Goal: Information Seeking & Learning: Learn about a topic

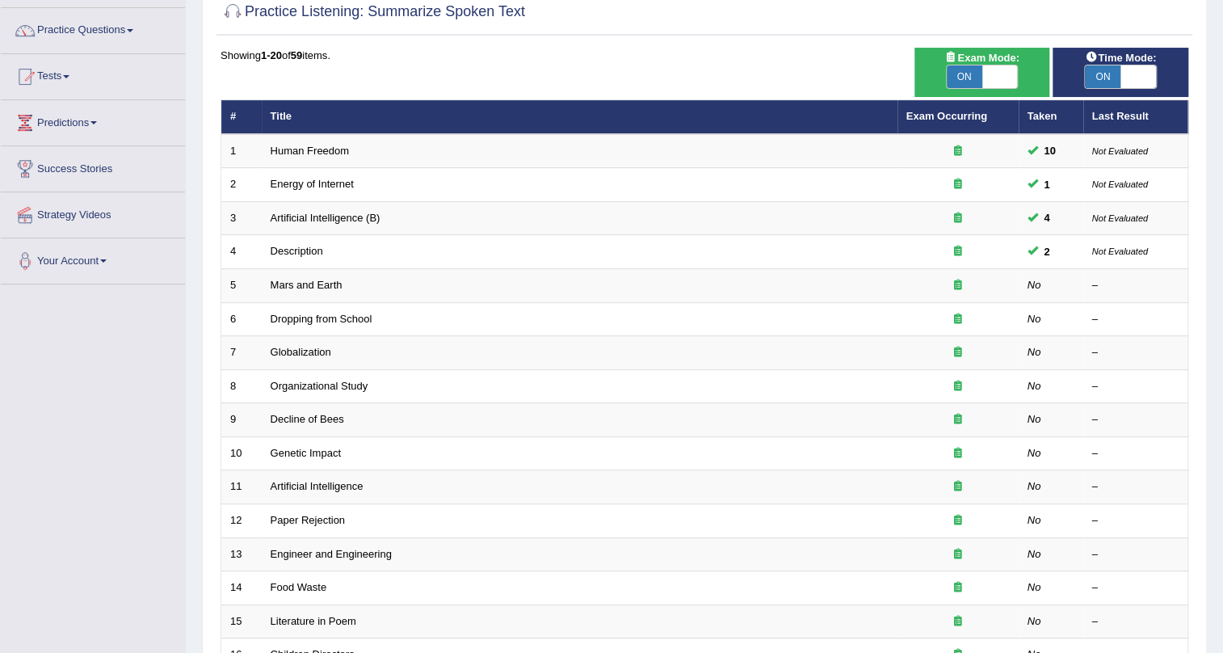
scroll to position [48, 0]
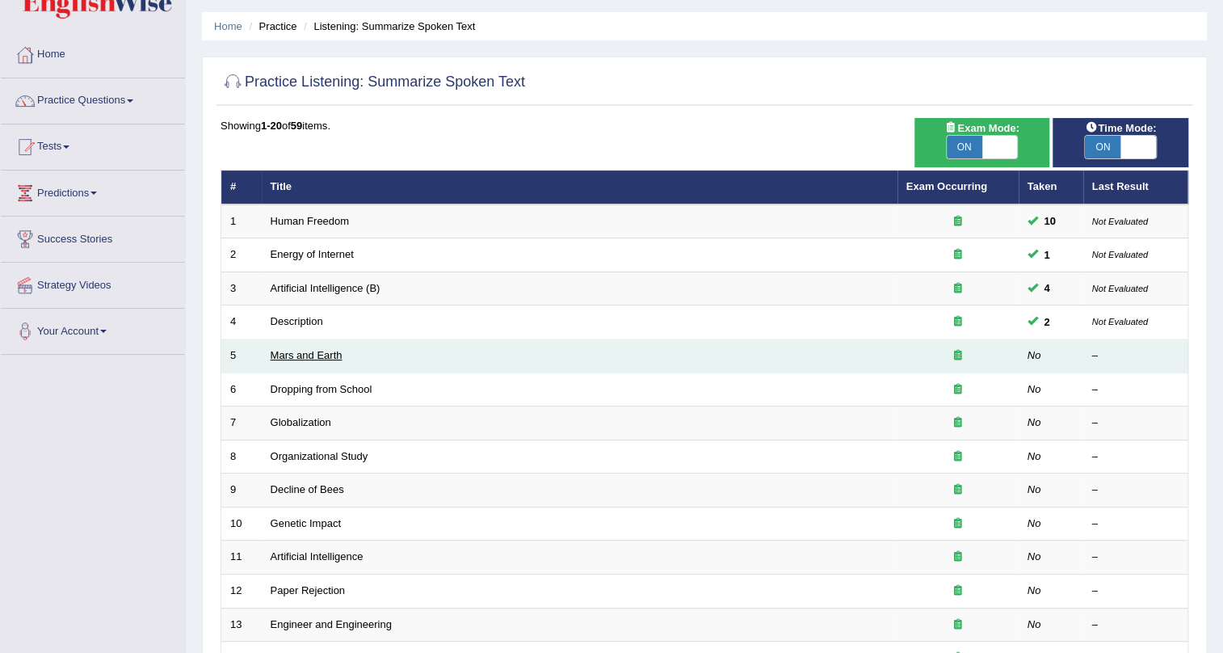
click at [310, 352] on link "Mars and Earth" at bounding box center [307, 355] width 72 height 12
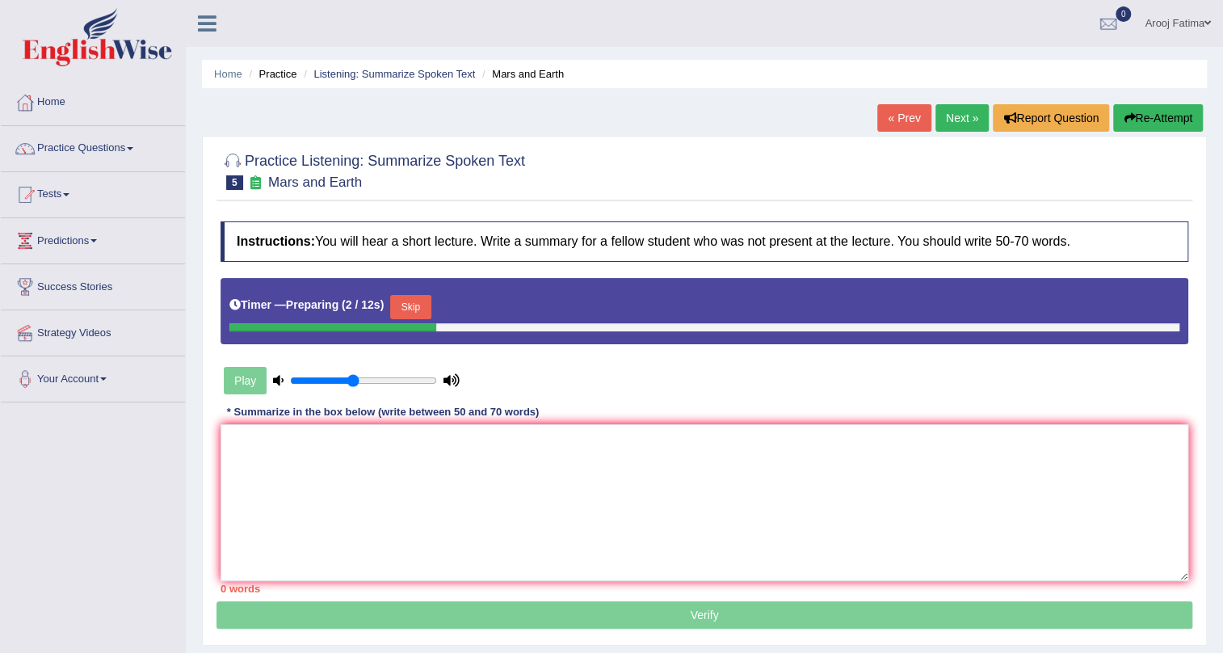
type input "0.45"
click at [354, 383] on input "range" at bounding box center [363, 380] width 147 height 13
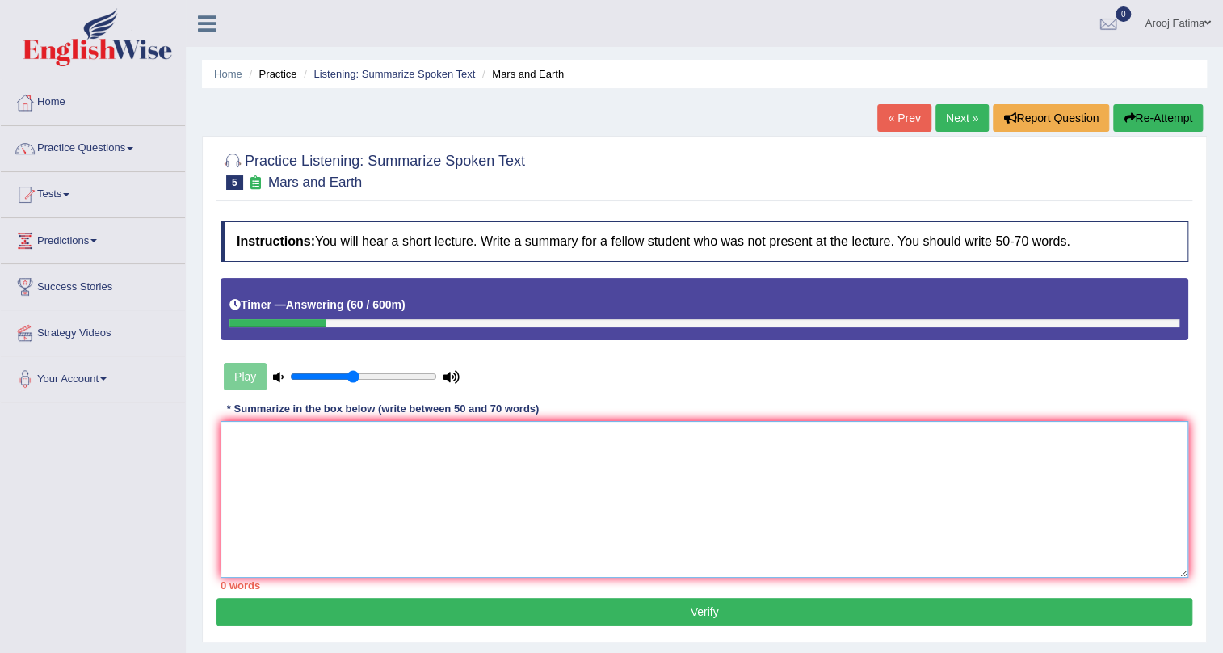
click at [230, 463] on textarea at bounding box center [705, 499] width 968 height 157
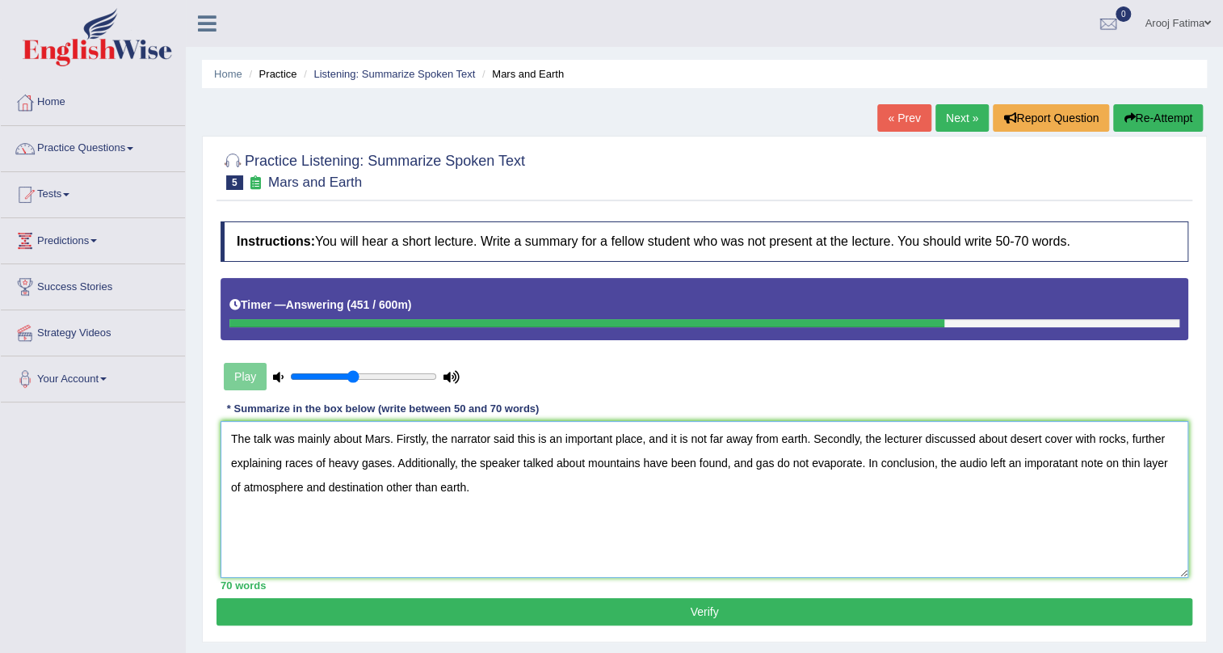
click at [1049, 441] on textarea "The talk was mainly about Mars. Firstly, the narrator said this is an important…" at bounding box center [705, 499] width 968 height 157
click at [1048, 441] on textarea "The talk was mainly about Mars. Firstly, the narrator said this is an important…" at bounding box center [705, 499] width 968 height 157
click at [1047, 440] on textarea "The talk was mainly about Mars. Firstly, the narrator said this is an important…" at bounding box center [705, 499] width 968 height 157
click at [283, 466] on textarea "The talk was mainly about Mars. Firstly, the narrator said this is an important…" at bounding box center [705, 499] width 968 height 157
drag, startPoint x: 728, startPoint y: 467, endPoint x: 650, endPoint y: 467, distance: 78.4
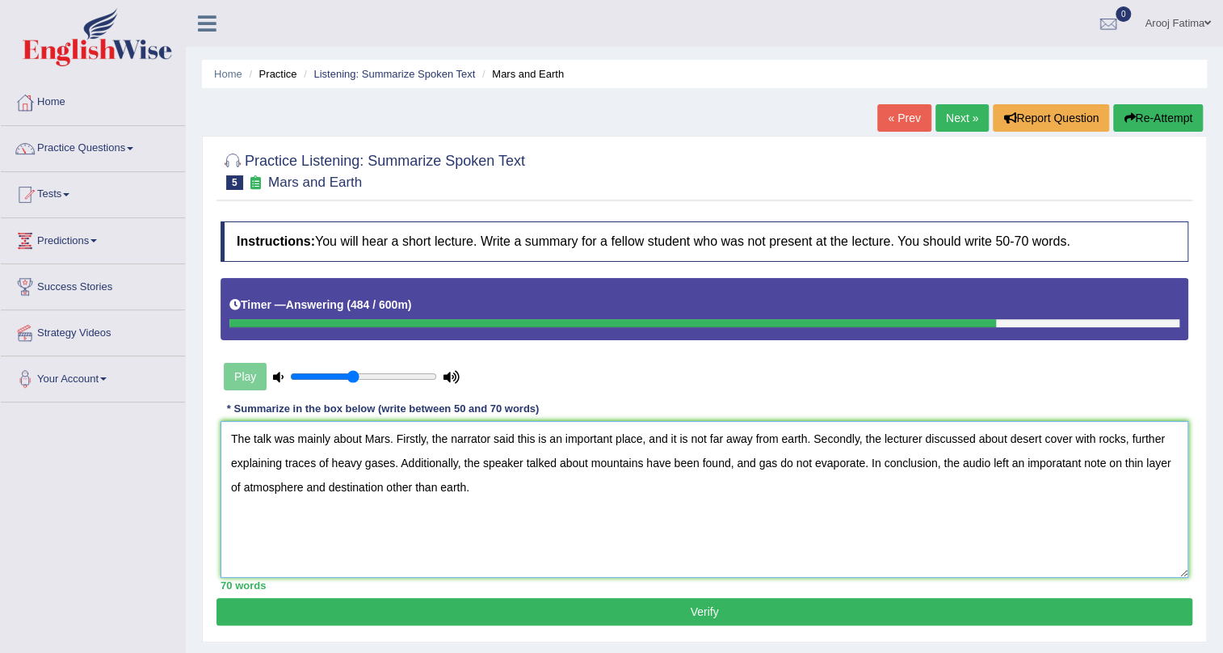
click at [650, 467] on textarea "The talk was mainly about Mars. Firstly, the narrator said this is an important…" at bounding box center [705, 499] width 968 height 157
click at [713, 514] on textarea "The talk was mainly about Mars. Firstly, the narrator said this is an important…" at bounding box center [705, 499] width 968 height 157
type textarea "The talk was mainly about Mars. Firstly, the narrator said this is an important…"
click at [702, 620] on button "Verify" at bounding box center [705, 611] width 976 height 27
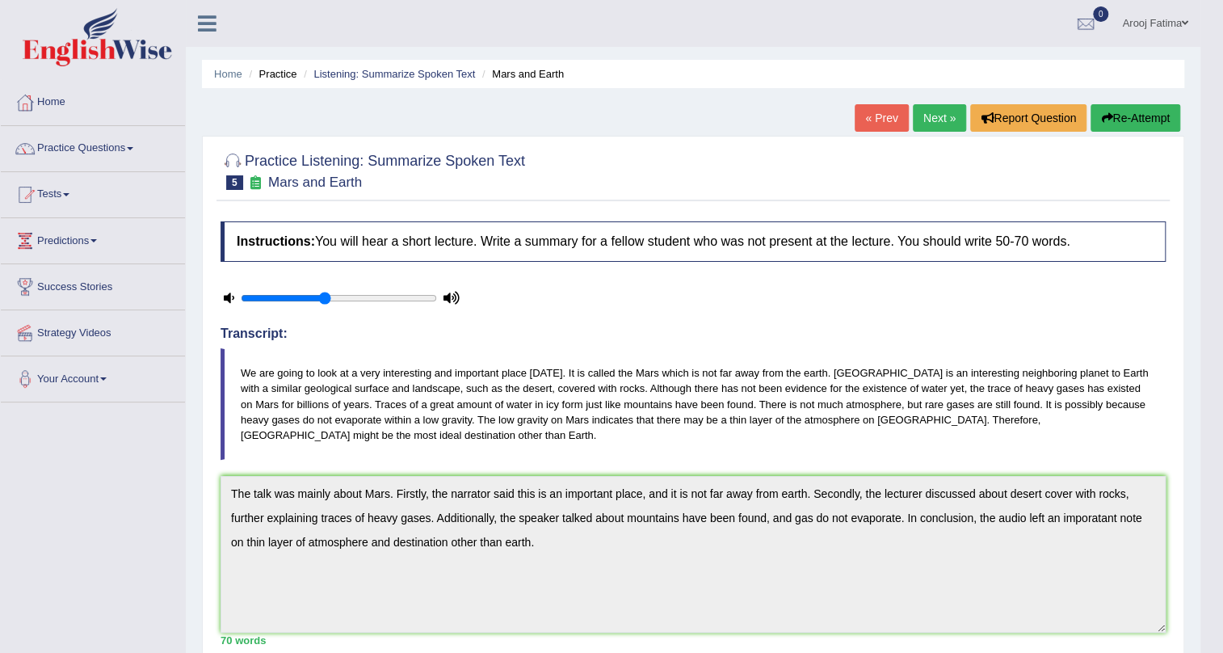
click at [927, 117] on link "Next »" at bounding box center [939, 117] width 53 height 27
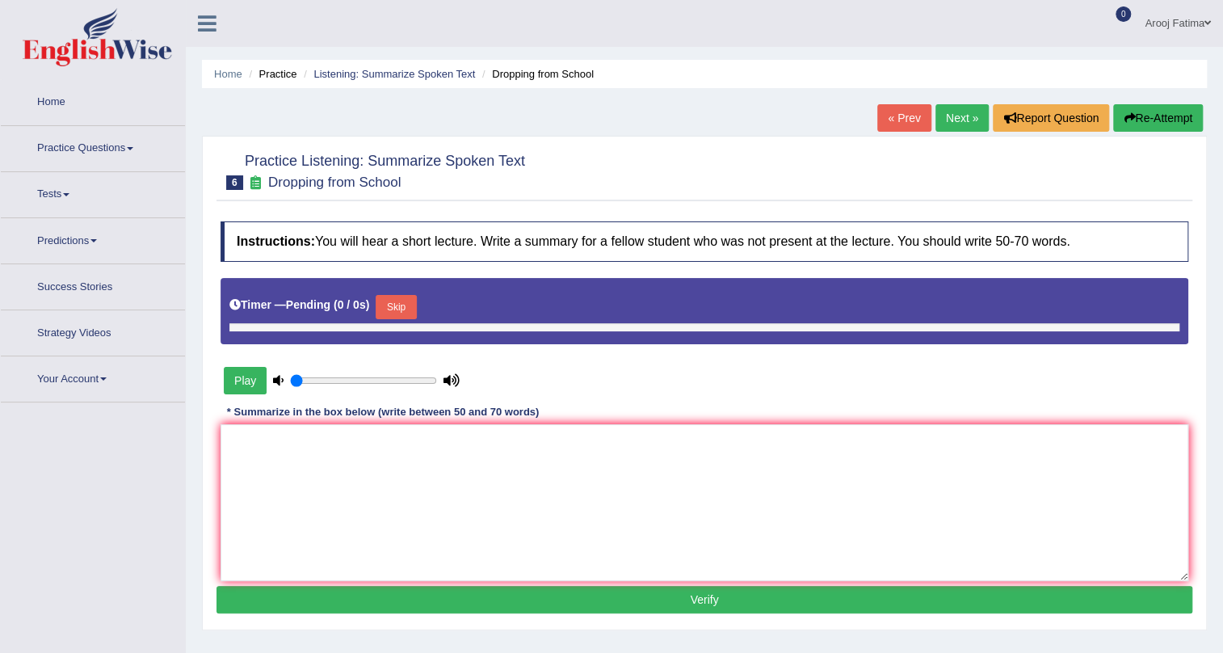
type input "0.45"
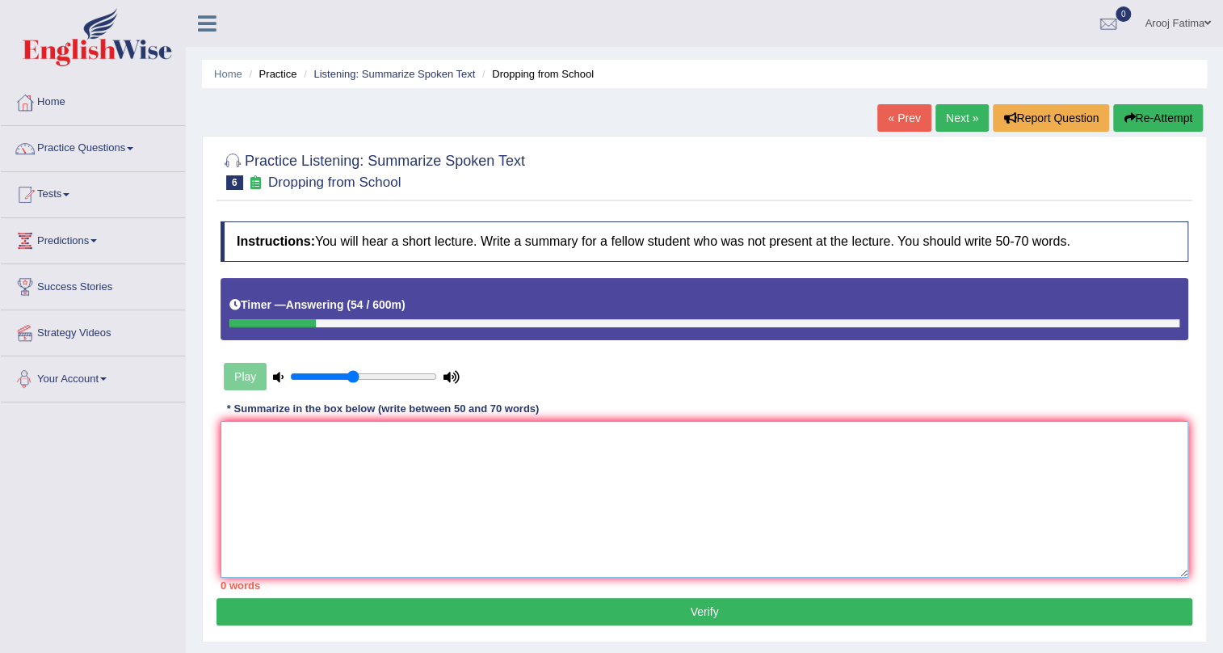
drag, startPoint x: 428, startPoint y: 462, endPoint x: 437, endPoint y: 465, distance: 9.5
click at [428, 462] on textarea at bounding box center [705, 499] width 968 height 157
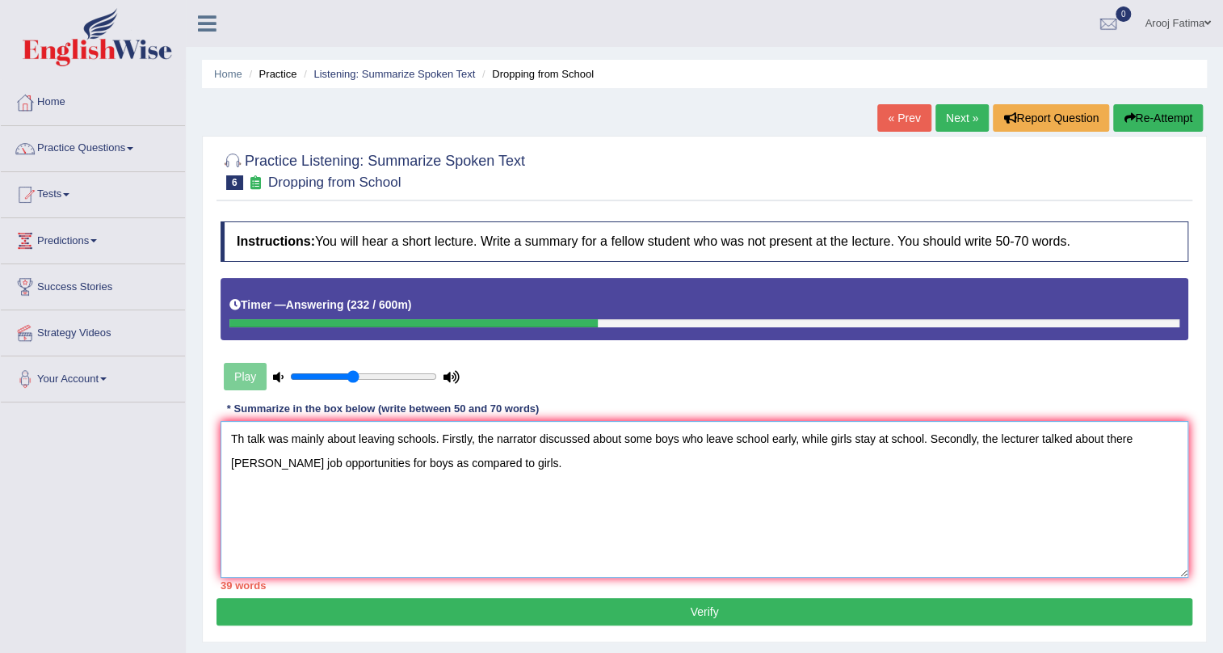
click at [1147, 439] on textarea "Th talk was mainly about leaving schools. Firstly, the narrator discussed about…" at bounding box center [705, 499] width 968 height 157
click at [239, 467] on textarea "Th talk was mainly about leaving schools. Firstly, the narrator discussed about…" at bounding box center [705, 499] width 968 height 157
click at [260, 465] on textarea "Th talk was mainly about leaving schools. Firstly, the narrator discussed about…" at bounding box center [705, 499] width 968 height 157
click at [498, 468] on textarea "Th talk was mainly about leaving schools. Firstly, the narrator discussed about…" at bounding box center [705, 499] width 968 height 157
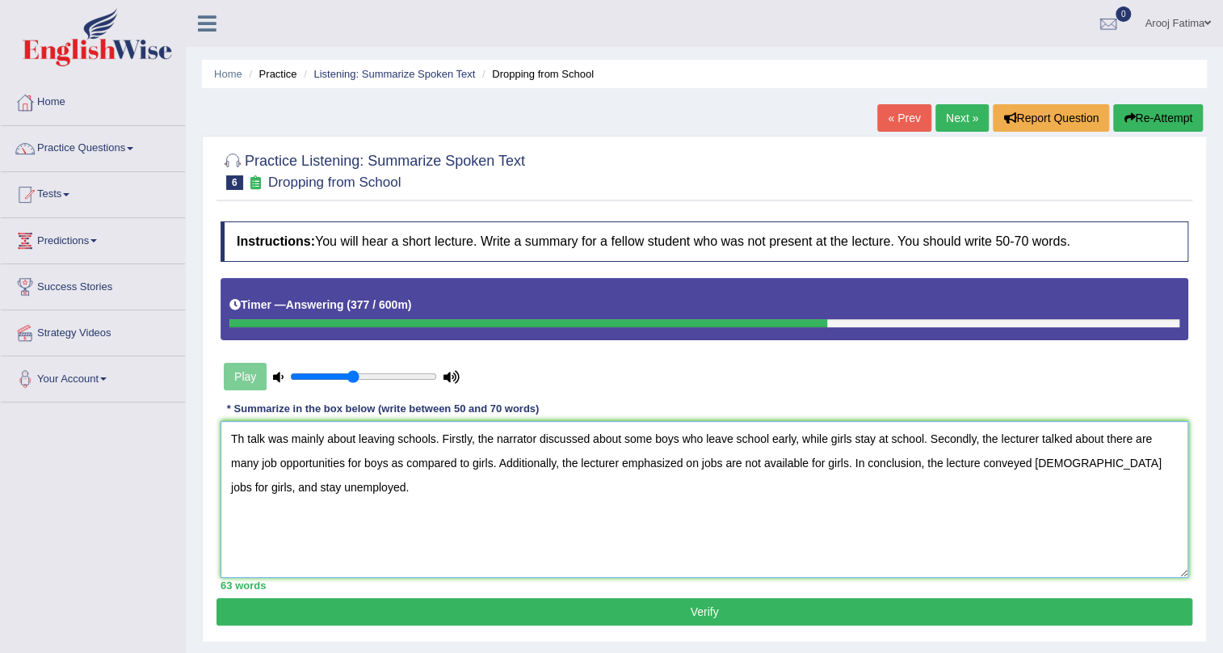
click at [432, 441] on textarea "Th talk was mainly about leaving schools. Firstly, the narrator discussed about…" at bounding box center [705, 499] width 968 height 157
click at [434, 440] on textarea "Th talk was mainly about leaving schools. Firstly, the narrator discussed about…" at bounding box center [705, 499] width 968 height 157
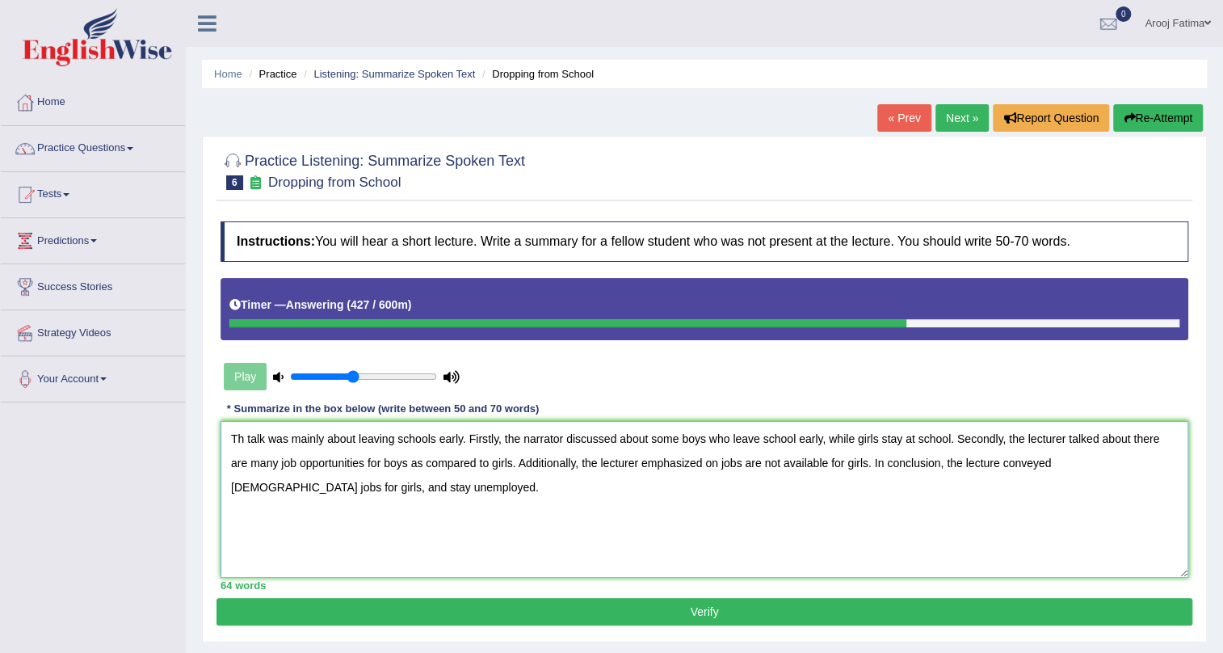
click at [637, 463] on textarea "Th talk was mainly about leaving schools early. Firstly, the narrator discussed…" at bounding box center [705, 499] width 968 height 157
type textarea "Th talk was mainly about leaving schools early. Firstly, the narrator discussed…"
click at [721, 608] on button "Verify" at bounding box center [705, 611] width 976 height 27
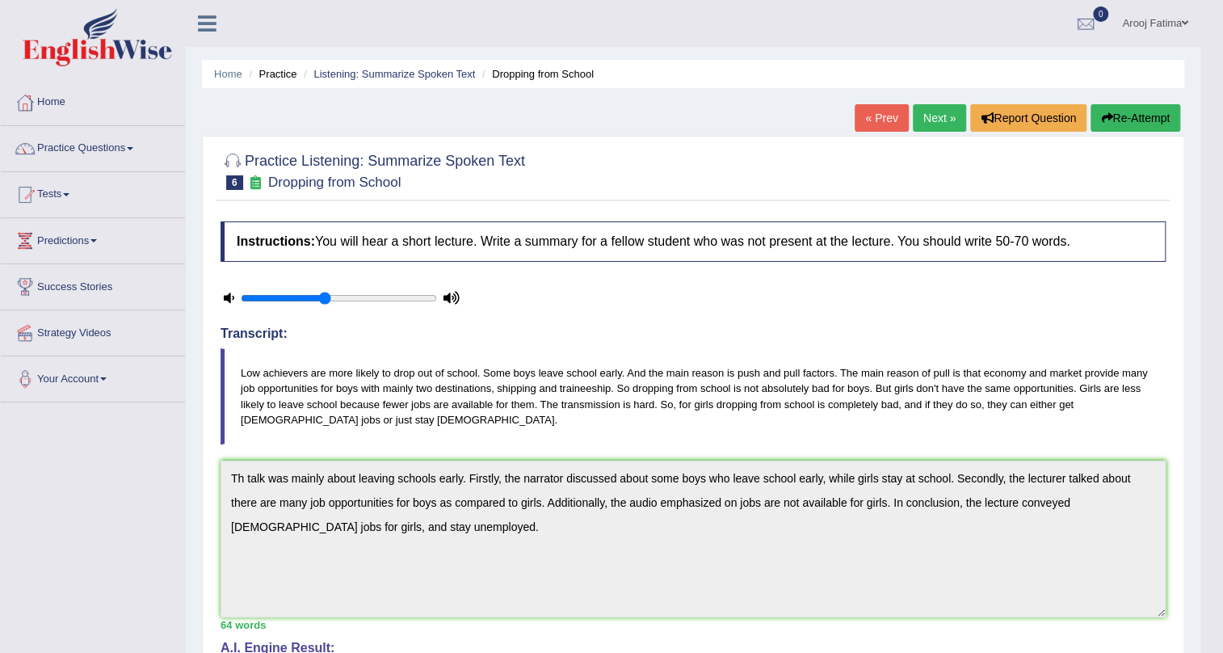
click at [1129, 113] on button "Re-Attempt" at bounding box center [1136, 117] width 90 height 27
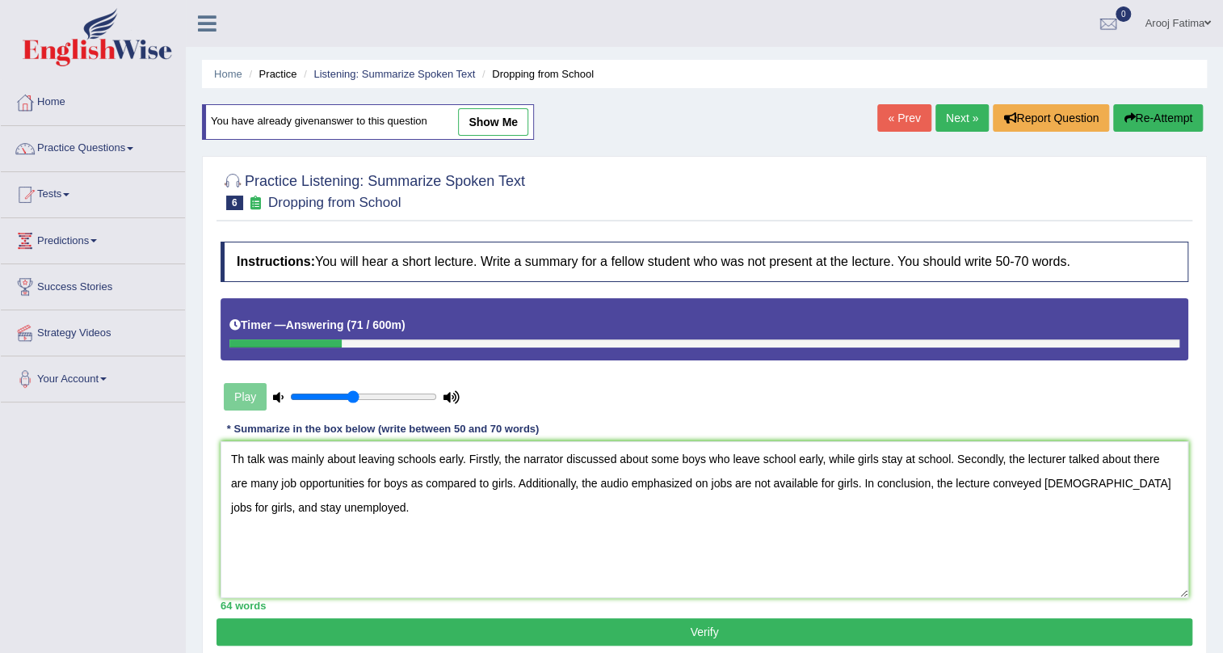
drag, startPoint x: 357, startPoint y: 459, endPoint x: 246, endPoint y: 461, distance: 111.5
click at [246, 461] on textarea "Th talk was mainly about leaving schools early. Firstly, the narrator discussed…" at bounding box center [705, 519] width 968 height 157
drag, startPoint x: 823, startPoint y: 463, endPoint x: 742, endPoint y: 460, distance: 80.9
click at [742, 460] on textarea "The speaker provides information regarding leaving schools early. Firstly, the …" at bounding box center [705, 519] width 968 height 157
drag, startPoint x: 865, startPoint y: 458, endPoint x: 843, endPoint y: 458, distance: 22.6
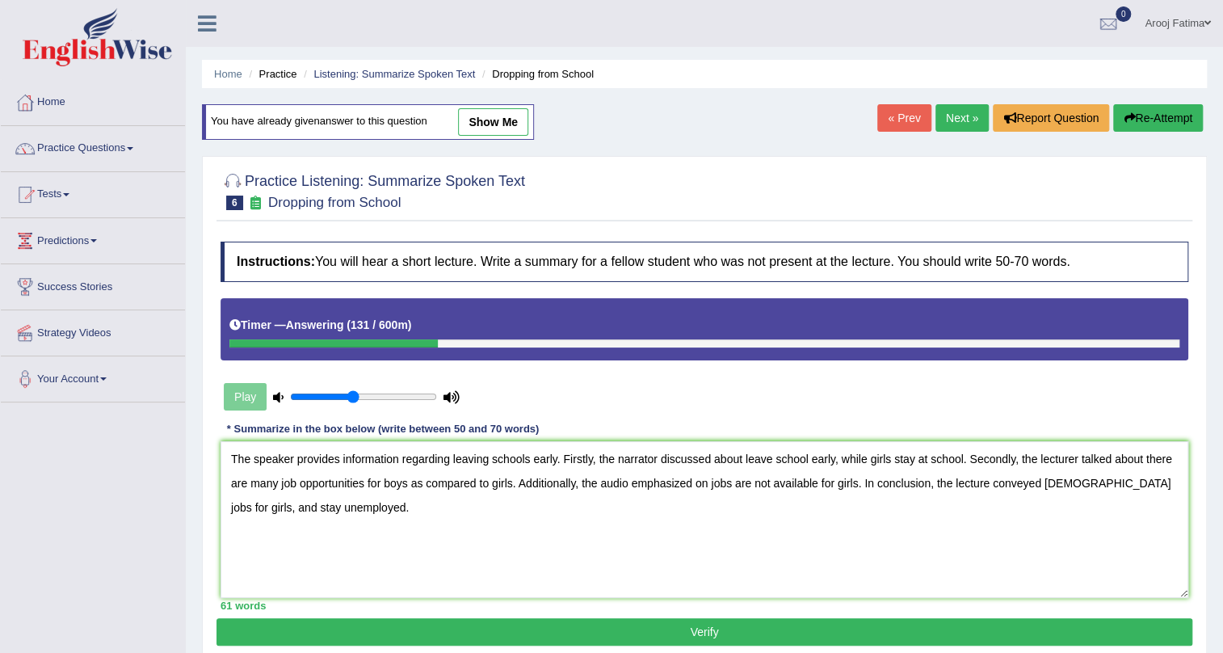
click at [843, 458] on textarea "The speaker provides information regarding leaving schools early. Firstly, the …" at bounding box center [705, 519] width 968 height 157
click at [843, 462] on textarea "The speaker provides information regarding leaving schools early. Firstly, the …" at bounding box center [705, 519] width 968 height 157
drag, startPoint x: 1160, startPoint y: 460, endPoint x: 1112, endPoint y: 460, distance: 47.7
click at [1112, 460] on textarea "The speaker provides information regarding leaving schools early. Firstly, the …" at bounding box center [705, 519] width 968 height 157
drag, startPoint x: 1146, startPoint y: 460, endPoint x: 1121, endPoint y: 460, distance: 24.2
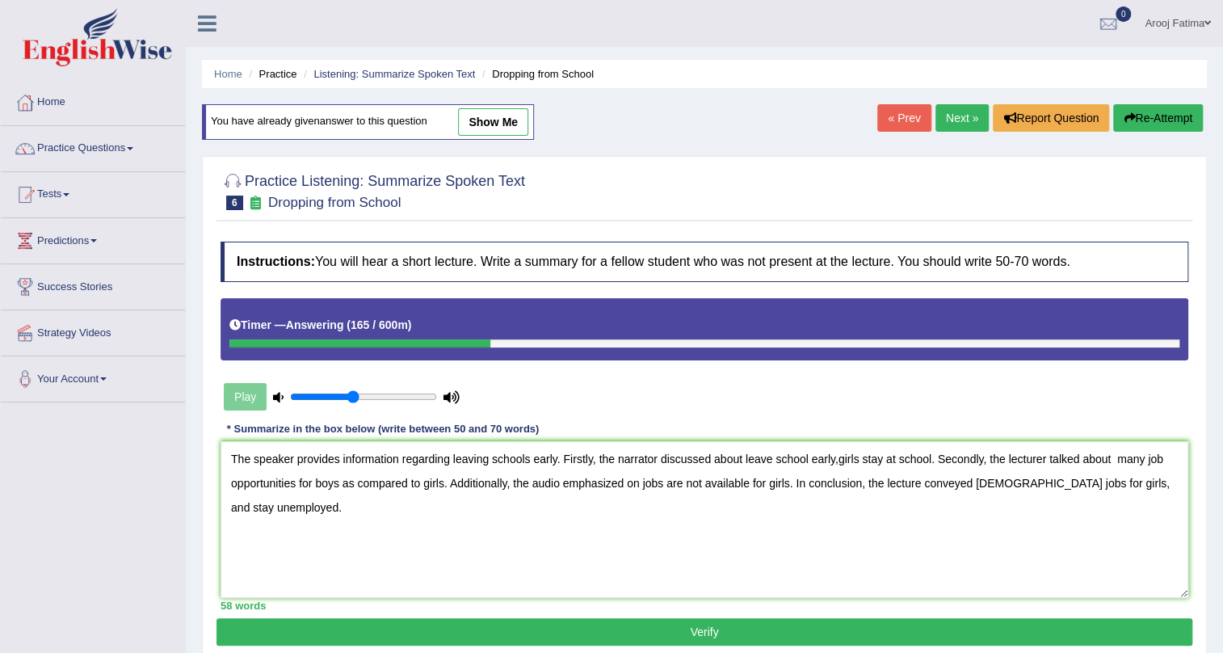
click at [1121, 460] on textarea "The speaker provides information regarding leaving schools early. Firstly, the …" at bounding box center [705, 519] width 968 height 157
drag, startPoint x: 422, startPoint y: 484, endPoint x: 343, endPoint y: 489, distance: 79.3
click at [343, 489] on textarea "The speaker provides information regarding leaving schools early. Firstly, the …" at bounding box center [705, 519] width 968 height 157
type textarea "The speaker provides information regarding leaving schools early. Firstly, the …"
click at [735, 614] on div "Instructions: You will hear a short lecture. Write a summary for a fellow stude…" at bounding box center [705, 425] width 976 height 385
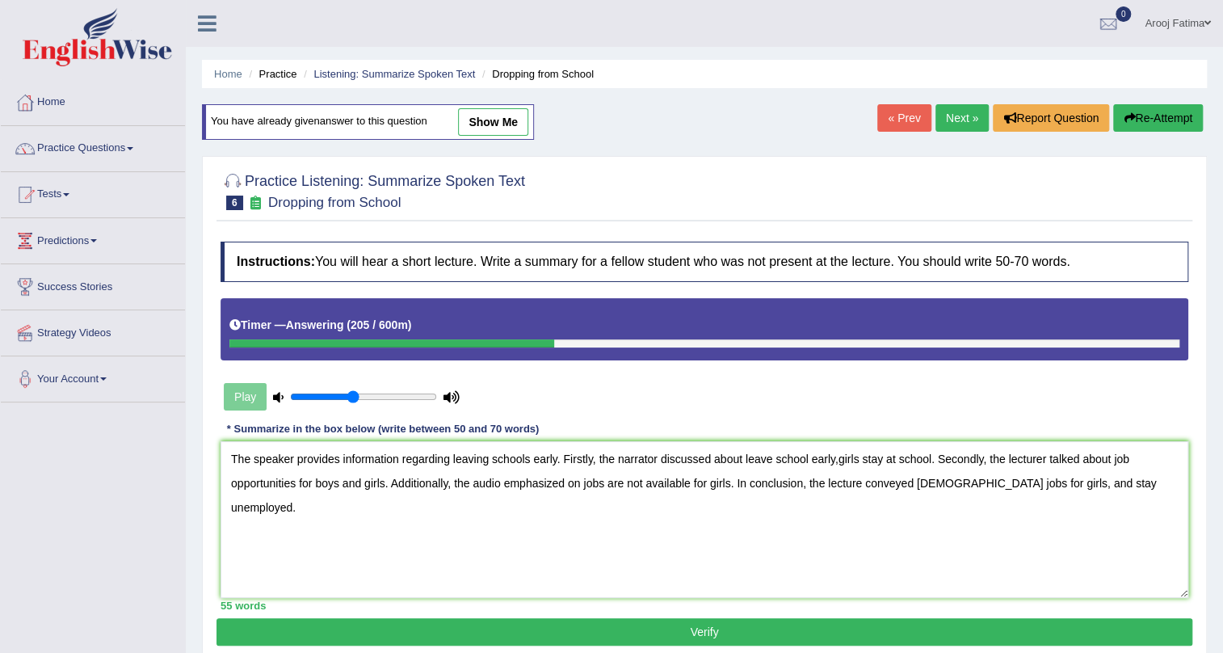
click at [709, 623] on button "Verify" at bounding box center [705, 631] width 976 height 27
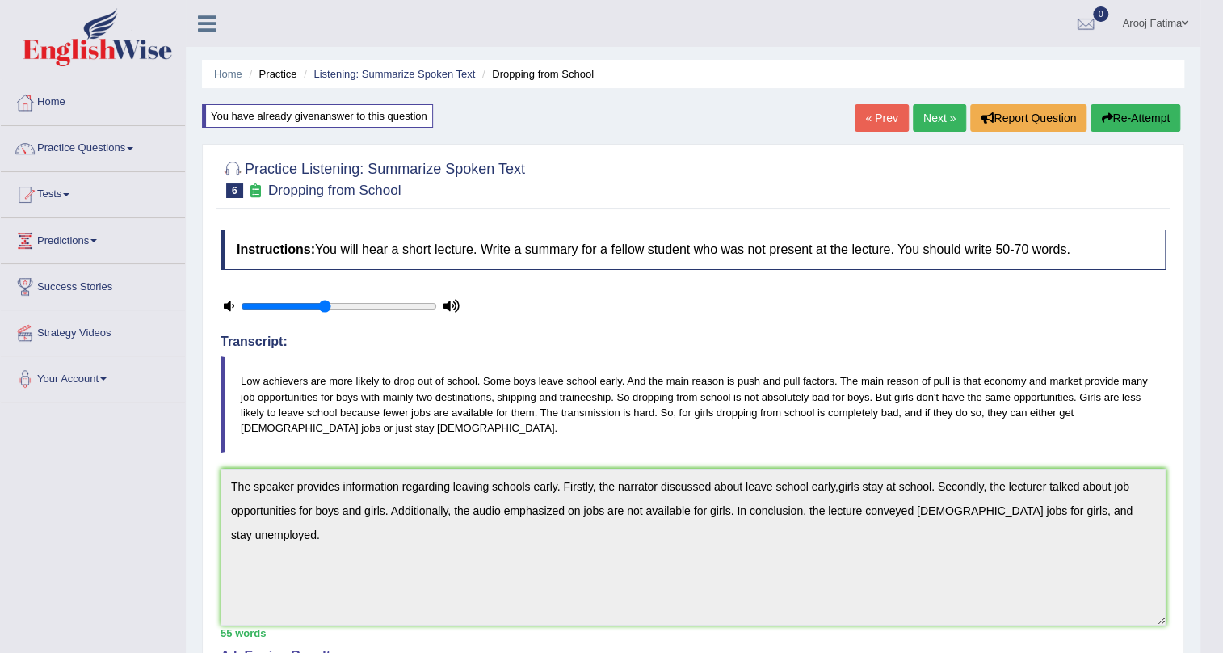
click at [1138, 116] on button "Re-Attempt" at bounding box center [1136, 117] width 90 height 27
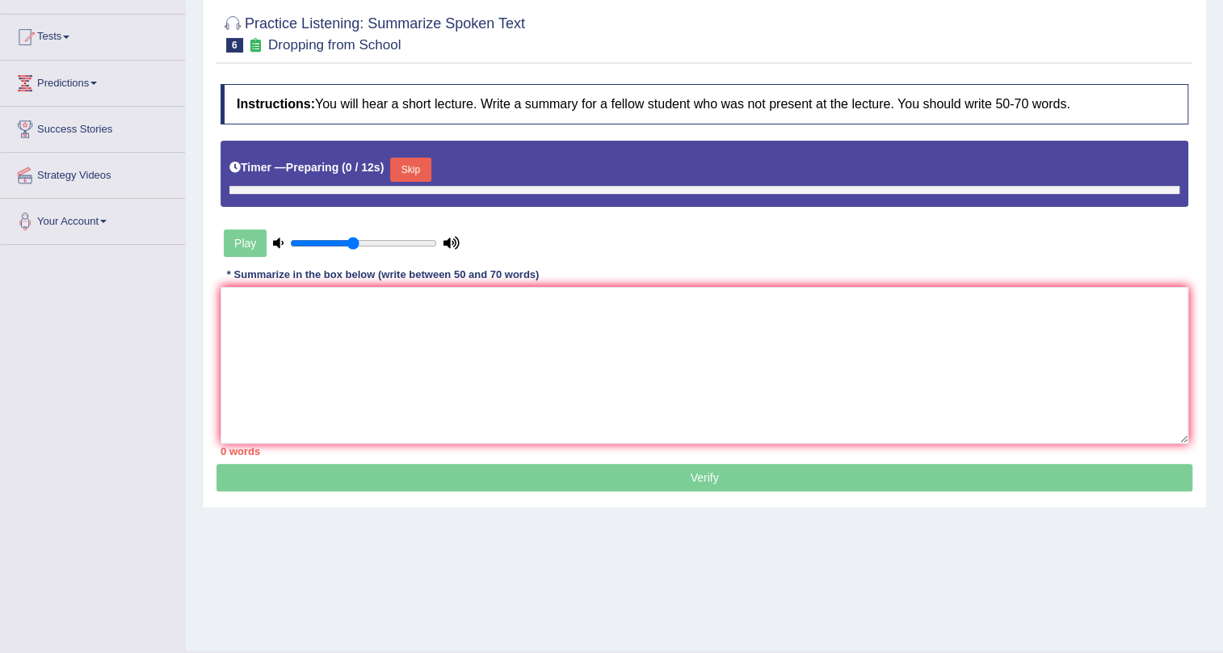
scroll to position [158, 0]
paste textarea "The speaker provides information regarding leaving schools early. Firstly, the …"
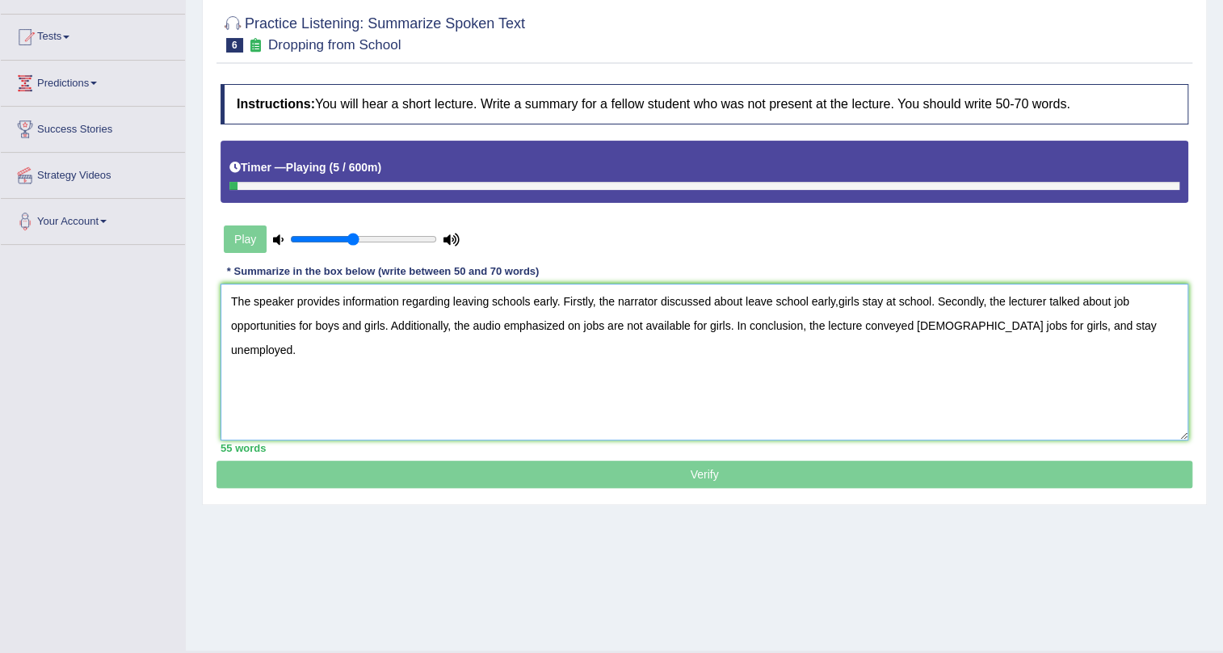
type textarea "The speaker provides information regarding leaving schools early. Firstly, the …"
type input "0.2"
click at [315, 240] on input "range" at bounding box center [363, 239] width 147 height 13
drag, startPoint x: 449, startPoint y: 305, endPoint x: 343, endPoint y: 302, distance: 106.7
click at [343, 302] on textarea "The speaker provides information regarding leaving schools early. Firstly, the …" at bounding box center [705, 362] width 968 height 157
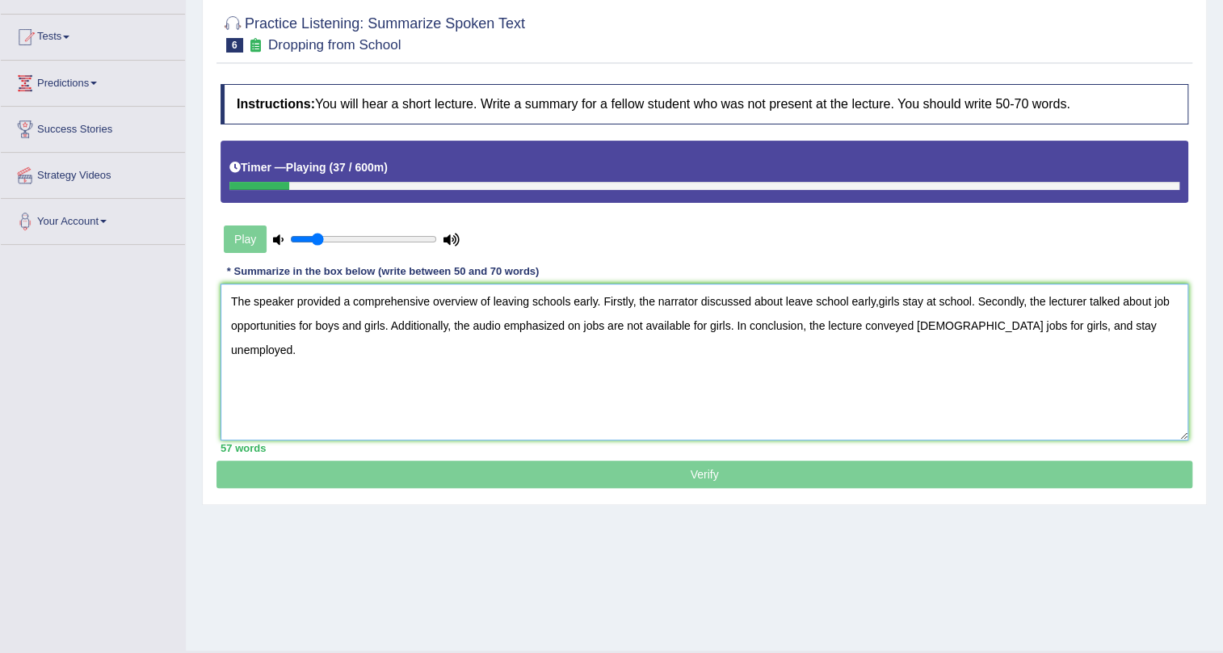
click at [633, 305] on textarea "The speaker provided a comprehensive overview of leaving schools early. Firstly…" at bounding box center [705, 362] width 968 height 157
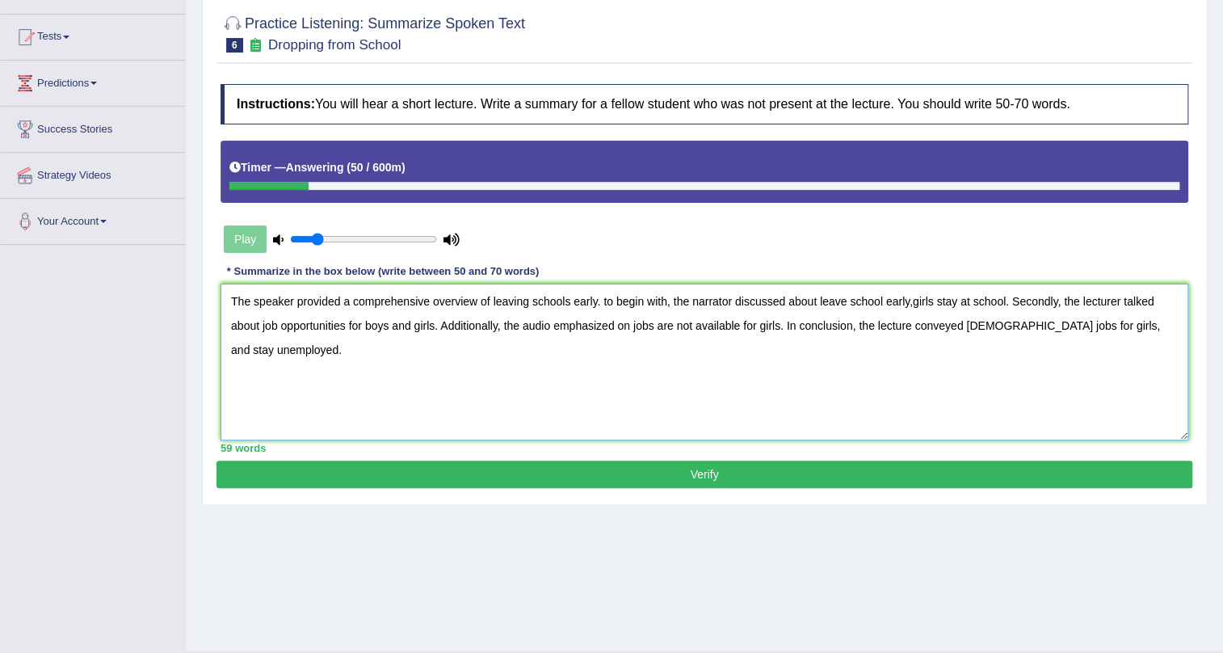
click at [595, 303] on textarea "The speaker provided a comprehensive overview of leaving schools early. to begi…" at bounding box center [705, 362] width 968 height 157
click at [741, 305] on textarea "The speaker provided a comprehensive overview of leaving schools early, highlig…" at bounding box center [705, 362] width 968 height 157
click at [825, 305] on textarea "The speaker provided a comprehensive overview of leaving schools early, highlig…" at bounding box center [705, 362] width 968 height 157
click at [877, 303] on textarea "The speaker provided a comprehensive overview of leaving schools early, highlig…" at bounding box center [705, 362] width 968 height 157
drag, startPoint x: 926, startPoint y: 305, endPoint x: 826, endPoint y: 309, distance: 99.4
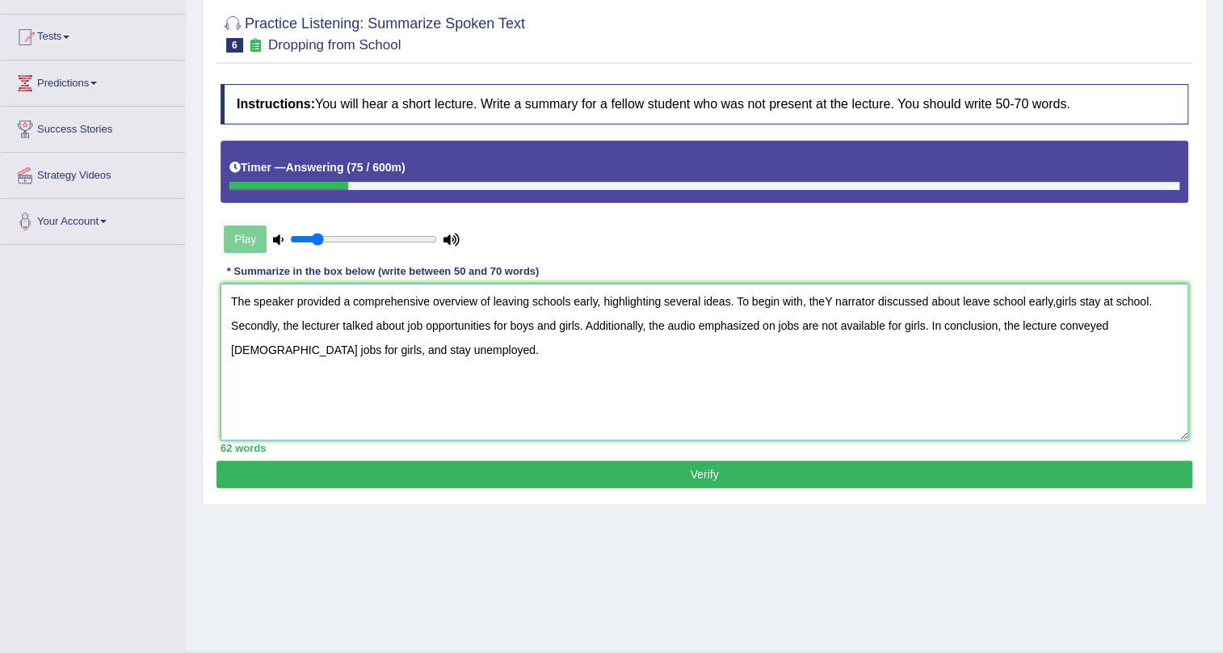
click at [826, 309] on textarea "The speaker provided a comprehensive overview of leaving schools early, highlig…" at bounding box center [705, 362] width 968 height 157
drag, startPoint x: 923, startPoint y: 299, endPoint x: 891, endPoint y: 301, distance: 31.6
click at [891, 301] on textarea "The speaker provided a comprehensive overview of leaving schools early, highlig…" at bounding box center [705, 362] width 968 height 157
click at [982, 303] on textarea "The speaker provided a comprehensive overview of leaving schools early, highlig…" at bounding box center [705, 362] width 968 height 157
click at [984, 306] on textarea "The speaker provided a comprehensive overview of leaving schools early, highlig…" at bounding box center [705, 362] width 968 height 157
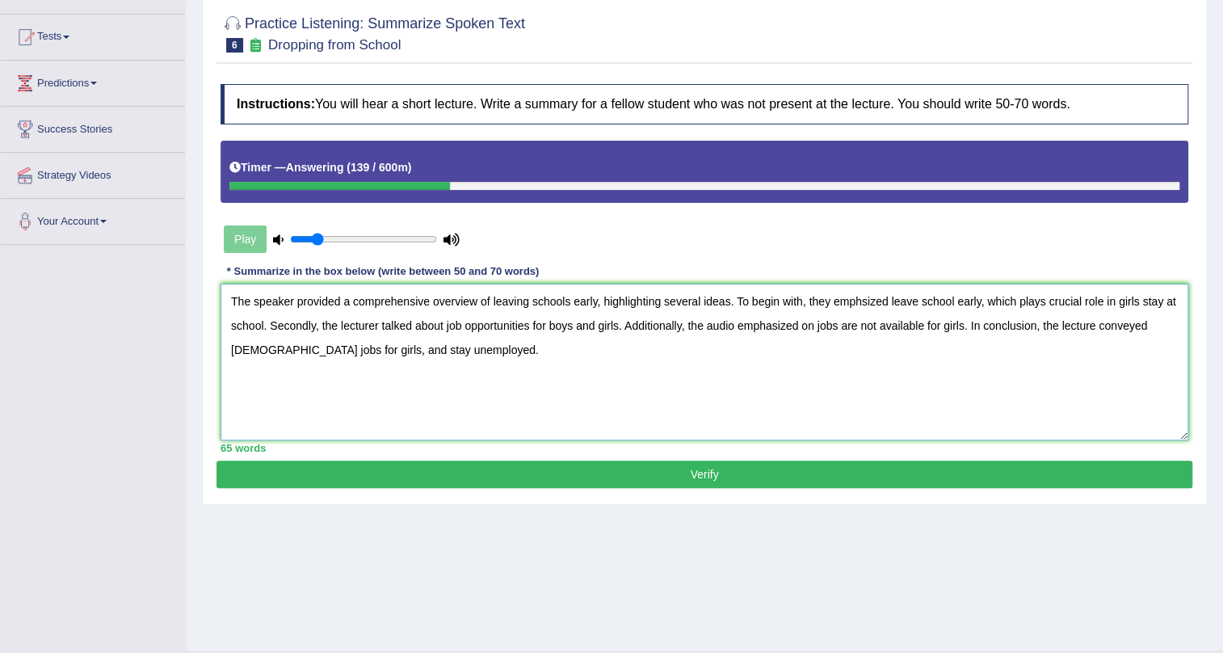
drag, startPoint x: 313, startPoint y: 328, endPoint x: 271, endPoint y: 330, distance: 42.0
click at [271, 330] on textarea "The speaker provided a comprehensive overview of leaving schools early, highlig…" at bounding box center [705, 362] width 968 height 157
drag, startPoint x: 416, startPoint y: 326, endPoint x: 345, endPoint y: 335, distance: 71.6
click at [345, 335] on textarea "The speaker provided a comprehensive overview of leaving schools early, highlig…" at bounding box center [705, 362] width 968 height 157
click at [522, 326] on textarea "The speaker provided a comprehensive overview of leaving schools early, highlig…" at bounding box center [705, 362] width 968 height 157
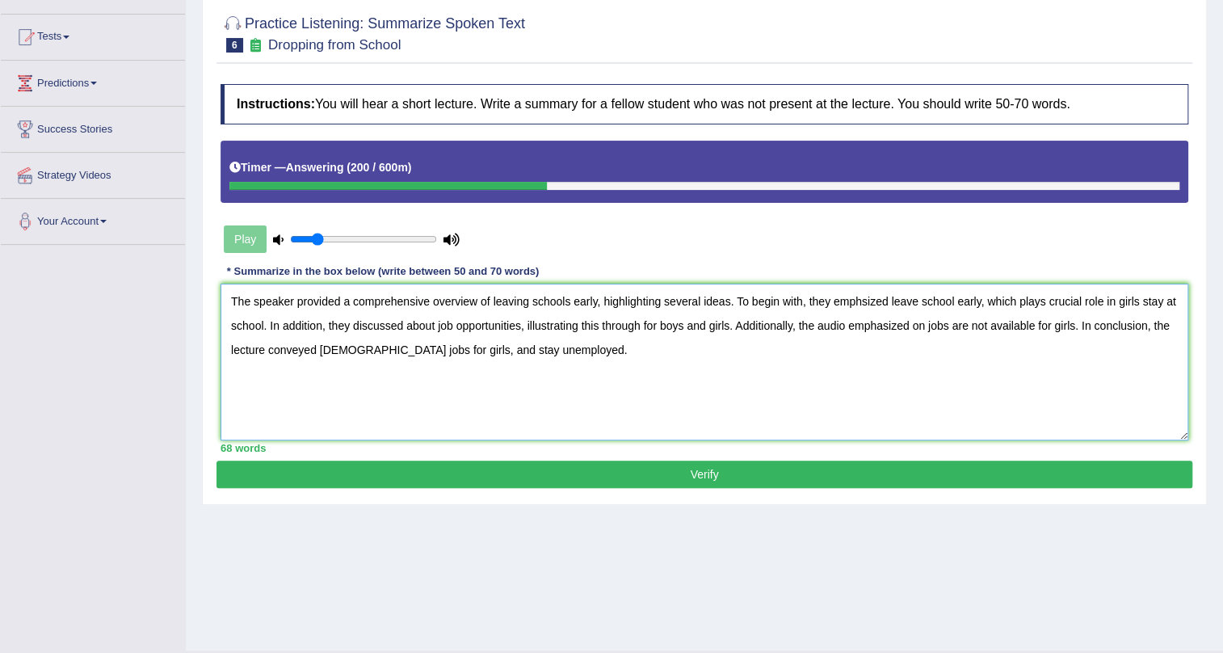
drag, startPoint x: 791, startPoint y: 328, endPoint x: 737, endPoint y: 328, distance: 54.1
click at [737, 328] on textarea "The speaker provided a comprehensive overview of leaving schools early, highlig…" at bounding box center [705, 362] width 968 height 157
click at [838, 330] on textarea "The speaker provided a comprehensive overview of leaving schools early, highlig…" at bounding box center [705, 362] width 968 height 157
drag, startPoint x: 904, startPoint y: 329, endPoint x: 848, endPoint y: 328, distance: 55.7
click at [848, 328] on textarea "The speaker provided a comprehensive overview of leaving schools early, highlig…" at bounding box center [705, 362] width 968 height 157
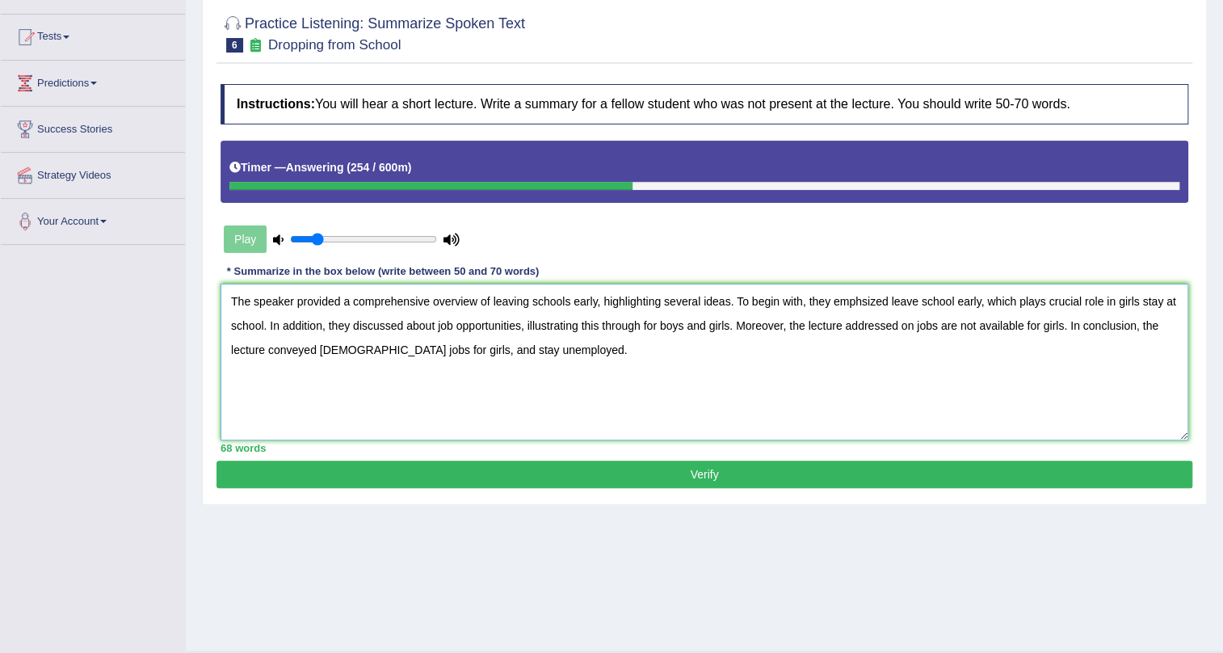
click at [913, 326] on textarea "The speaker provided a comprehensive overview of leaving schools early, highlig…" at bounding box center [705, 362] width 968 height 157
click at [1046, 330] on textarea "The speaker provided a comprehensive overview of leaving schools early, highlig…" at bounding box center [705, 362] width 968 height 157
click at [532, 355] on textarea "The speaker provided a comprehensive overview of leaving schools early, highlig…" at bounding box center [705, 362] width 968 height 157
drag, startPoint x: 514, startPoint y: 354, endPoint x: 595, endPoint y: 354, distance: 80.8
click at [595, 354] on textarea "The speaker provided a comprehensive overview of leaving schools early, highlig…" at bounding box center [705, 362] width 968 height 157
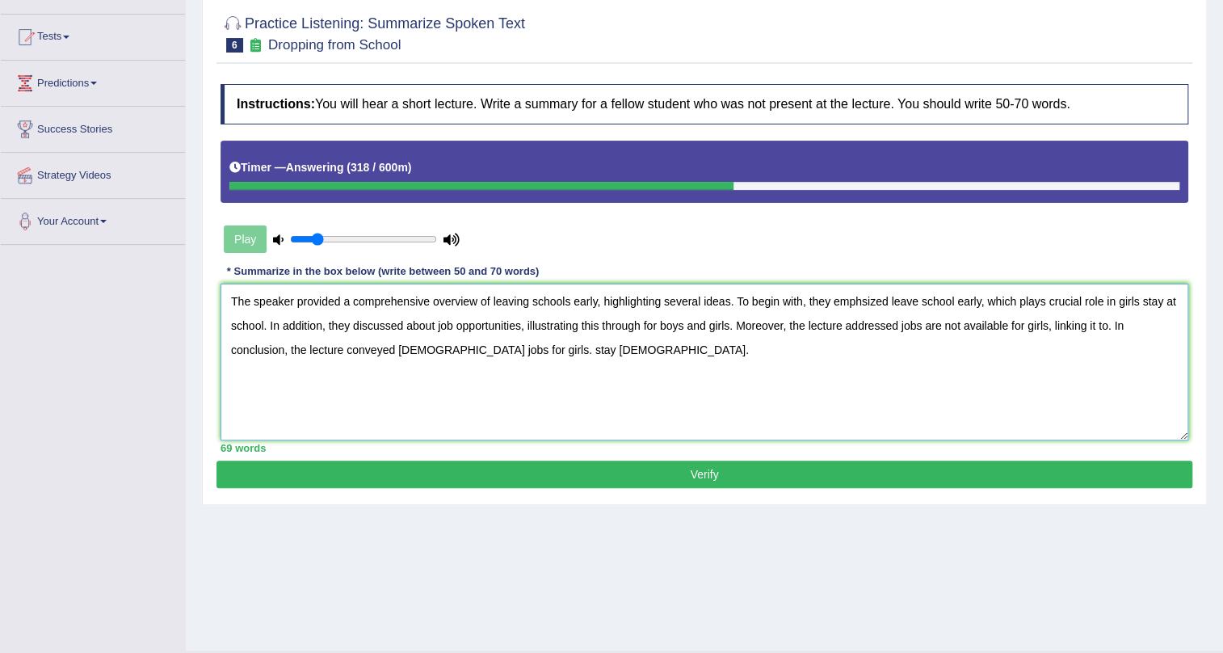
drag, startPoint x: 606, startPoint y: 347, endPoint x: 511, endPoint y: 351, distance: 94.6
click at [511, 351] on textarea "The speaker provided a comprehensive overview of leaving schools early, highlig…" at bounding box center [705, 362] width 968 height 157
click at [1104, 323] on textarea "The speaker provided a comprehensive overview of leaving schools early, highlig…" at bounding box center [705, 362] width 968 height 157
click at [1107, 326] on textarea "The speaker provided a comprehensive overview of leaving schools early, highlig…" at bounding box center [705, 362] width 968 height 157
click at [656, 323] on textarea "The speaker provided a comprehensive overview of leaving schools early, highlig…" at bounding box center [705, 362] width 968 height 157
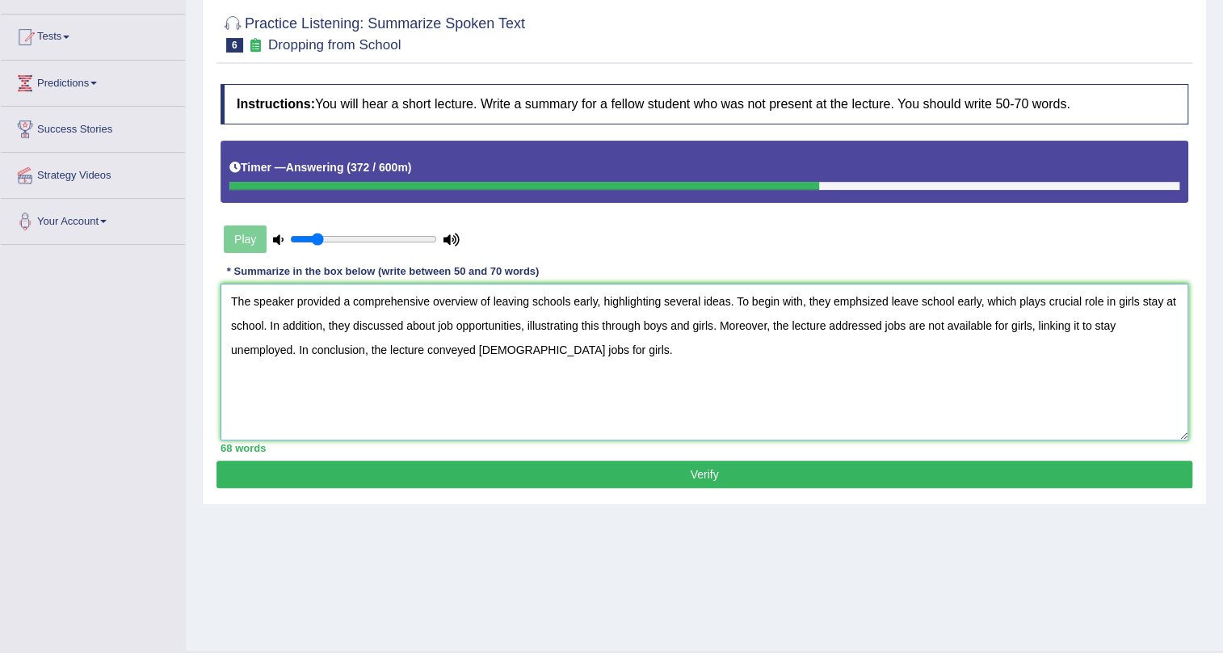
type textarea "The speaker provided a comprehensive overview of leaving schools early, highlig…"
click at [721, 469] on button "Verify" at bounding box center [705, 473] width 976 height 27
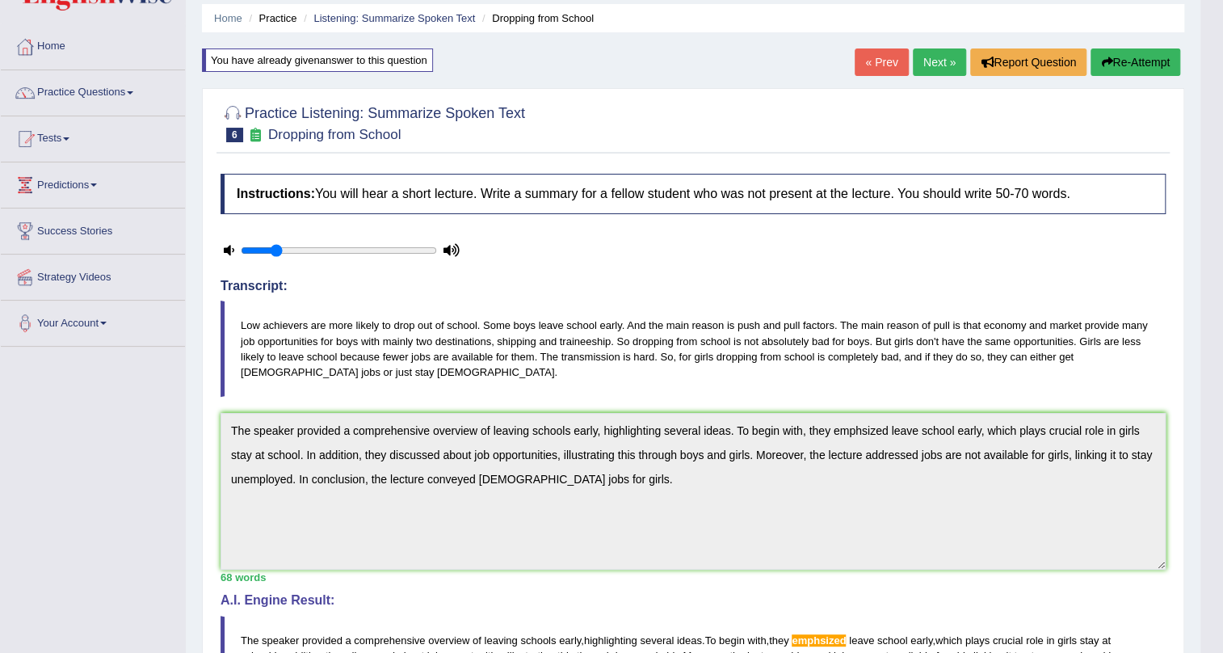
scroll to position [0, 0]
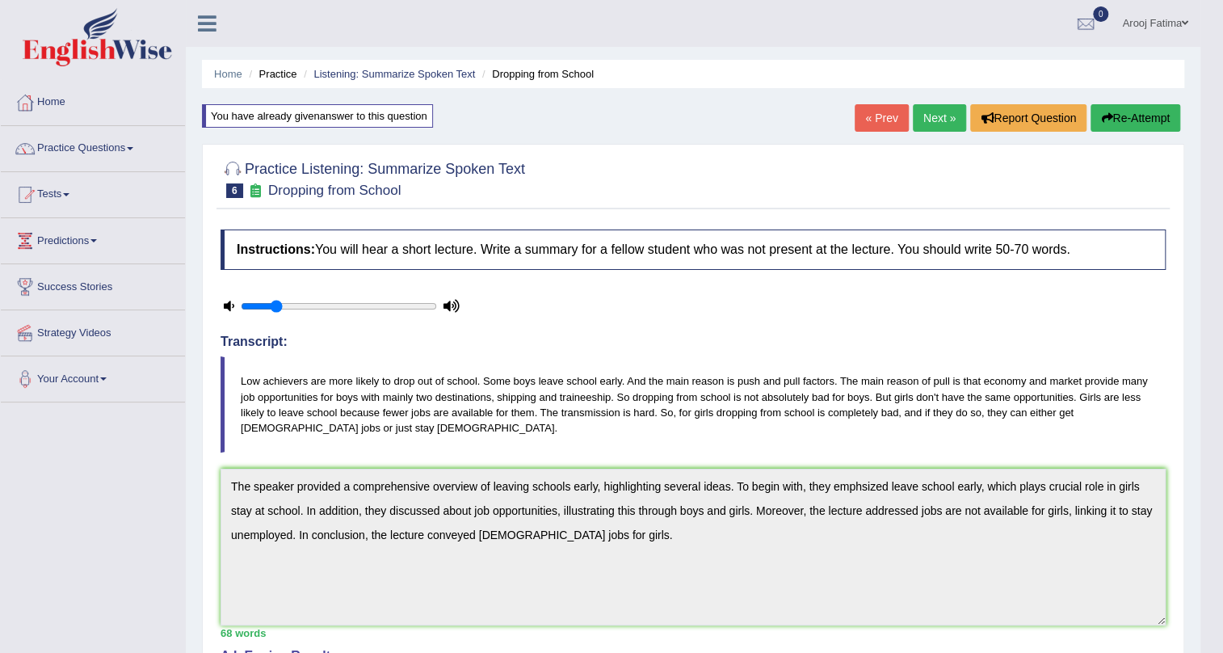
click at [1126, 122] on button "Re-Attempt" at bounding box center [1136, 117] width 90 height 27
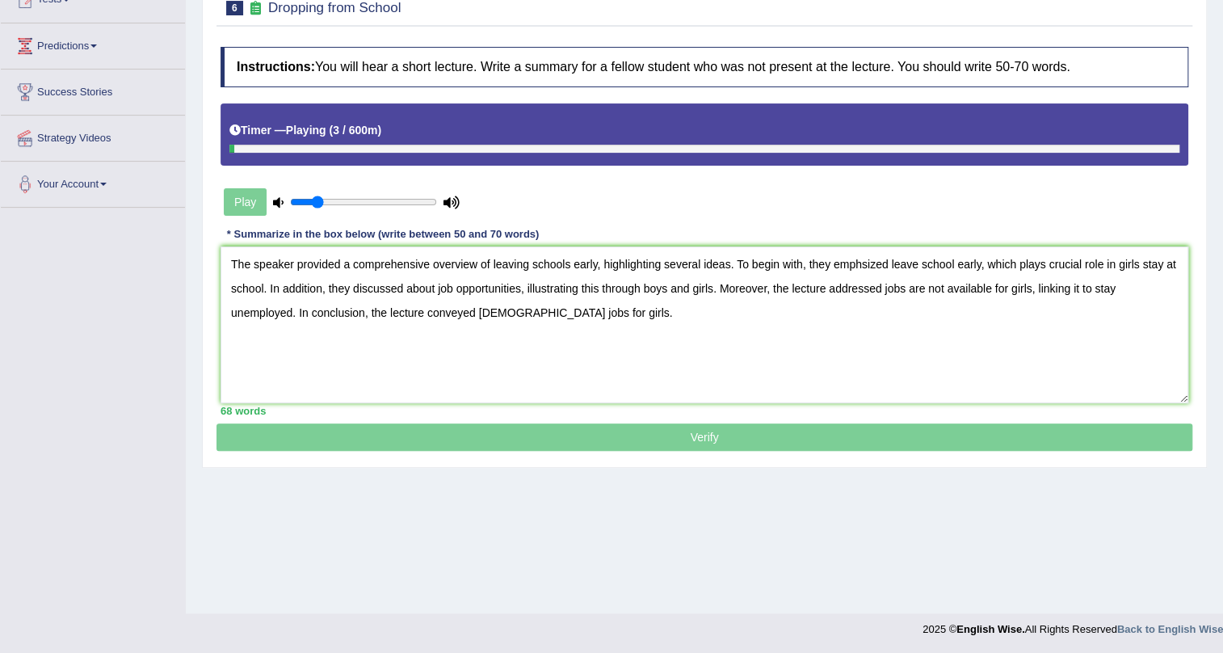
drag, startPoint x: 489, startPoint y: 271, endPoint x: 250, endPoint y: 263, distance: 238.5
click at [250, 263] on textarea "The speaker provided a comprehensive overview of leaving schools early, highlig…" at bounding box center [705, 324] width 968 height 157
click at [488, 262] on textarea "The lecture was mainly about leaving schools early, highlighting several ideas.…" at bounding box center [705, 324] width 968 height 157
drag, startPoint x: 613, startPoint y: 263, endPoint x: 486, endPoint y: 266, distance: 126.9
click at [486, 266] on textarea "The lecture was mainly about leaving schools early highlighting several ideas. …" at bounding box center [705, 324] width 968 height 157
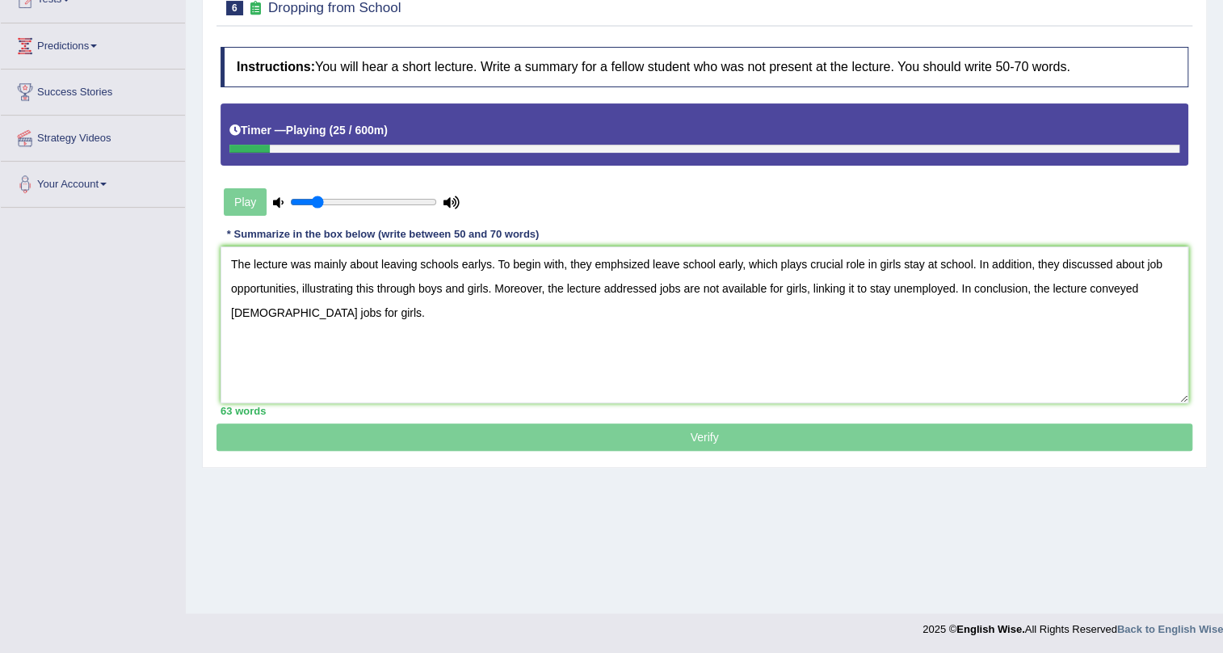
click at [490, 263] on textarea "The lecture was mainly about leaving schools earlys. To begin with, they emphsi…" at bounding box center [705, 324] width 968 height 157
click at [583, 265] on textarea "The lecture was mainly about leaving schools early. To begin with, they emphsiz…" at bounding box center [705, 324] width 968 height 157
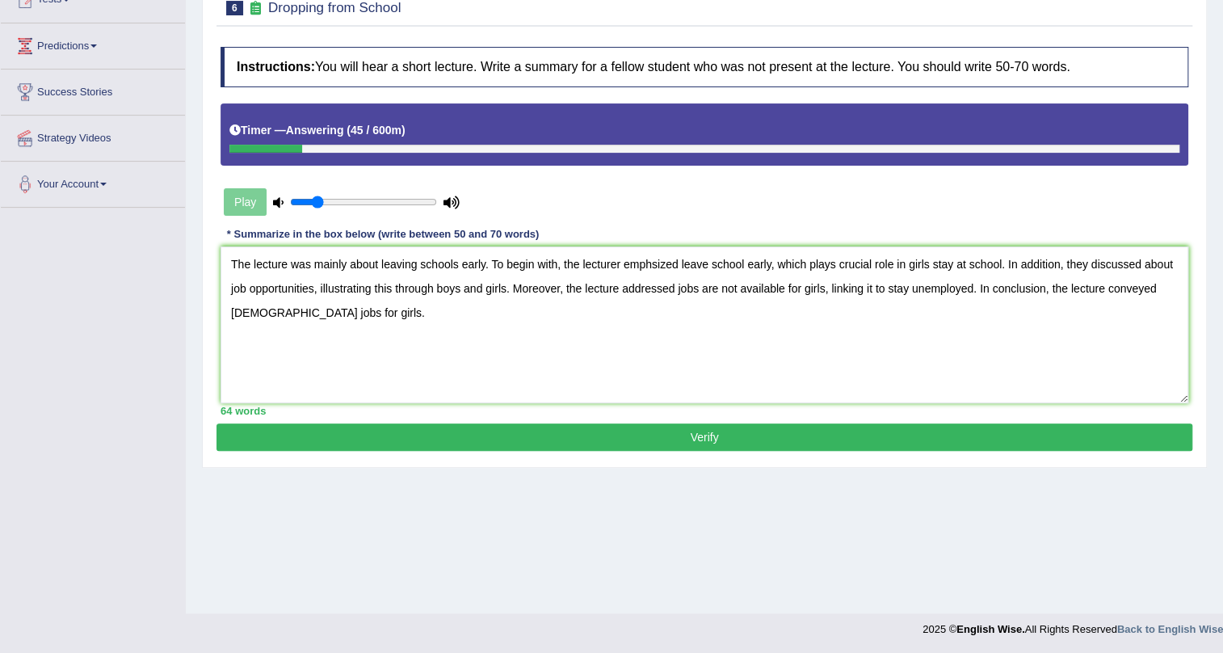
drag, startPoint x: 906, startPoint y: 260, endPoint x: 779, endPoint y: 267, distance: 127.0
click at [779, 267] on textarea "The lecture was mainly about leaving schools early. To begin with, the lecturer…" at bounding box center [705, 324] width 968 height 157
click at [980, 259] on textarea "The lecture was mainly about leaving schools early. To begin with, the lecturer…" at bounding box center [705, 324] width 968 height 157
drag, startPoint x: 415, startPoint y: 288, endPoint x: 302, endPoint y: 291, distance: 113.1
click at [302, 291] on textarea "The lecture was mainly about leaving schools early. To begin with, the lecturer…" at bounding box center [705, 324] width 968 height 157
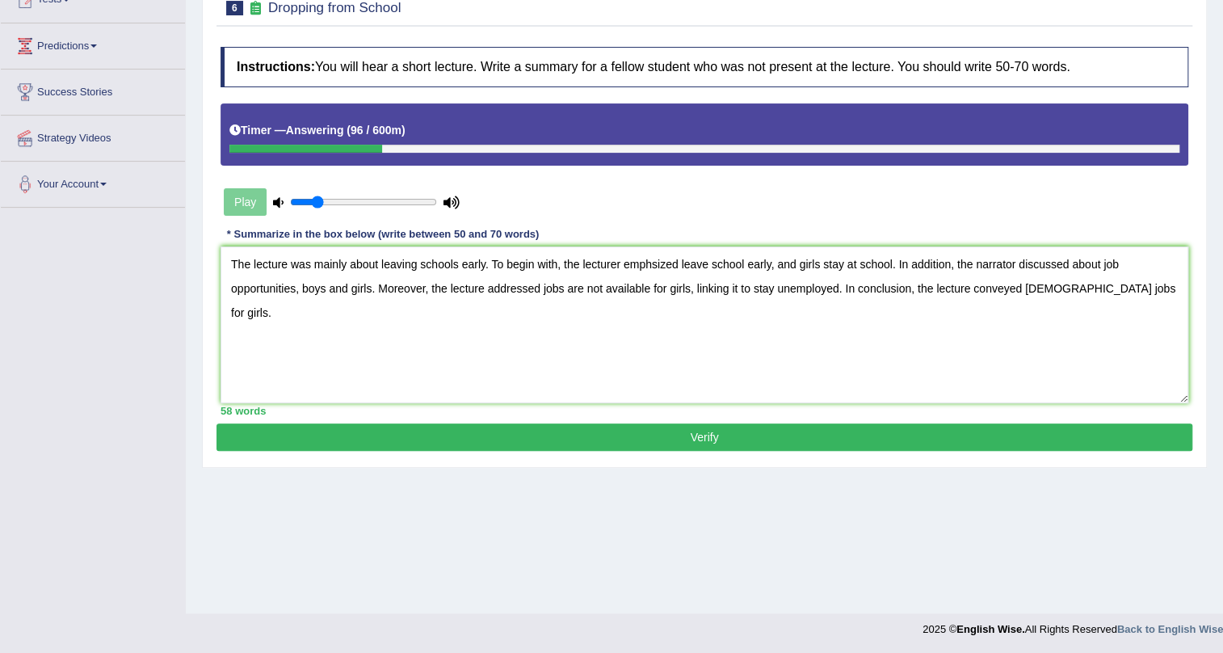
drag, startPoint x: 751, startPoint y: 288, endPoint x: 696, endPoint y: 292, distance: 55.1
click at [696, 292] on textarea "The lecture was mainly about leaving schools early. To begin with, the lecturer…" at bounding box center [705, 324] width 968 height 157
type textarea "The lecture was mainly about leaving schools early. To begin with, the lecturer…"
click at [720, 435] on button "Verify" at bounding box center [705, 436] width 976 height 27
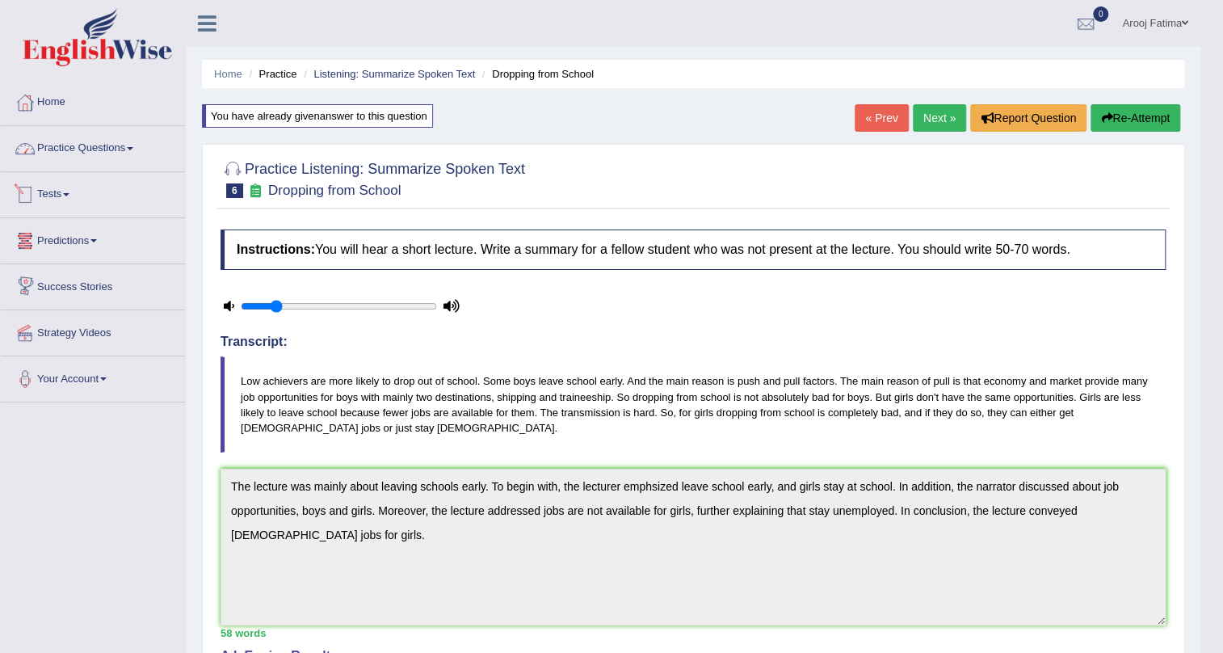
click at [133, 153] on link "Practice Questions" at bounding box center [93, 146] width 184 height 40
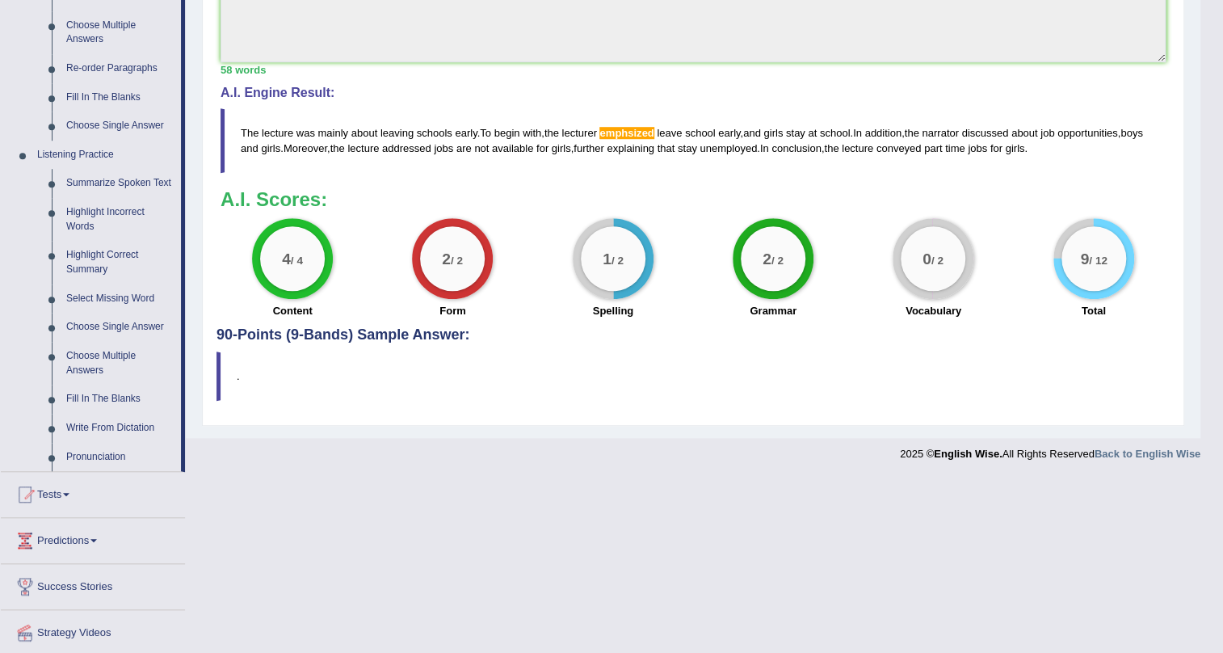
scroll to position [612, 0]
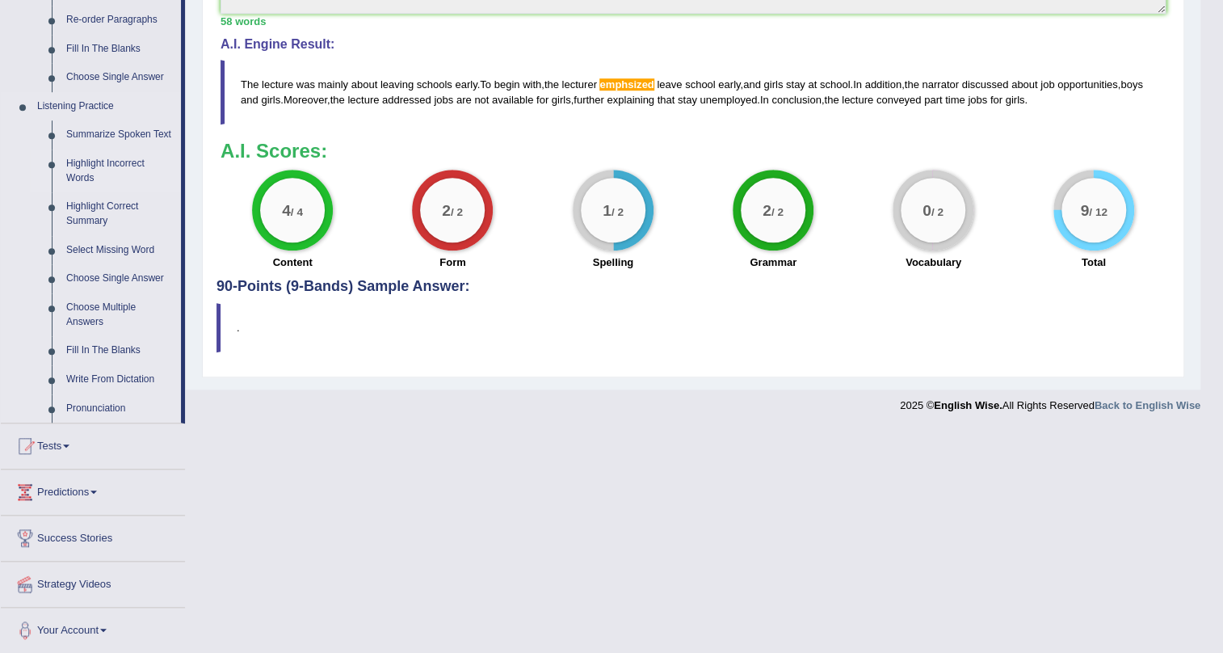
click at [125, 162] on link "Highlight Incorrect Words" at bounding box center [120, 170] width 122 height 43
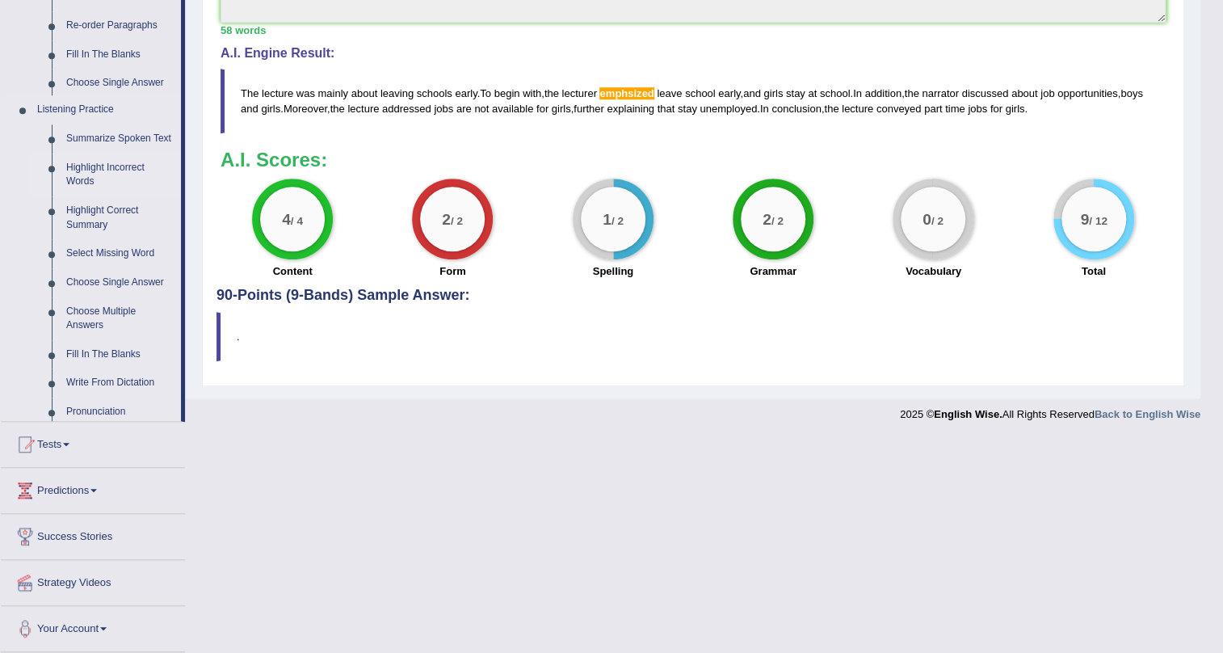
scroll to position [388, 0]
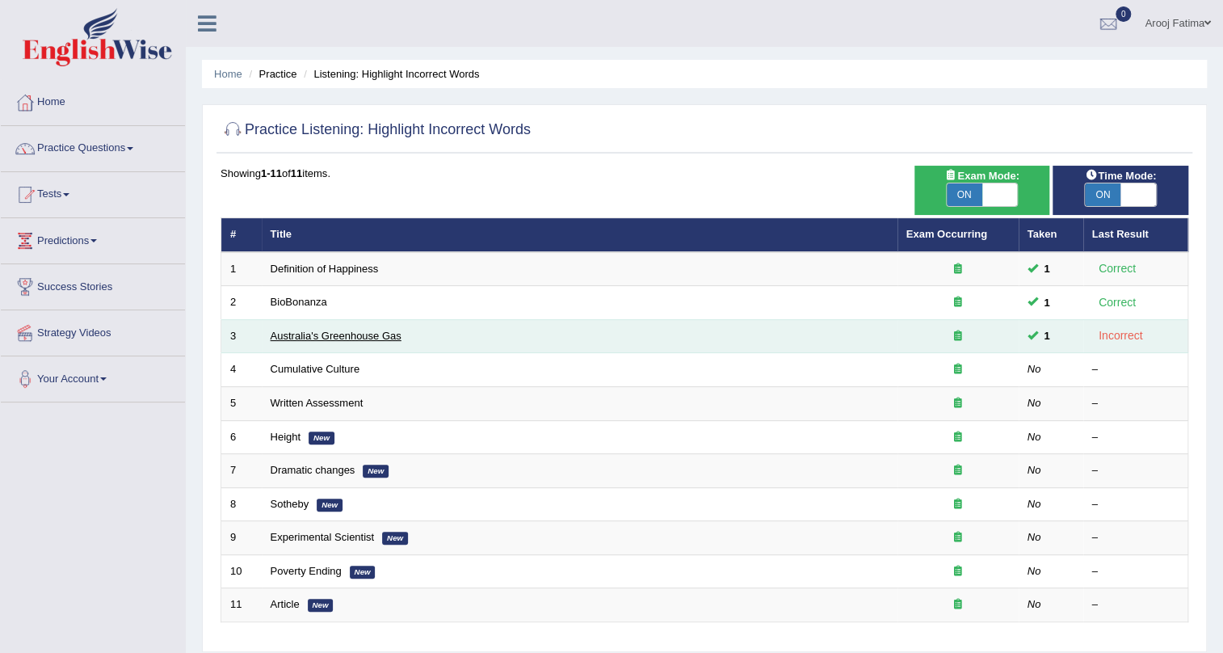
click at [347, 335] on link "Australia's Greenhouse Gas" at bounding box center [336, 336] width 131 height 12
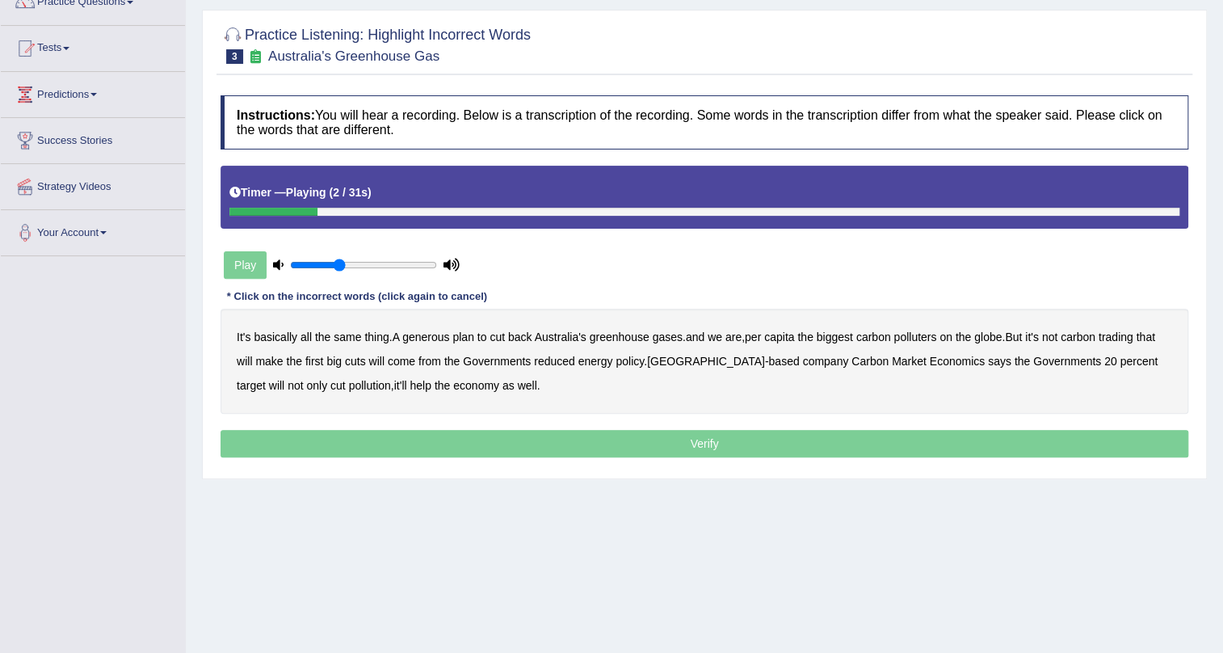
click at [337, 262] on input "range" at bounding box center [363, 265] width 147 height 13
click at [430, 334] on b "generous" at bounding box center [425, 336] width 47 height 13
click at [348, 263] on input "range" at bounding box center [363, 265] width 147 height 13
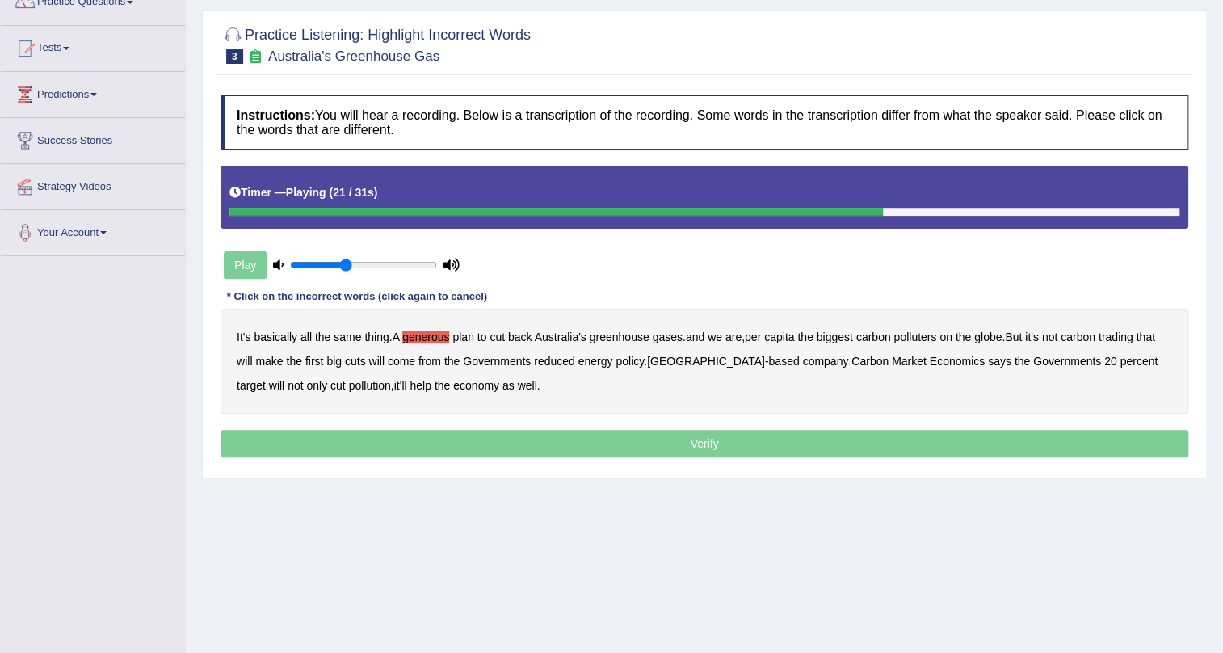
click at [549, 362] on b "reduced" at bounding box center [554, 361] width 41 height 13
click at [802, 359] on b "company" at bounding box center [825, 361] width 46 height 13
type input "0.65"
click at [380, 265] on input "range" at bounding box center [363, 265] width 147 height 13
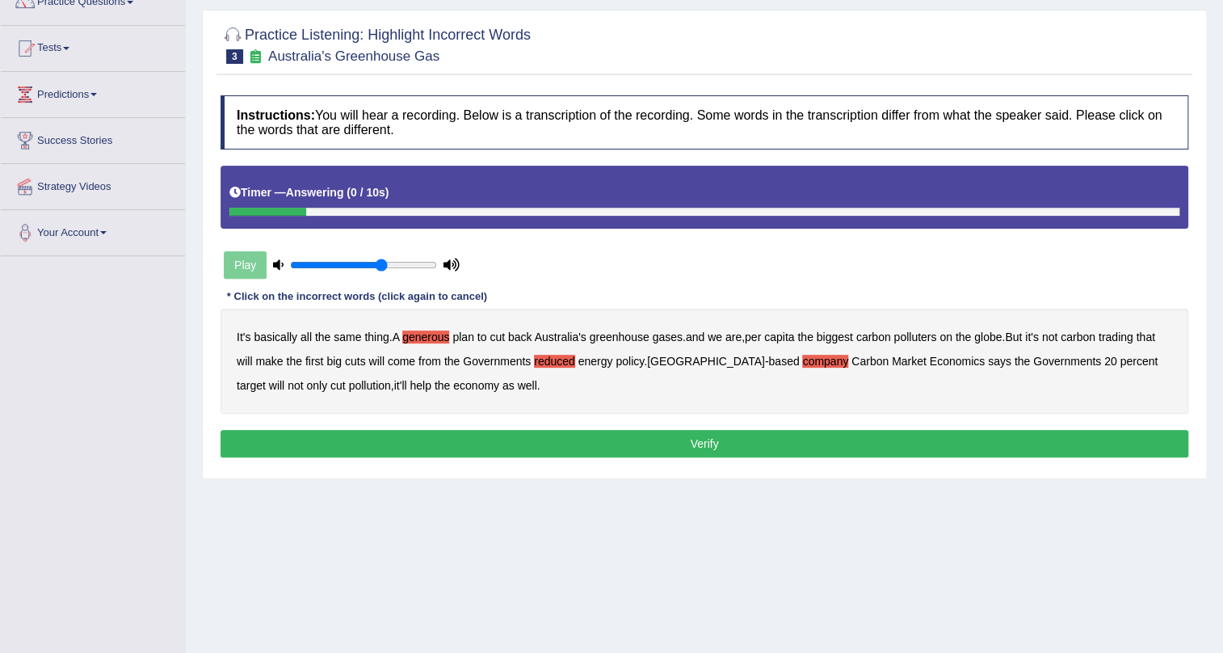
click at [705, 443] on button "Verify" at bounding box center [705, 443] width 968 height 27
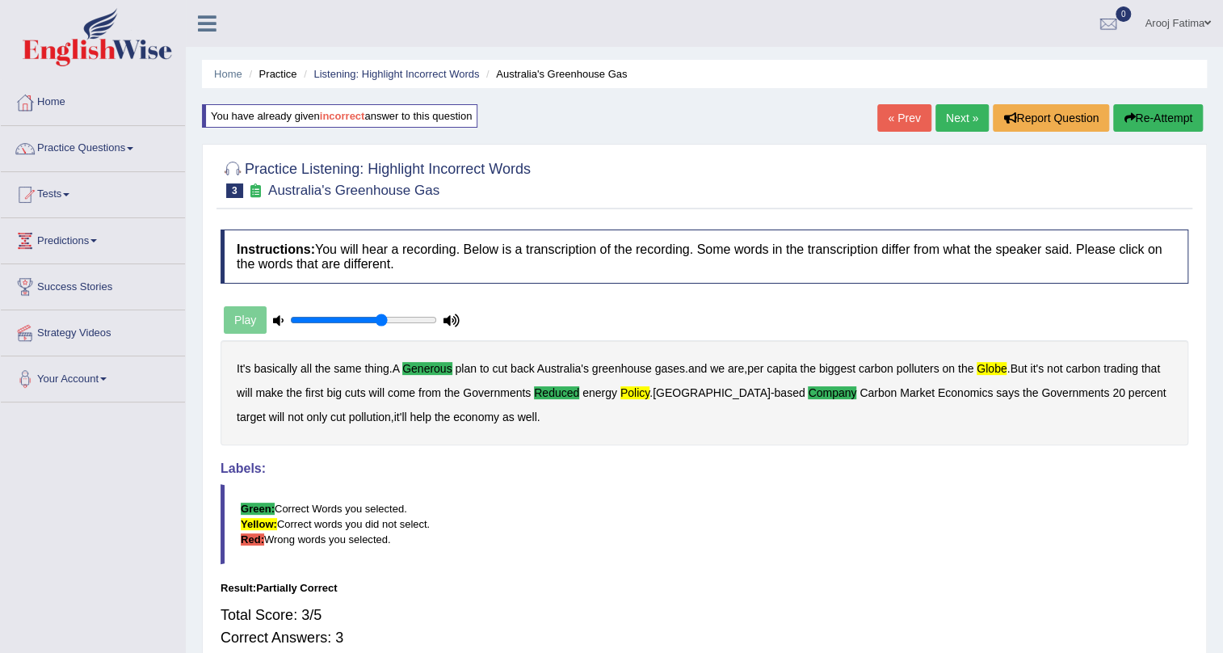
click at [953, 111] on link "Next »" at bounding box center [962, 117] width 53 height 27
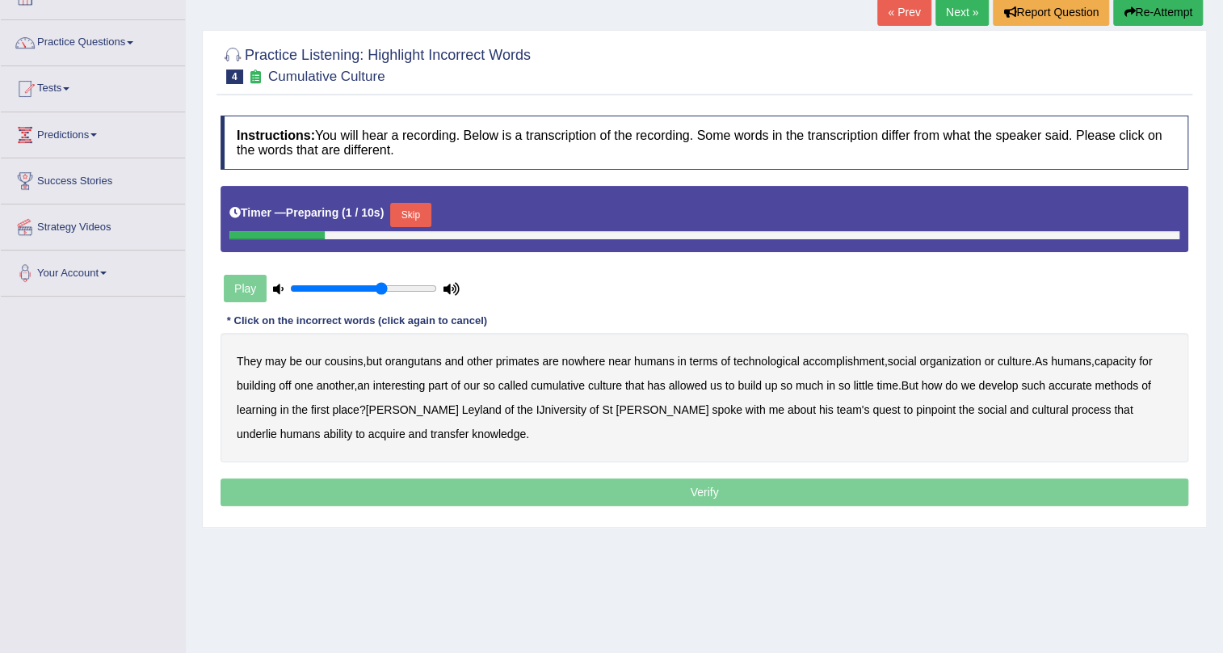
scroll to position [146, 0]
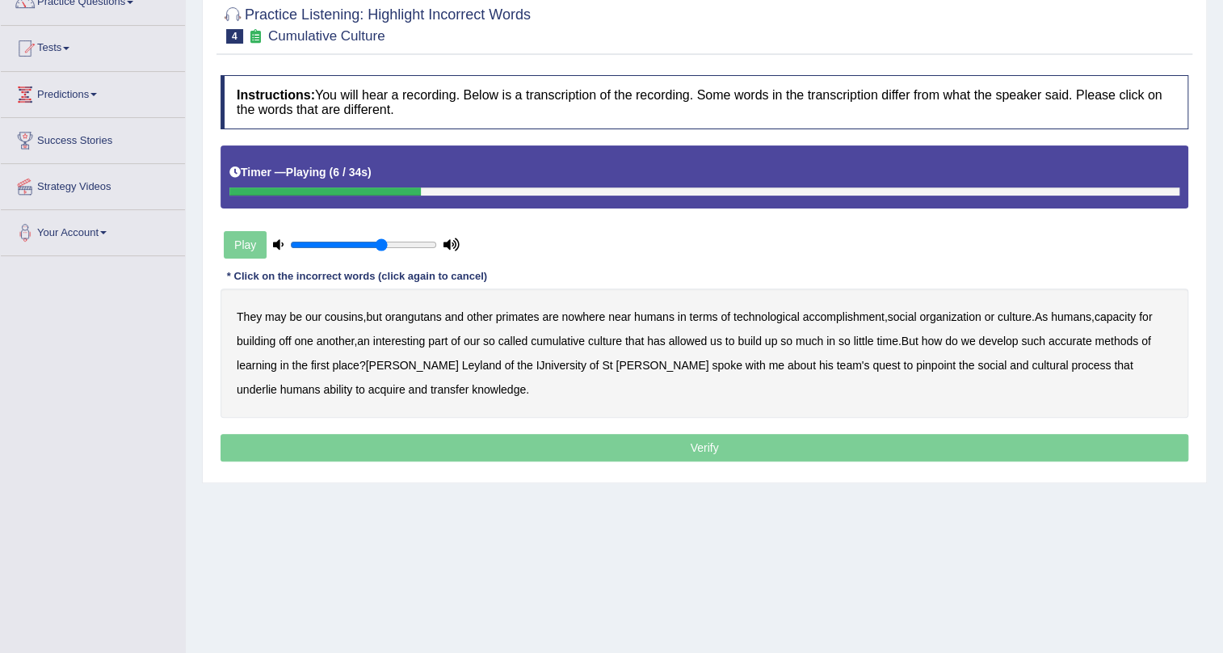
click at [848, 322] on div "They may be our cousins , but orangutans and other primates are nowhere near hu…" at bounding box center [705, 352] width 968 height 129
click at [851, 320] on b "accomplishment" at bounding box center [844, 316] width 82 height 13
click at [414, 345] on b "interesting" at bounding box center [399, 340] width 53 height 13
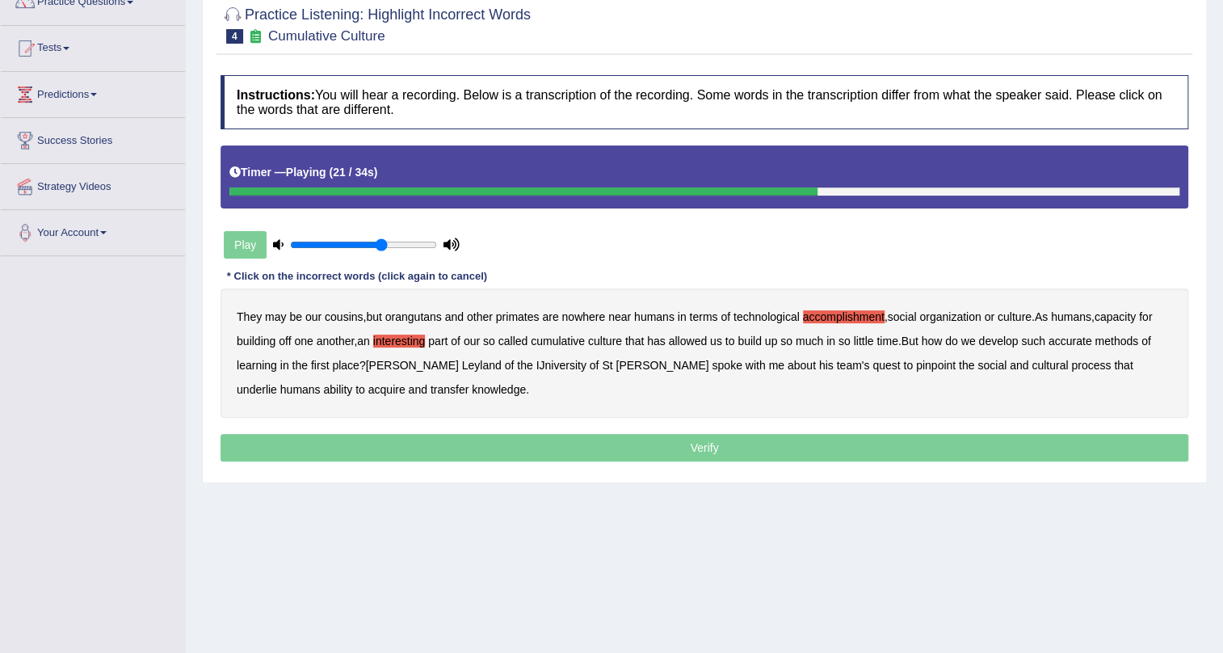
click at [1075, 338] on b "accurate" at bounding box center [1071, 340] width 44 height 13
click at [536, 368] on b "IJniversity" at bounding box center [561, 365] width 50 height 13
click at [1032, 369] on b "cultural" at bounding box center [1050, 365] width 36 height 13
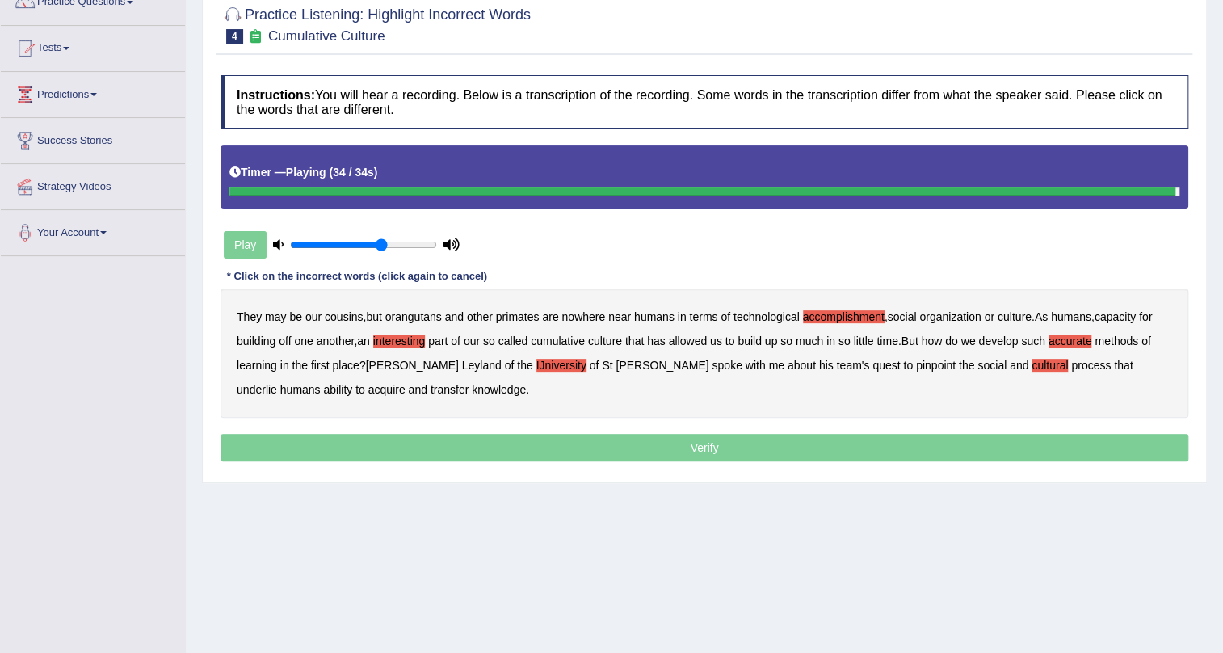
click at [746, 444] on button "Verify" at bounding box center [705, 447] width 968 height 27
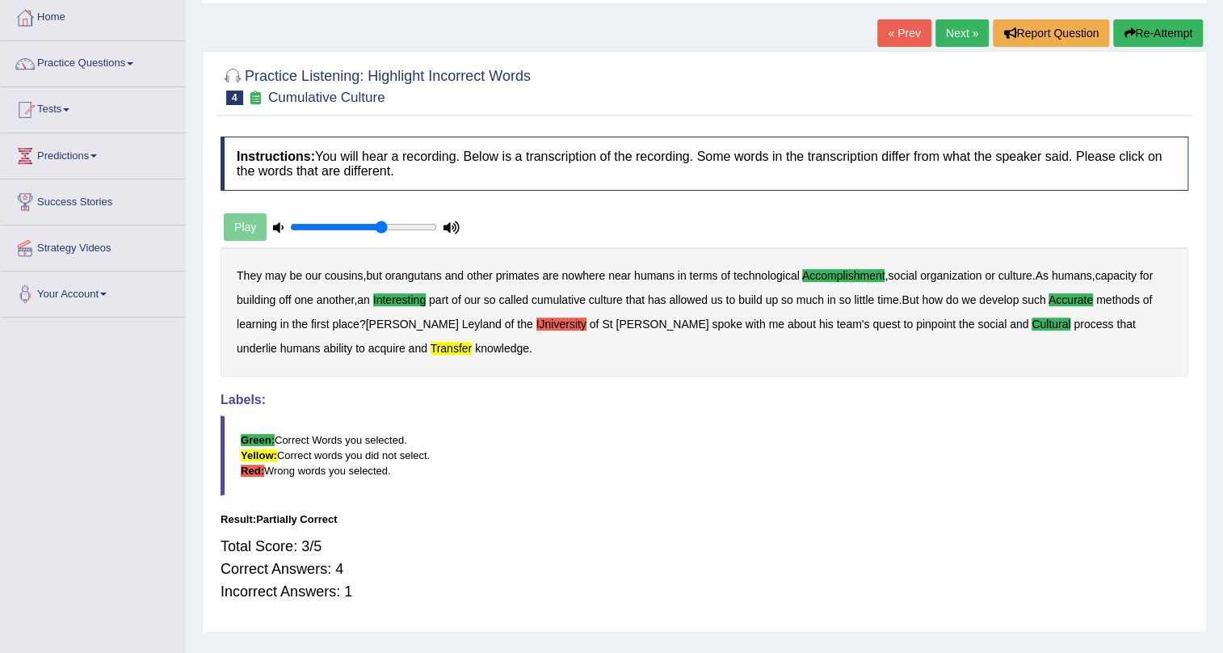
scroll to position [0, 0]
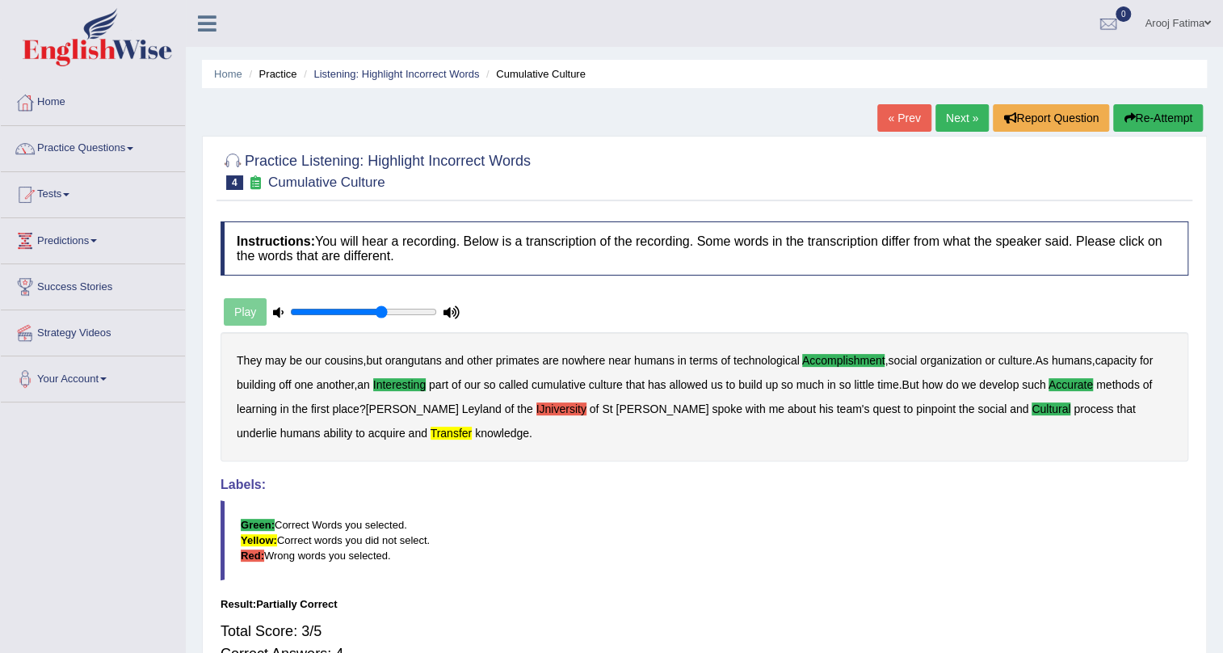
click at [953, 108] on link "Next »" at bounding box center [962, 117] width 53 height 27
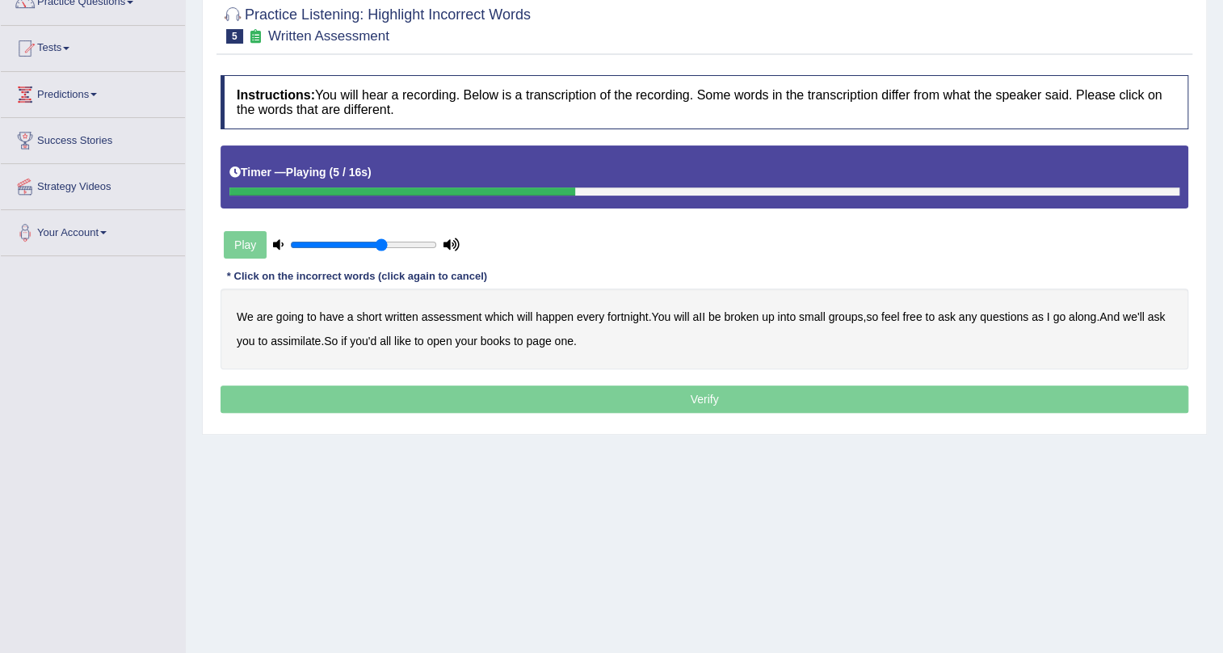
click at [743, 319] on b "broken" at bounding box center [741, 316] width 35 height 13
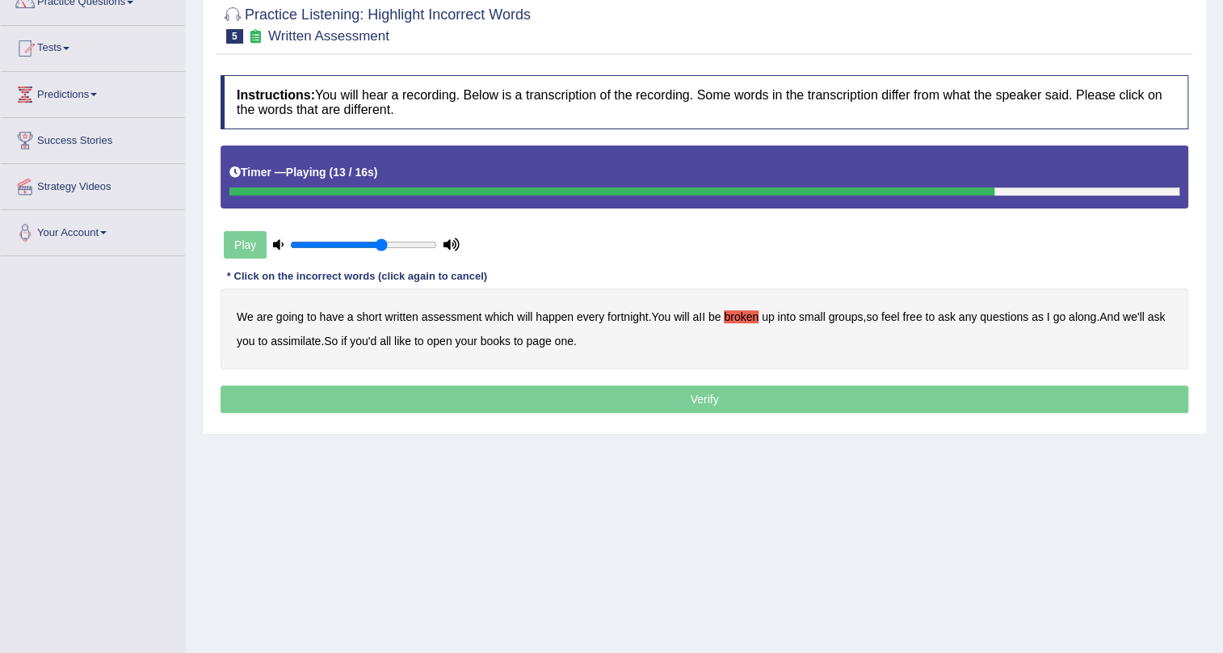
click at [320, 343] on b "assimilate" at bounding box center [296, 340] width 50 height 13
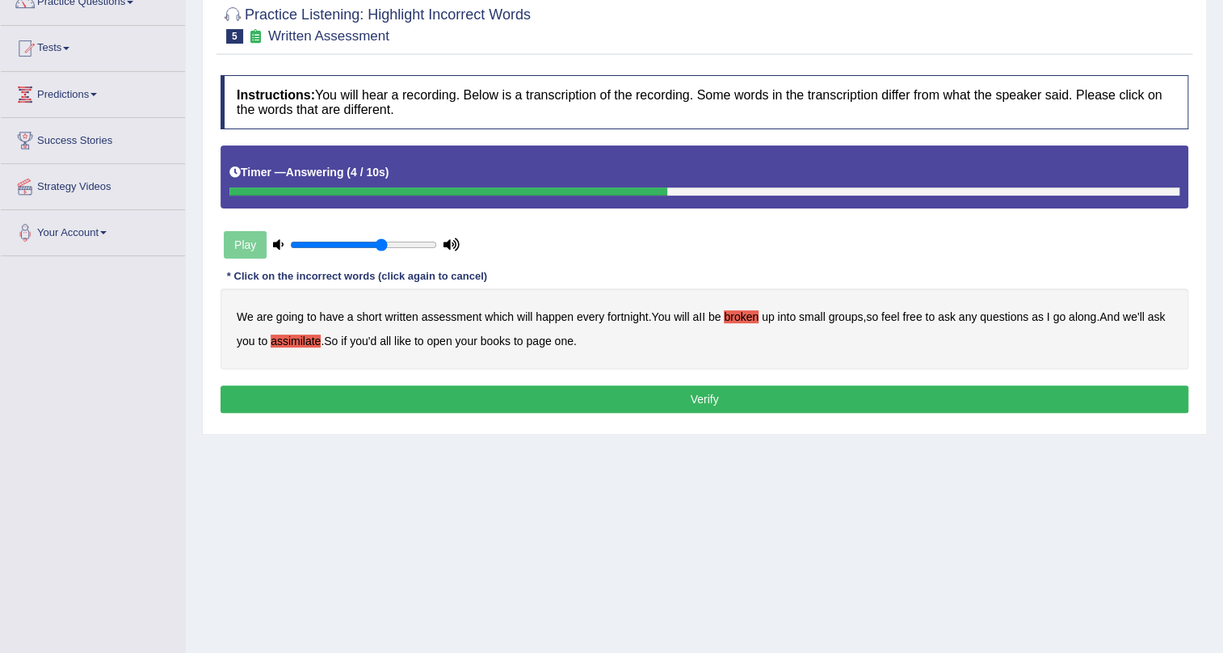
click at [713, 389] on button "Verify" at bounding box center [705, 398] width 968 height 27
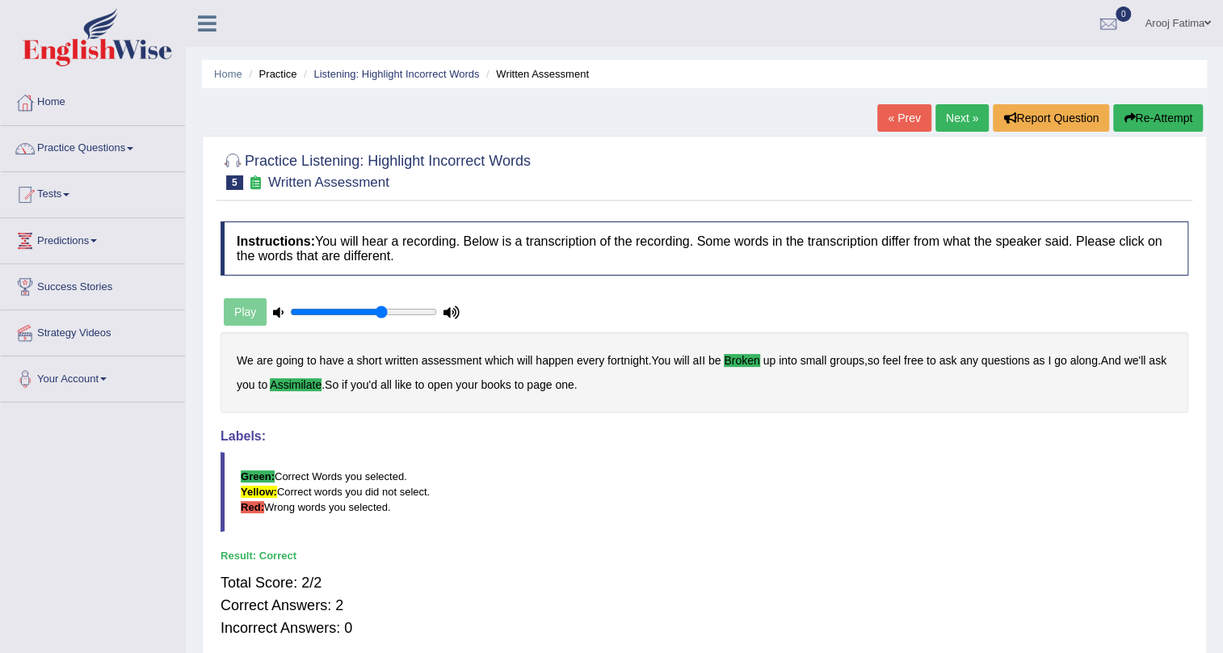
click at [952, 123] on link "Next »" at bounding box center [962, 117] width 53 height 27
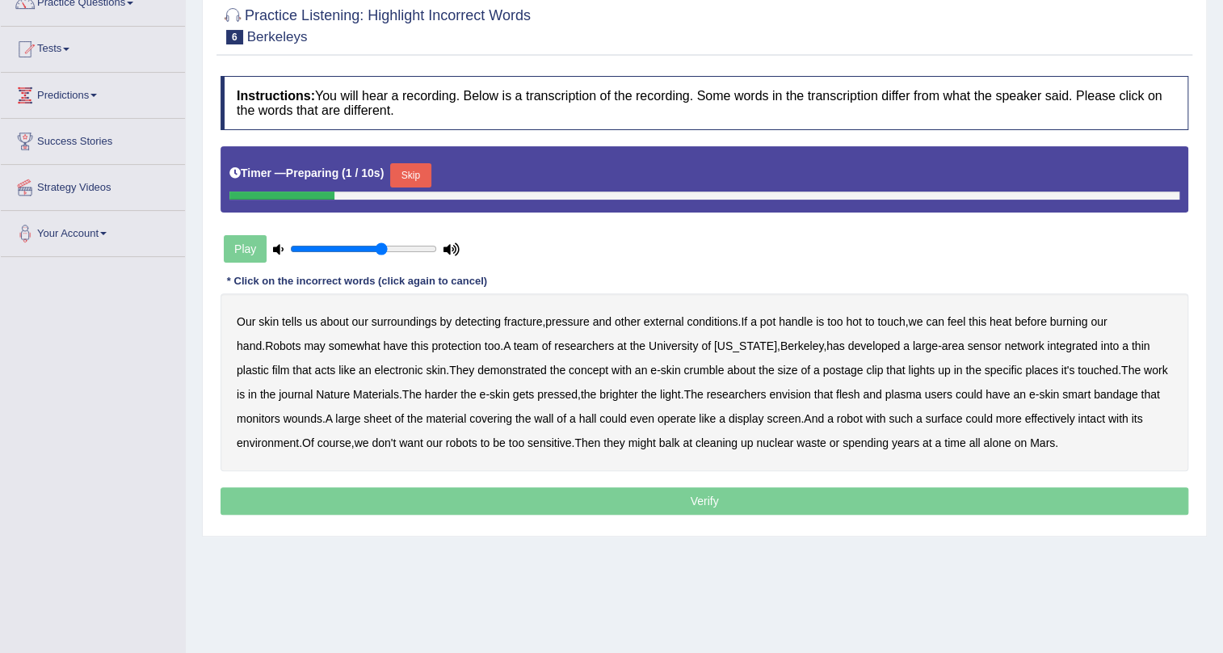
scroll to position [146, 0]
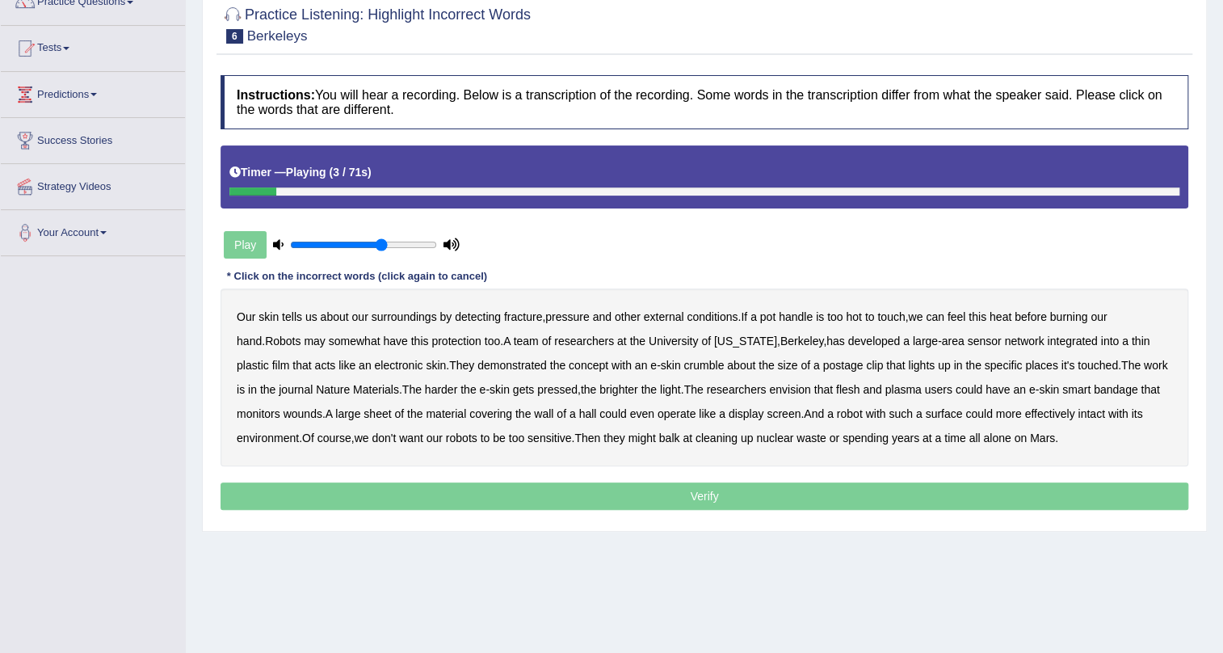
click at [525, 313] on b "fracture" at bounding box center [523, 316] width 38 height 13
click at [337, 338] on b "somewhat" at bounding box center [355, 340] width 52 height 13
click at [683, 367] on b "crumble" at bounding box center [703, 365] width 40 height 13
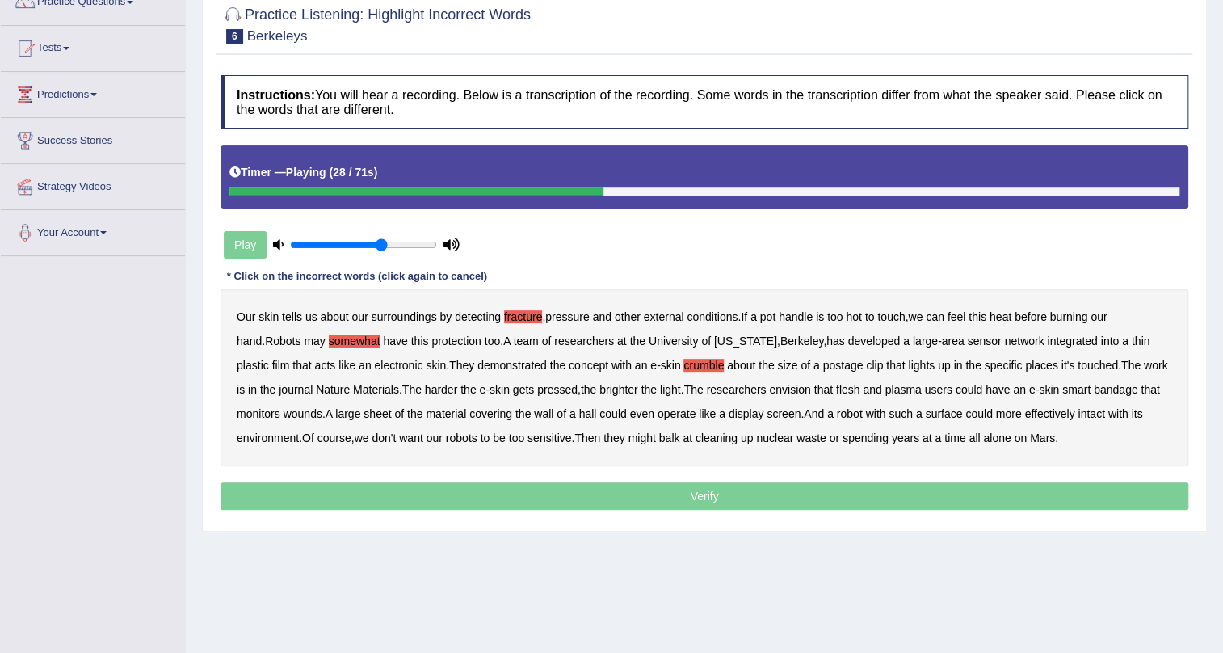
click at [866, 364] on b "clip" at bounding box center [874, 365] width 17 height 13
click at [885, 389] on b "plasma" at bounding box center [903, 389] width 36 height 13
click at [592, 411] on b "hall" at bounding box center [587, 413] width 18 height 13
click at [1095, 411] on b "intact" at bounding box center [1091, 413] width 27 height 13
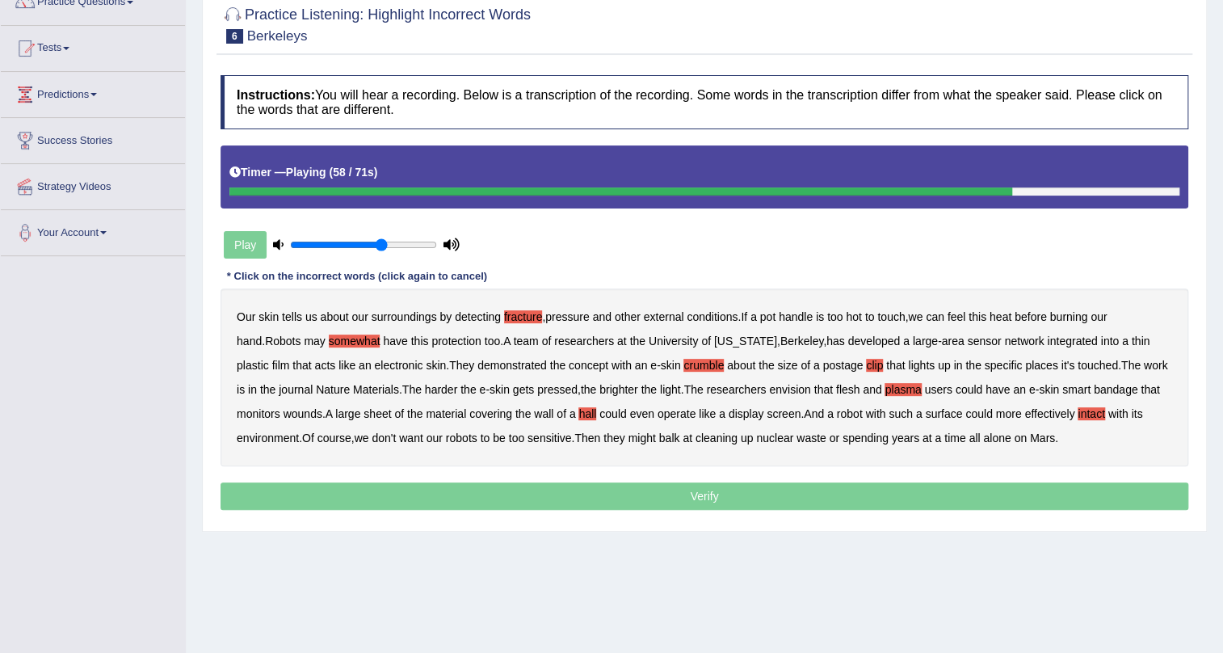
click at [710, 503] on p "Verify" at bounding box center [705, 495] width 968 height 27
click at [715, 495] on p "Verify" at bounding box center [705, 495] width 968 height 27
click at [701, 494] on p "Verify" at bounding box center [705, 495] width 968 height 27
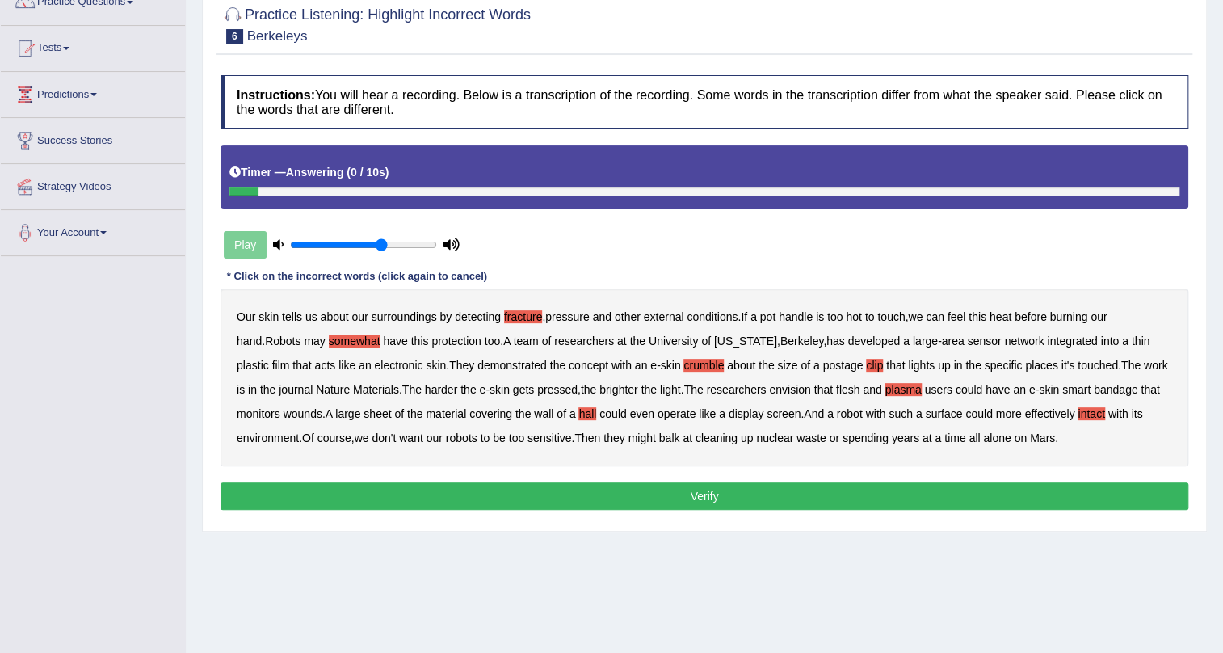
click at [706, 498] on button "Verify" at bounding box center [705, 495] width 968 height 27
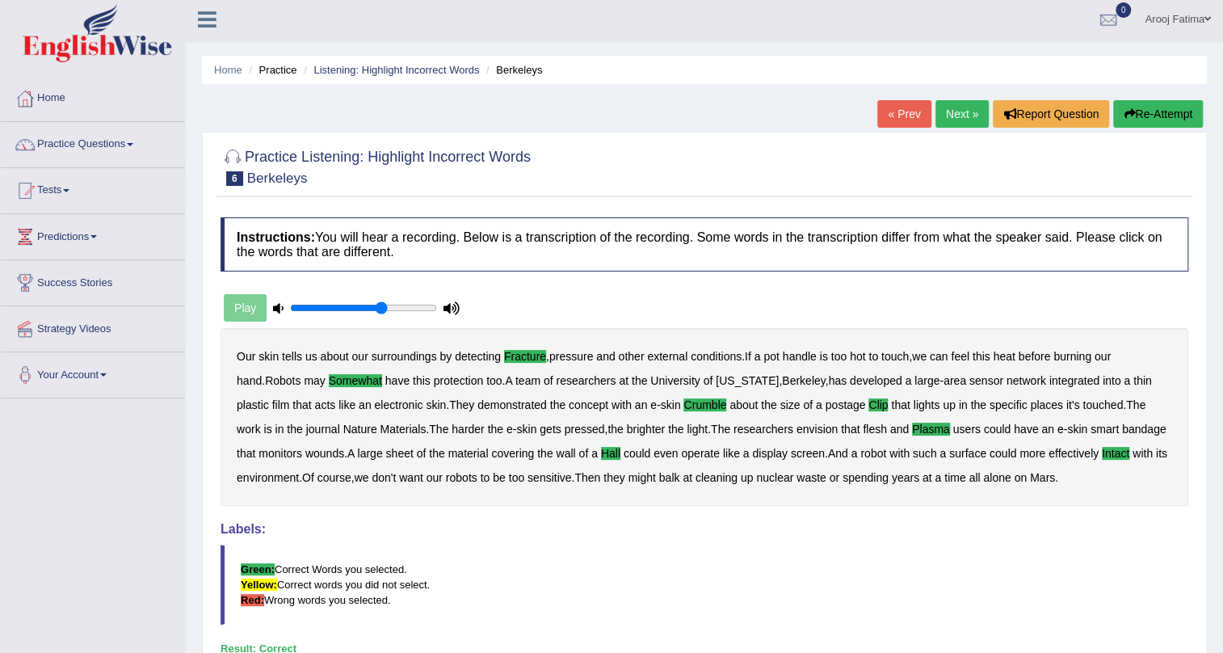
scroll to position [0, 0]
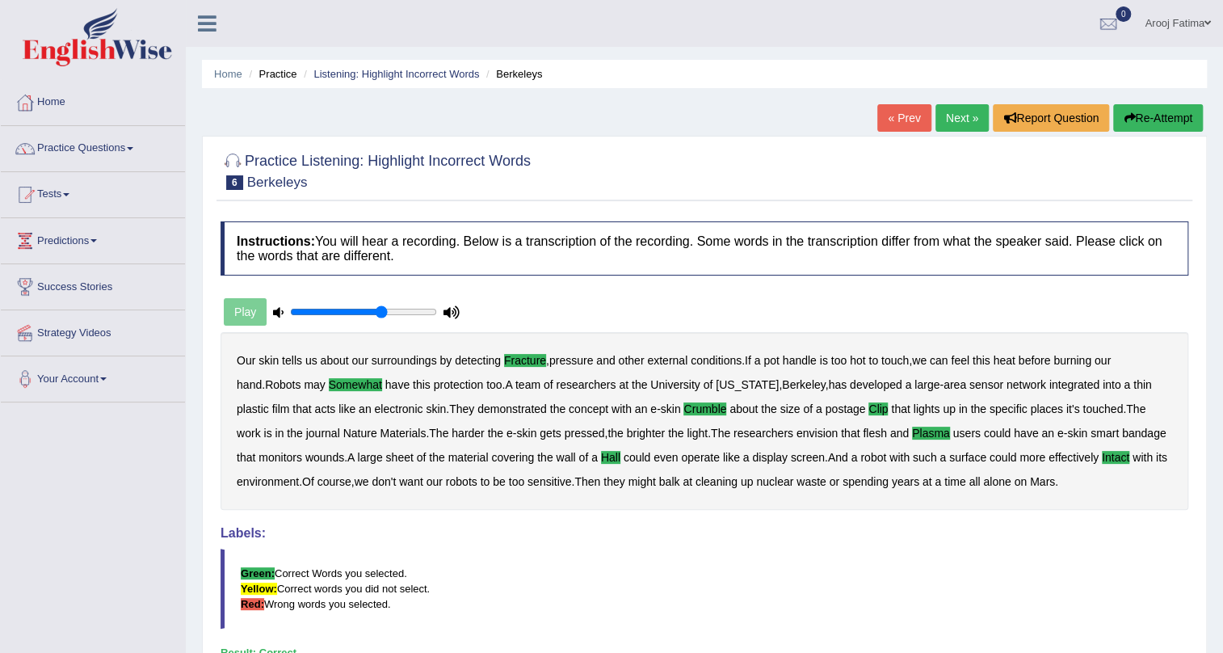
click at [978, 121] on link "Next »" at bounding box center [962, 117] width 53 height 27
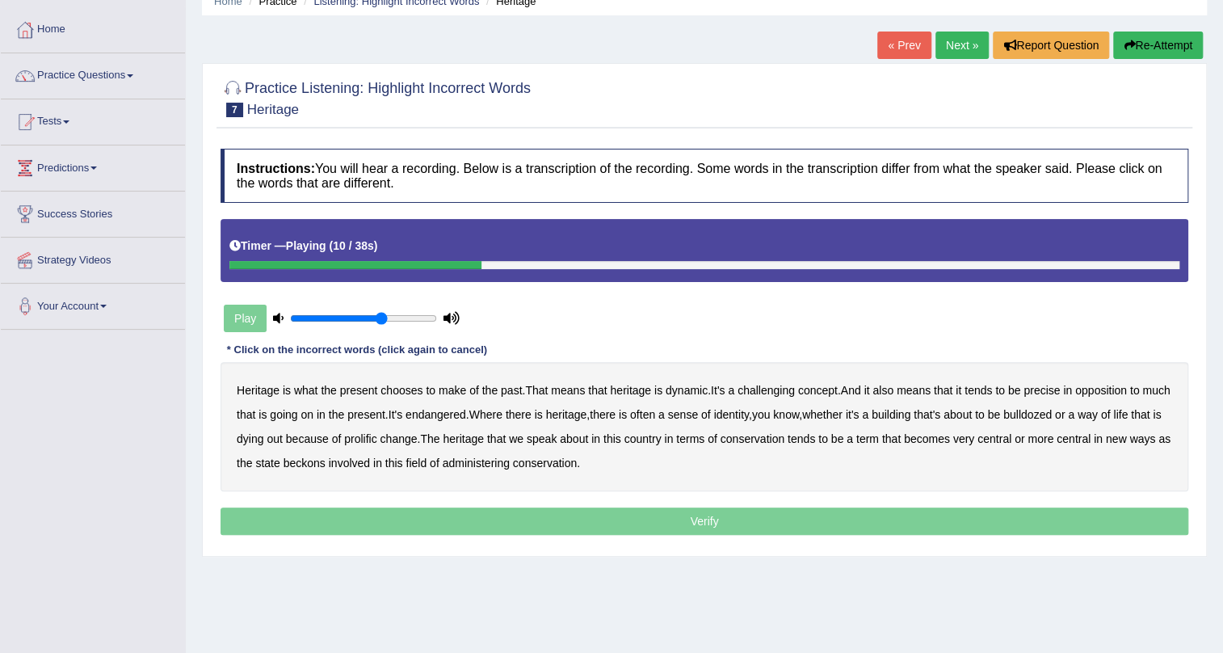
drag, startPoint x: 780, startPoint y: 392, endPoint x: 881, endPoint y: 393, distance: 101.0
click at [782, 392] on b "challenging" at bounding box center [766, 390] width 57 height 13
click at [1051, 390] on b "precise" at bounding box center [1042, 390] width 36 height 13
click at [748, 412] on b "identity" at bounding box center [730, 414] width 35 height 13
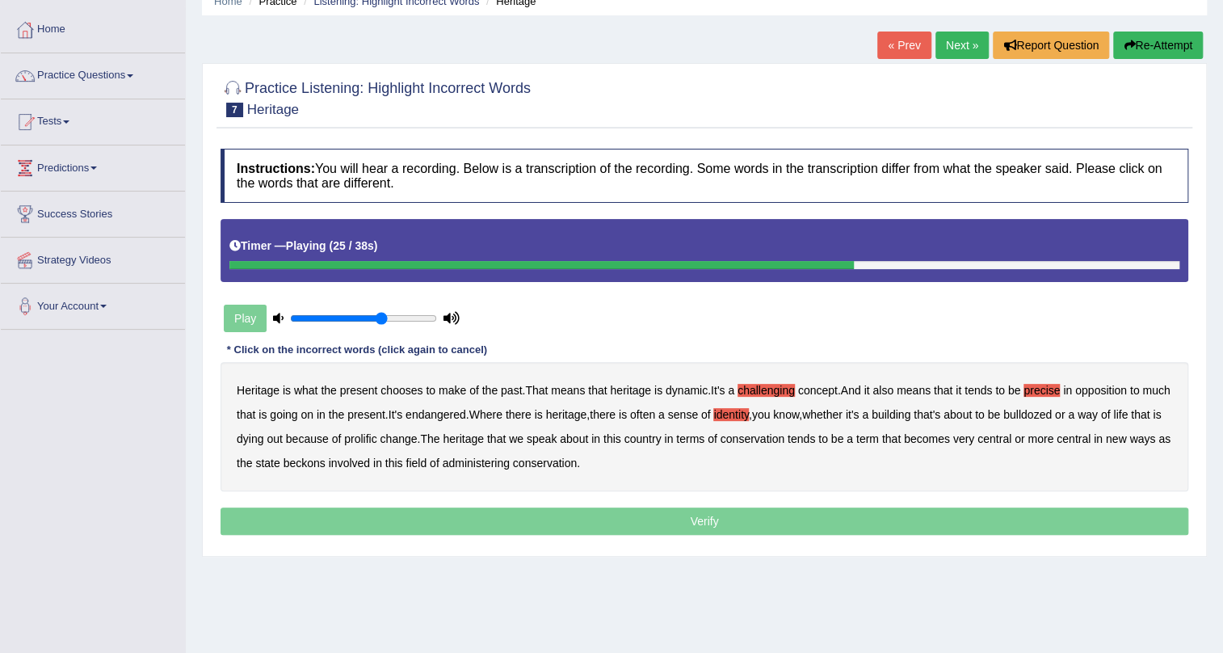
click at [376, 441] on b "prolific" at bounding box center [360, 438] width 32 height 13
click at [326, 464] on b "beckons" at bounding box center [305, 462] width 42 height 13
click at [711, 517] on p "Verify" at bounding box center [705, 520] width 968 height 27
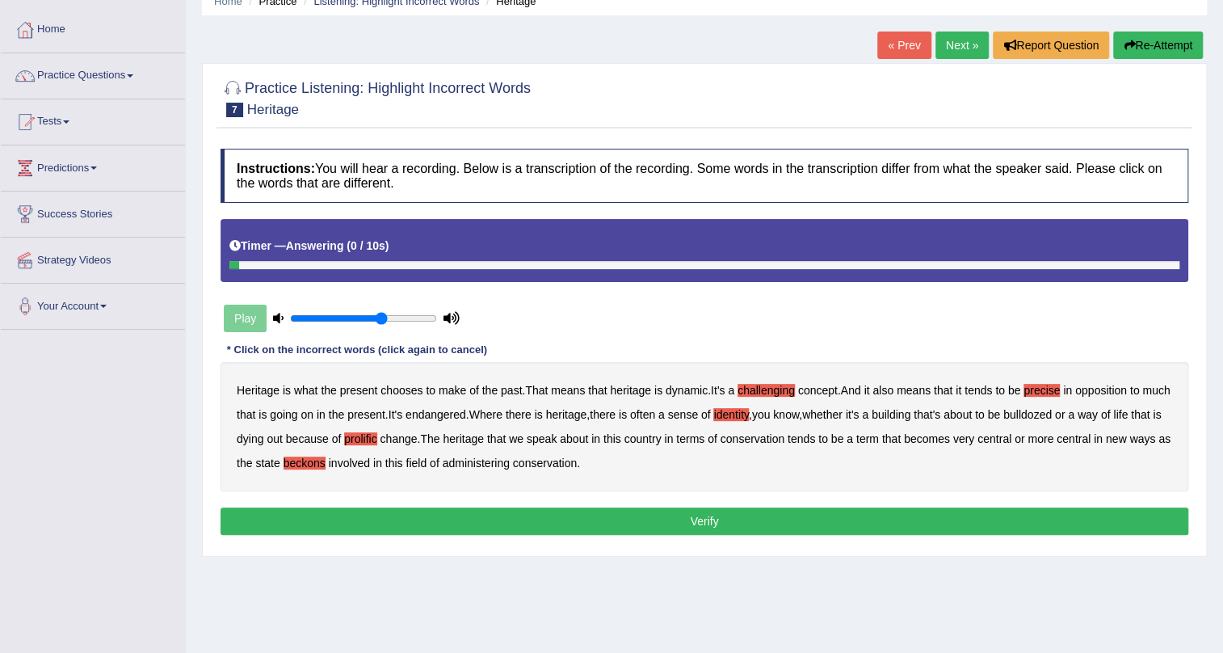
click at [711, 517] on button "Verify" at bounding box center [705, 520] width 968 height 27
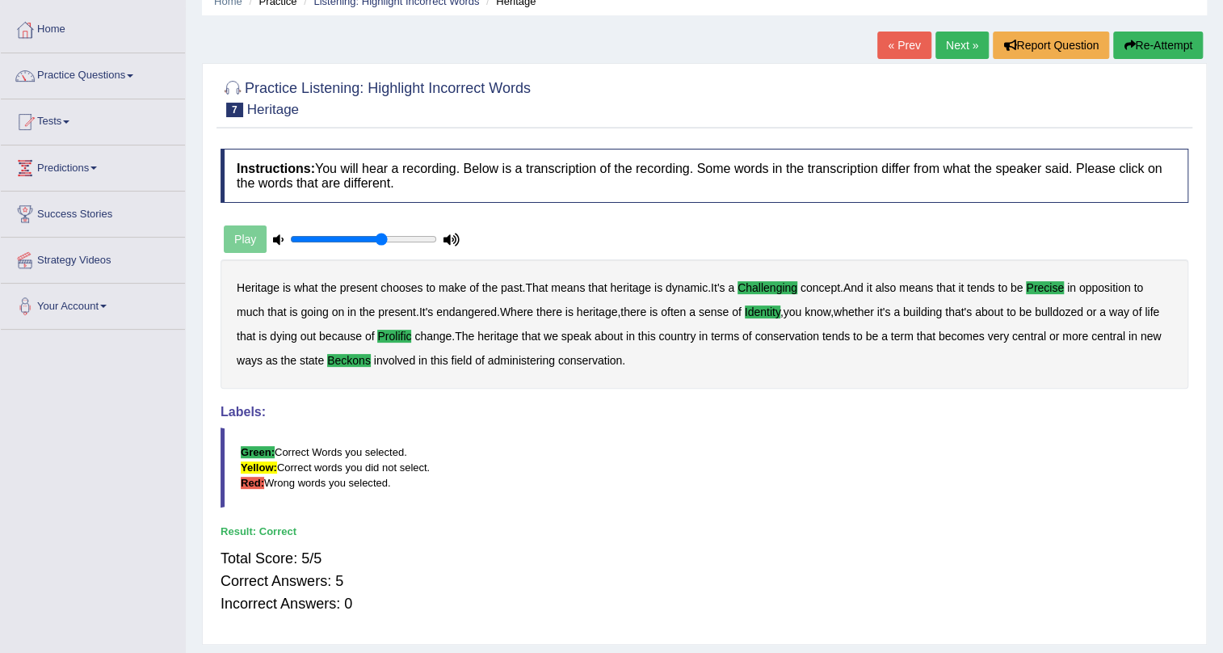
click at [959, 58] on div "« Prev Next » Report Question Re-Attempt" at bounding box center [1042, 48] width 330 height 32
click at [953, 53] on link "Next »" at bounding box center [962, 45] width 53 height 27
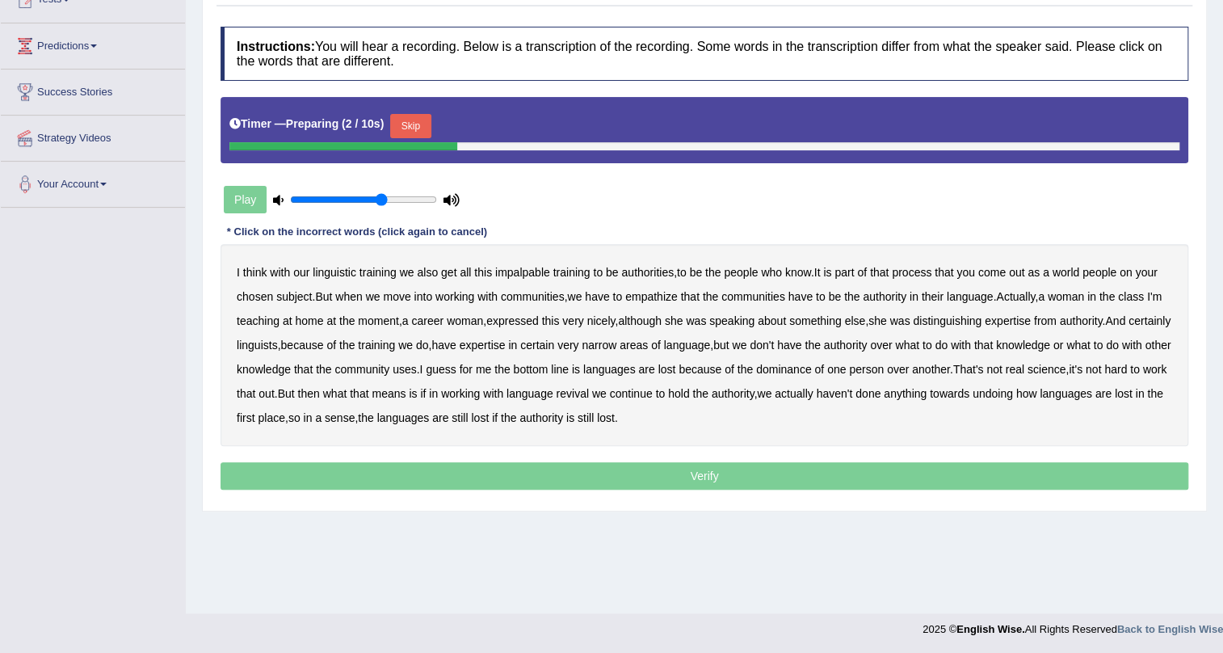
scroll to position [121, 0]
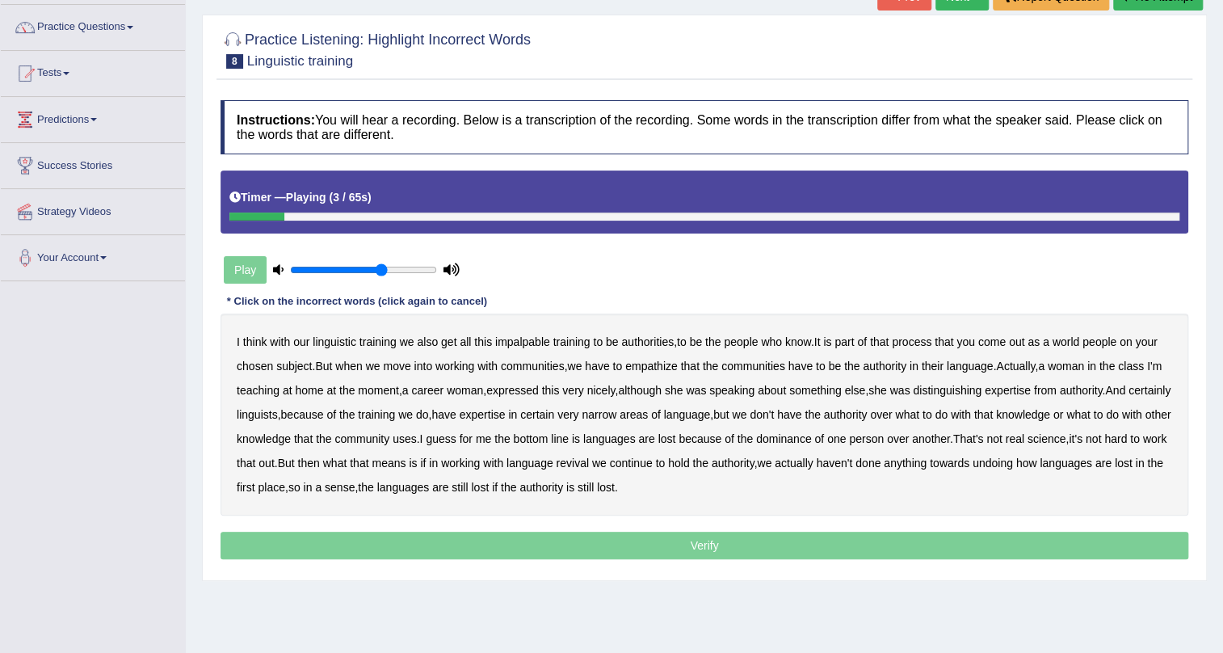
click at [521, 339] on b "impalpable" at bounding box center [522, 341] width 55 height 13
click at [1108, 339] on b "people" at bounding box center [1100, 341] width 34 height 13
click at [654, 367] on b "empathize" at bounding box center [651, 365] width 53 height 13
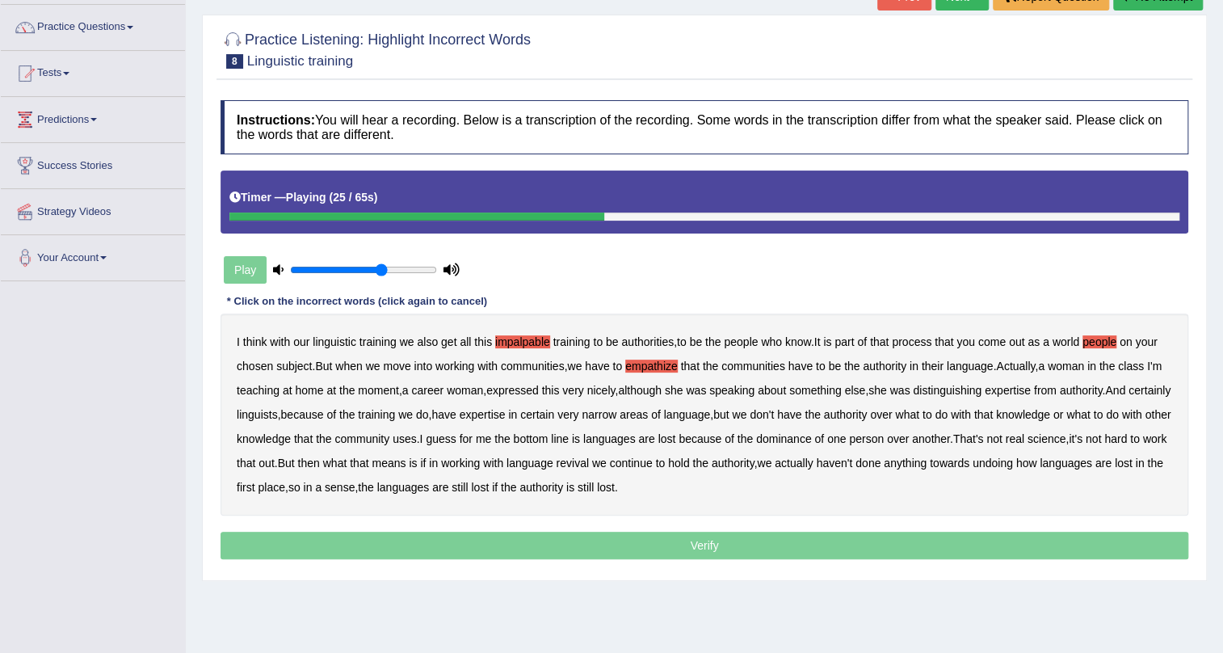
click at [355, 389] on b "the" at bounding box center [346, 390] width 15 height 13
click at [417, 439] on b "uses" at bounding box center [405, 438] width 24 height 13
click at [1024, 436] on b "real" at bounding box center [1015, 438] width 19 height 13
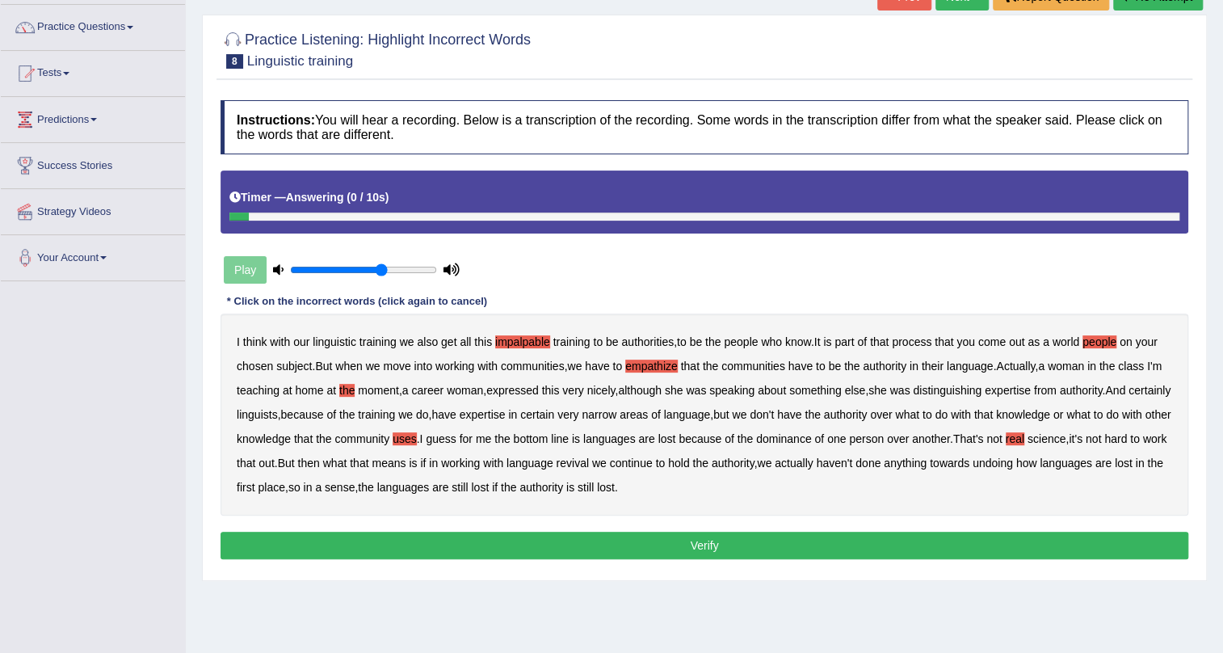
click at [708, 544] on button "Verify" at bounding box center [705, 545] width 968 height 27
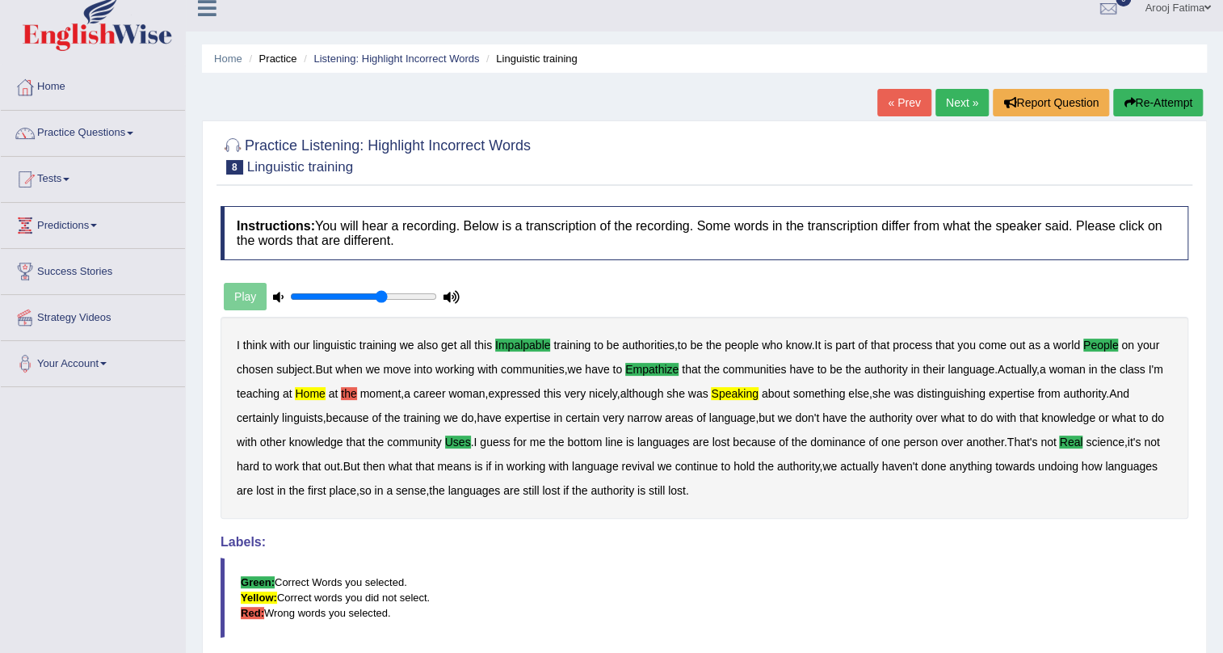
scroll to position [0, 0]
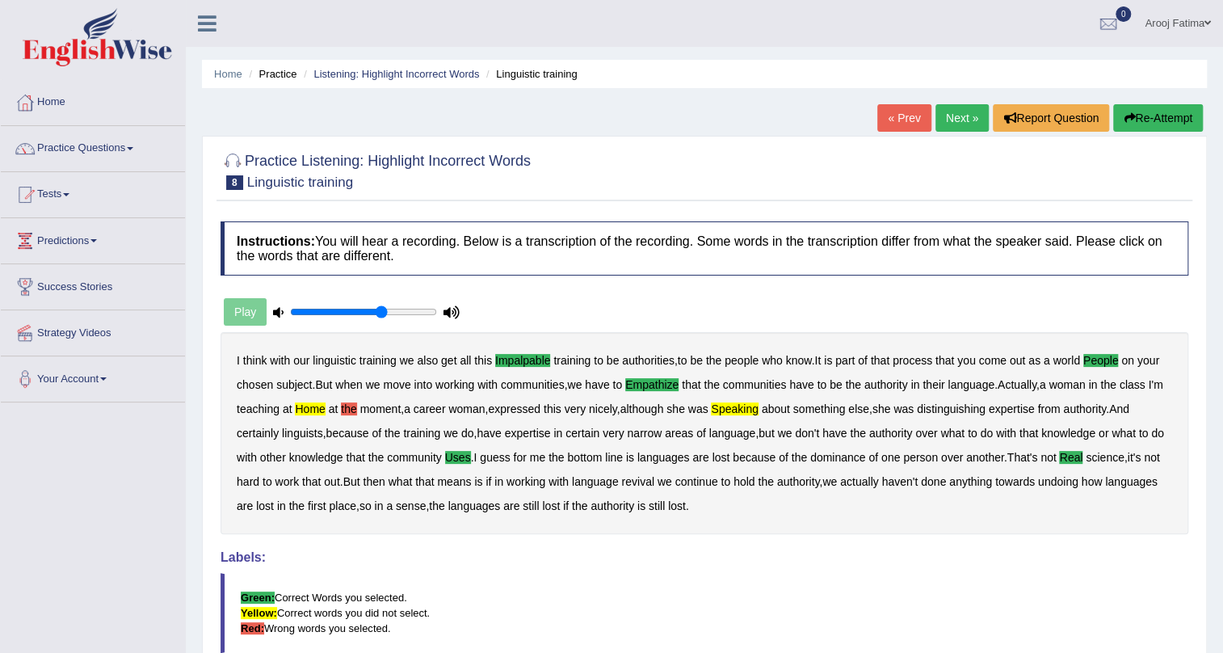
click at [953, 104] on link "Next »" at bounding box center [962, 117] width 53 height 27
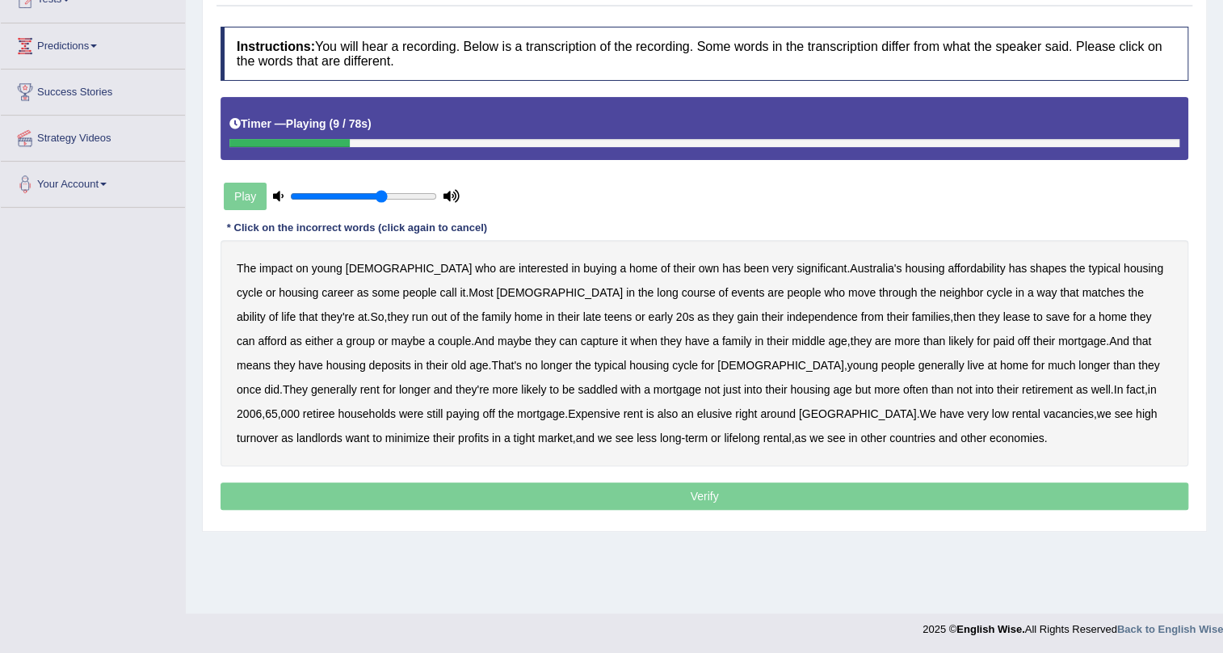
click at [1008, 267] on b "has" at bounding box center [1017, 268] width 19 height 13
click at [657, 287] on b "long" at bounding box center [667, 292] width 21 height 13
click at [940, 293] on b "neighbor" at bounding box center [962, 292] width 44 height 13
click at [296, 310] on b "life" at bounding box center [288, 316] width 15 height 13
click at [1003, 320] on b "lease" at bounding box center [1016, 316] width 27 height 13
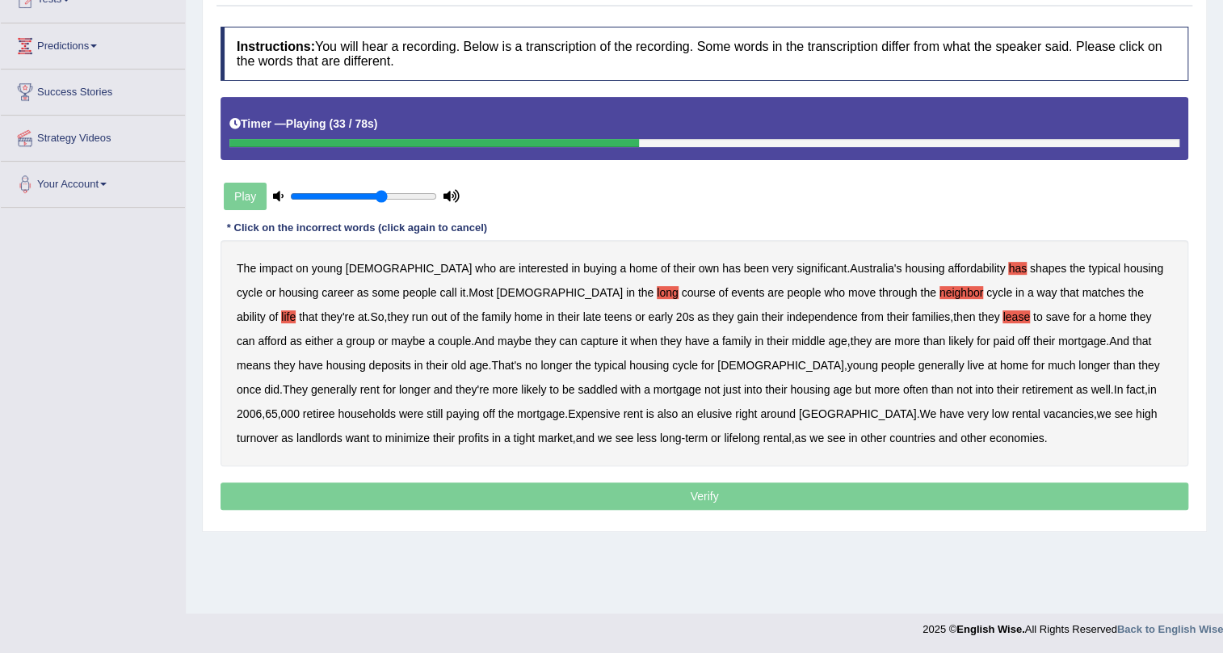
click at [581, 340] on b "capture" at bounding box center [600, 340] width 38 height 13
click at [977, 338] on b "for" at bounding box center [983, 340] width 13 height 13
click at [568, 415] on b "Expensive" at bounding box center [594, 413] width 53 height 13
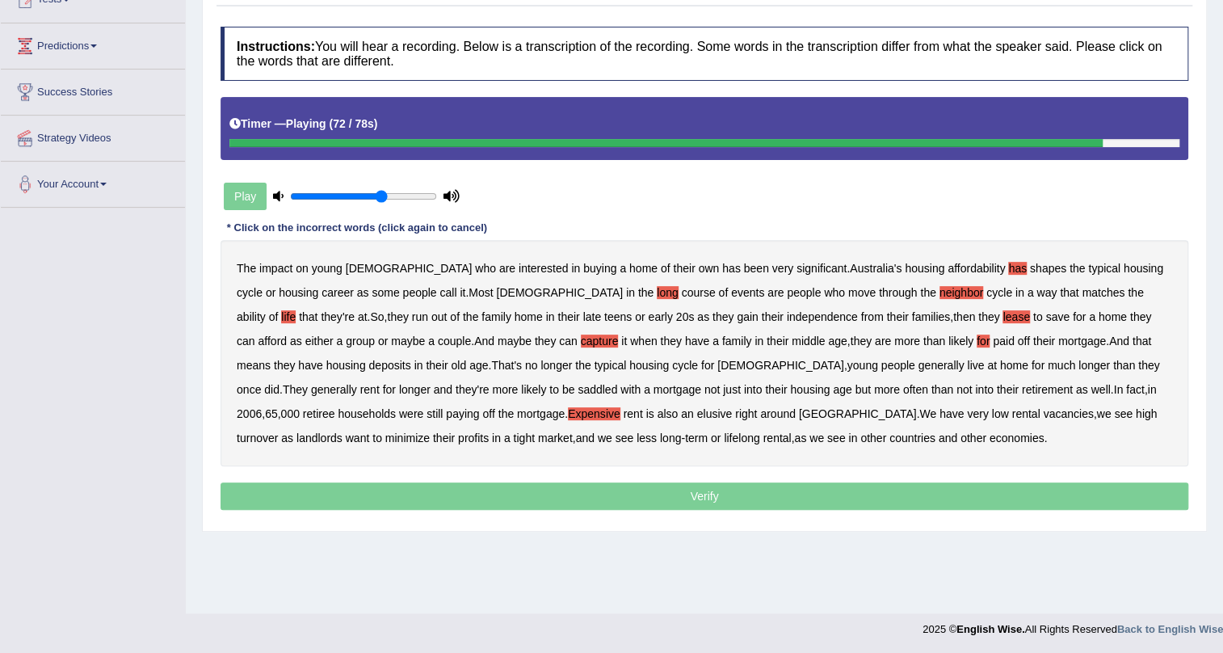
click at [430, 431] on b "minimize" at bounding box center [407, 437] width 44 height 13
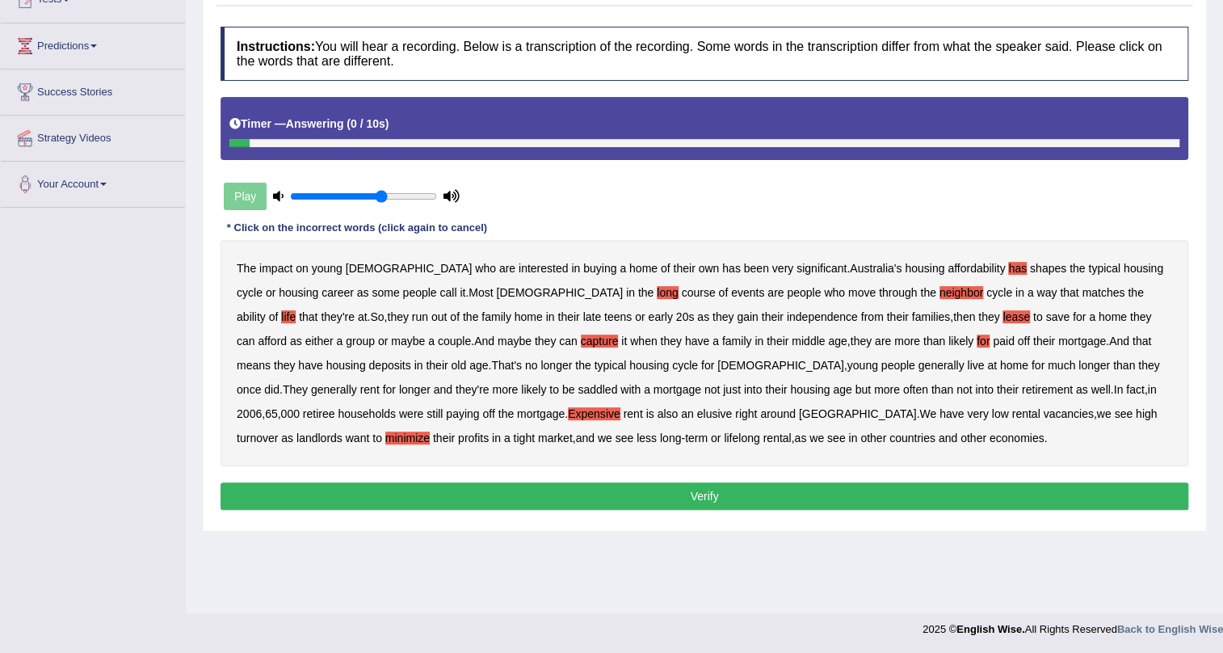
click at [713, 496] on button "Verify" at bounding box center [705, 495] width 968 height 27
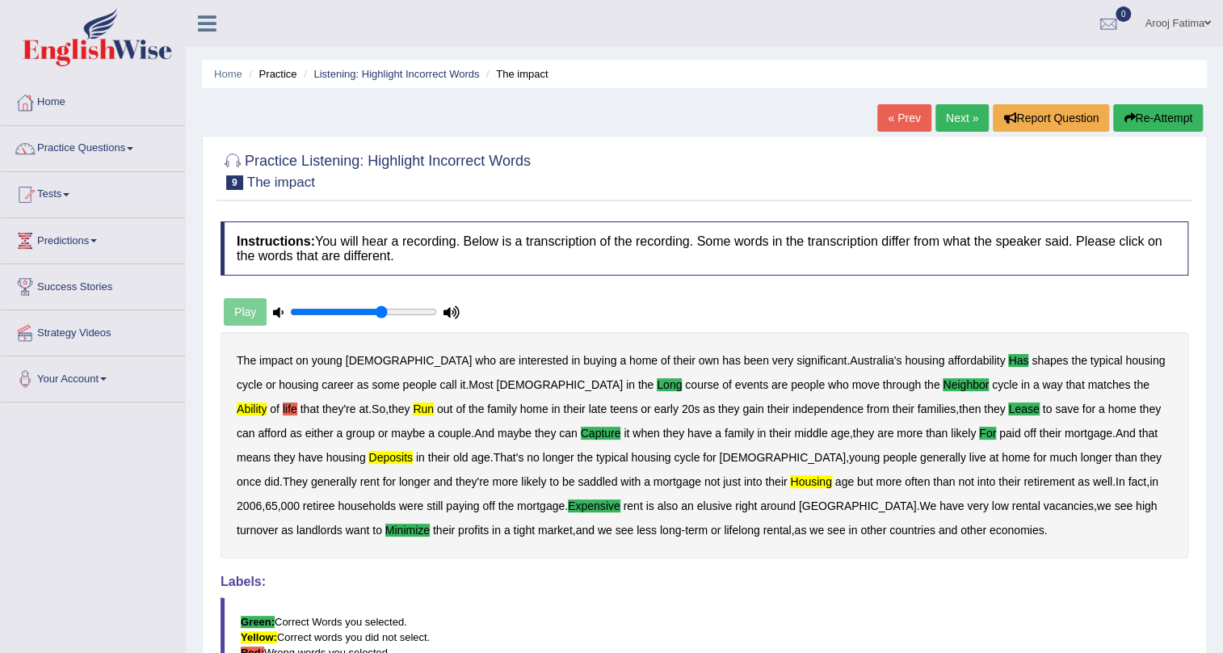
click at [959, 124] on link "Next »" at bounding box center [962, 117] width 53 height 27
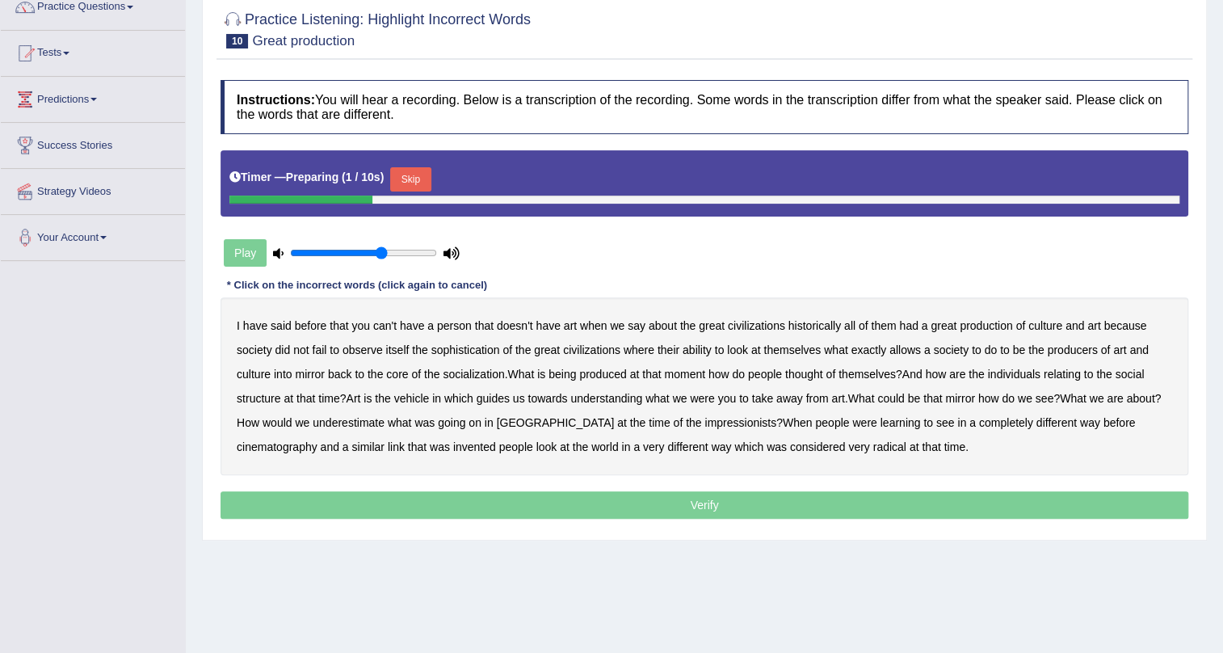
scroll to position [195, 0]
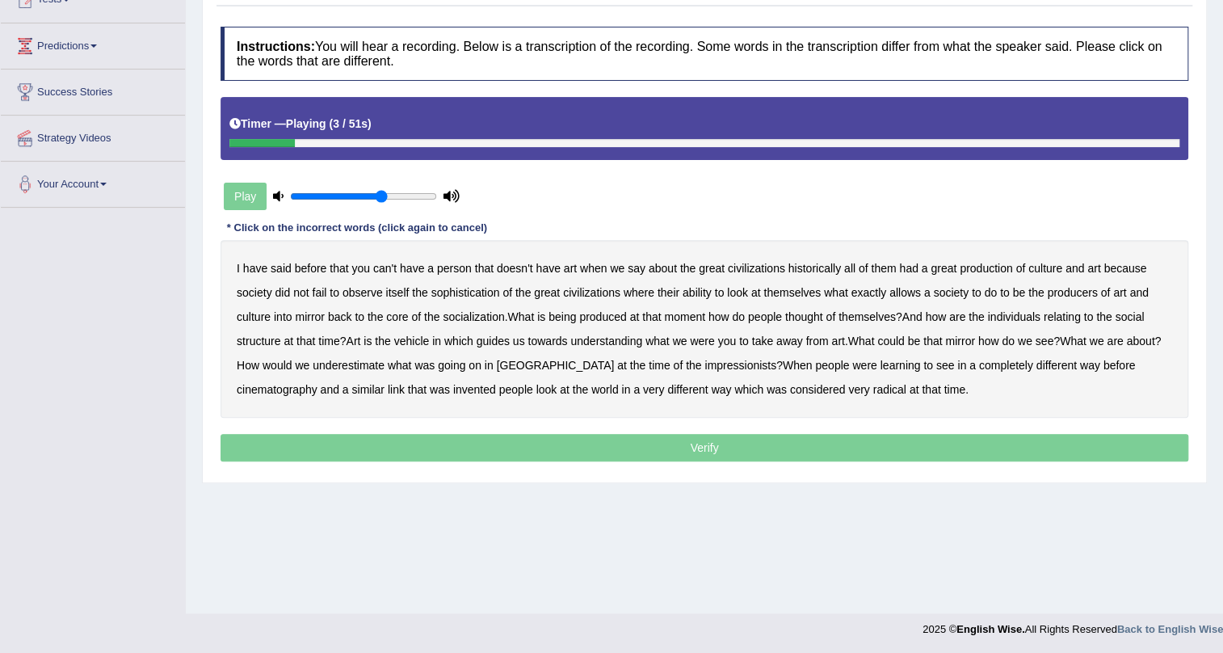
click at [453, 269] on b "person" at bounding box center [454, 268] width 35 height 13
click at [641, 270] on b "say" at bounding box center [637, 268] width 18 height 13
click at [477, 317] on b "socialization" at bounding box center [473, 316] width 61 height 13
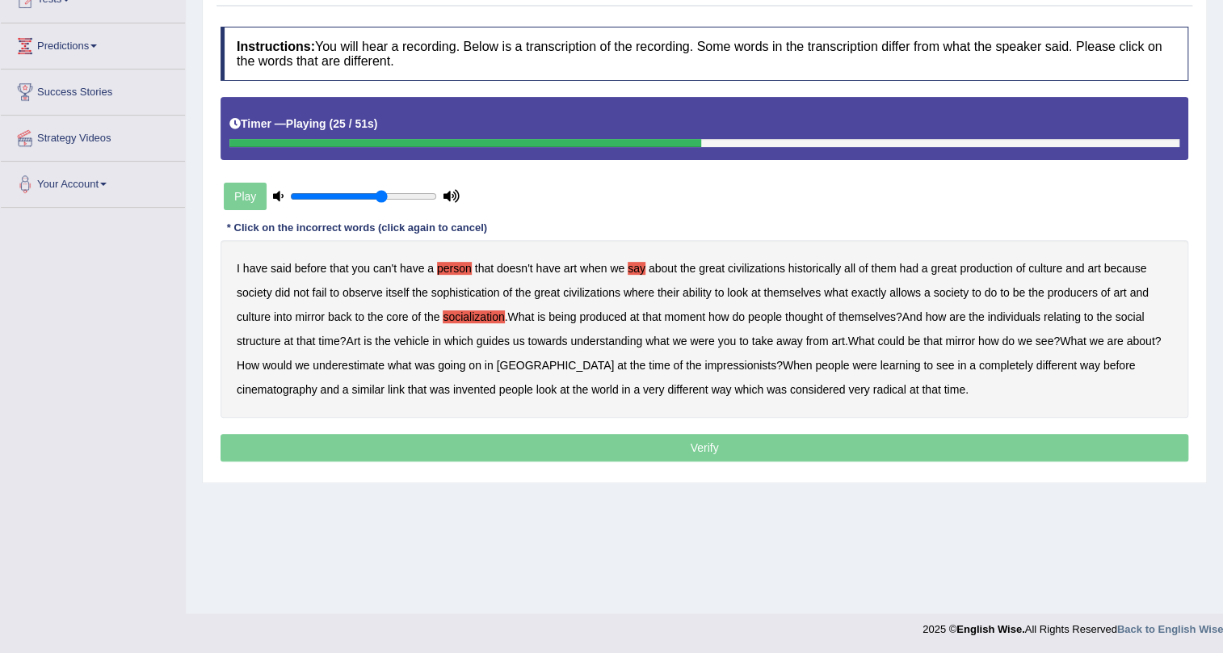
click at [814, 319] on b "thought" at bounding box center [804, 316] width 38 height 13
click at [350, 363] on b "underestimate" at bounding box center [349, 365] width 72 height 13
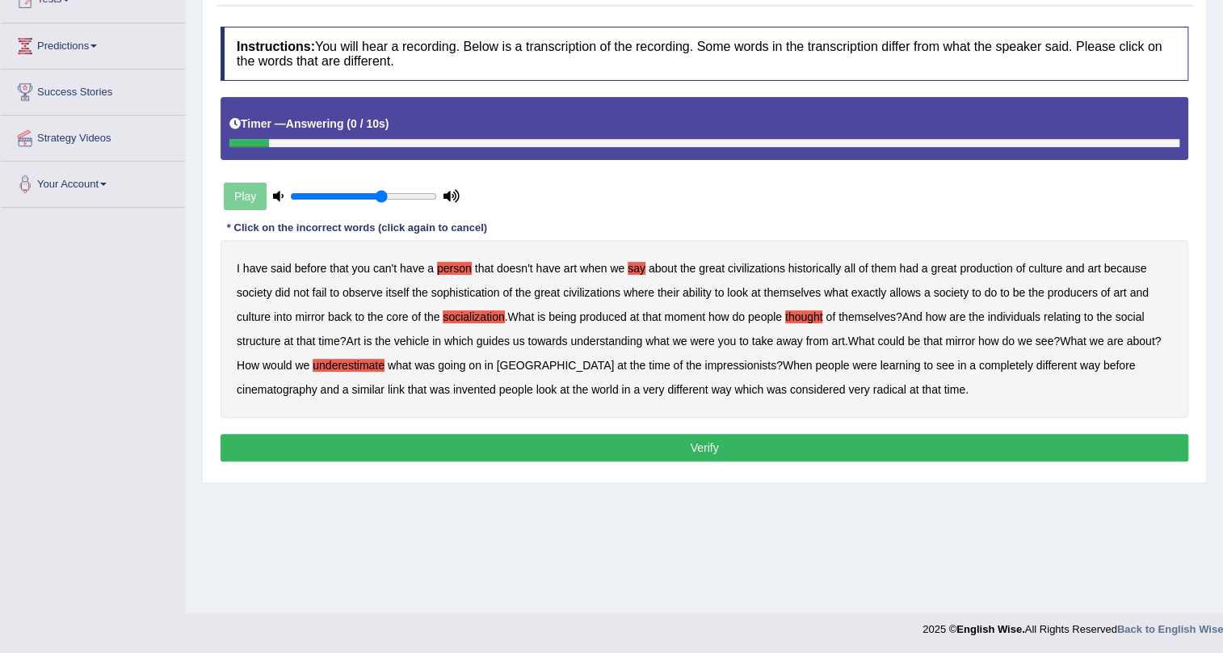
click at [704, 450] on button "Verify" at bounding box center [705, 447] width 968 height 27
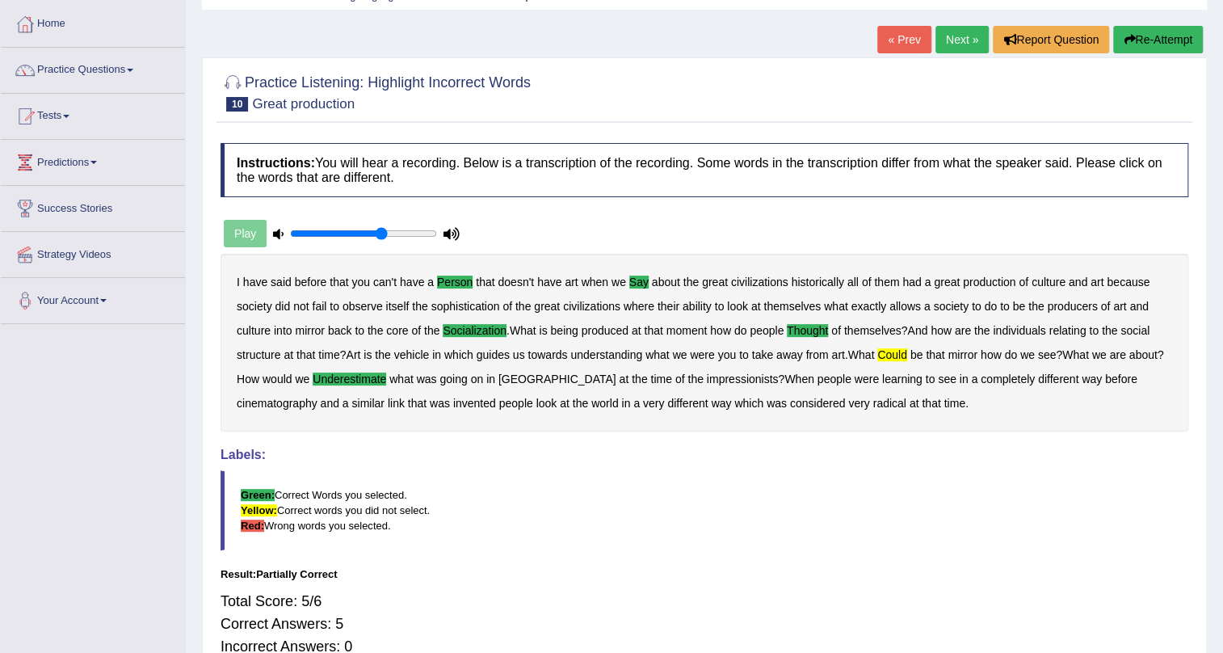
scroll to position [0, 0]
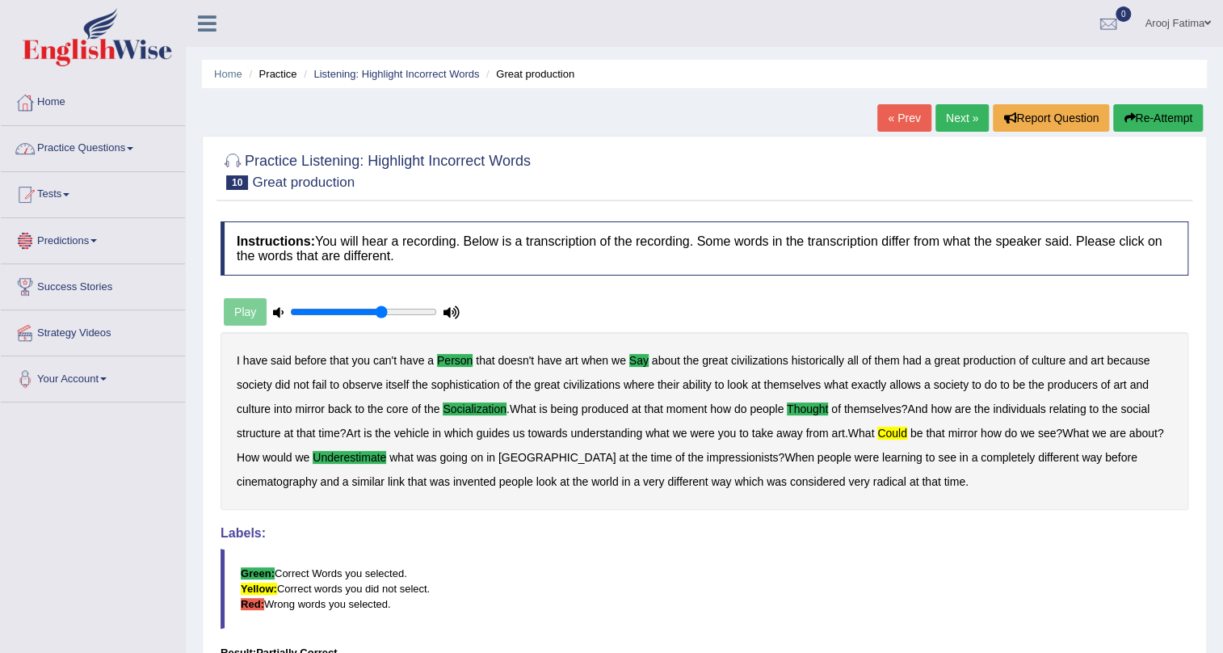
click at [124, 152] on link "Practice Questions" at bounding box center [93, 146] width 184 height 40
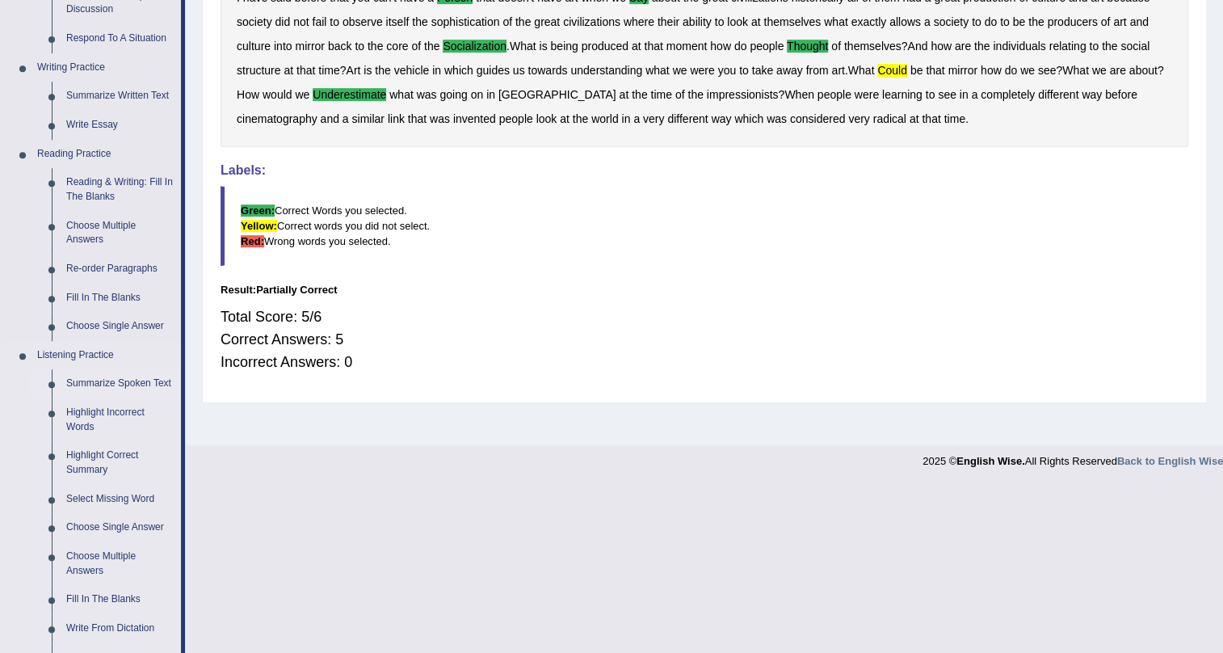
scroll to position [440, 0]
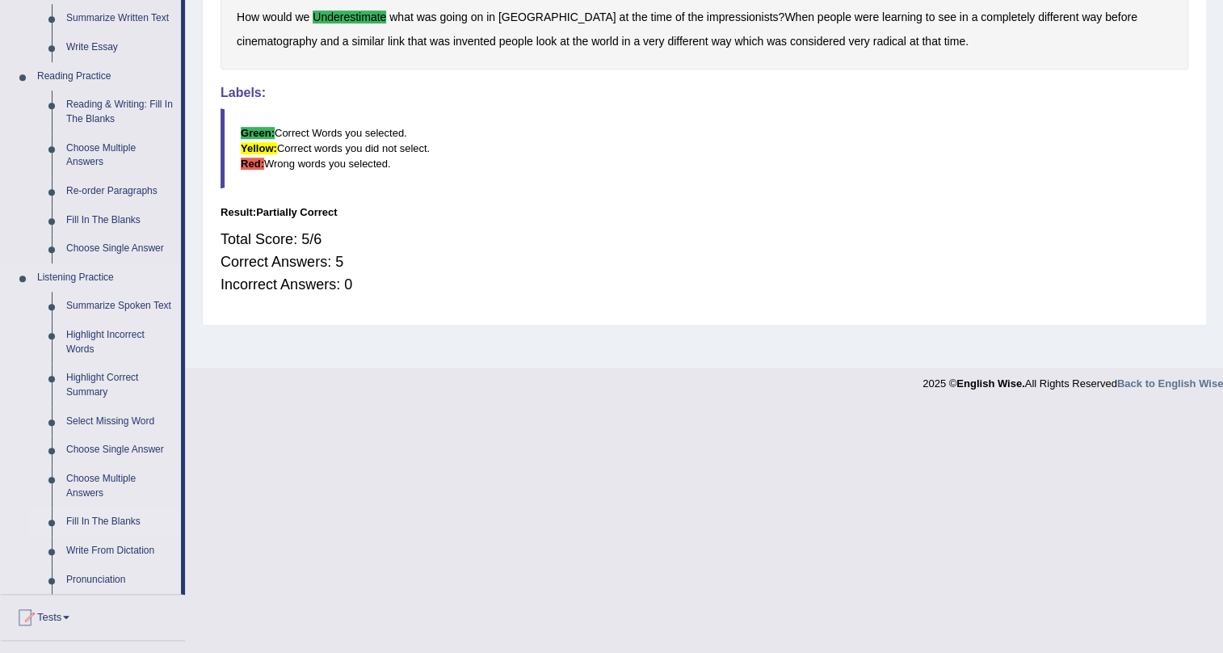
click at [84, 526] on link "Fill In The Blanks" at bounding box center [120, 521] width 122 height 29
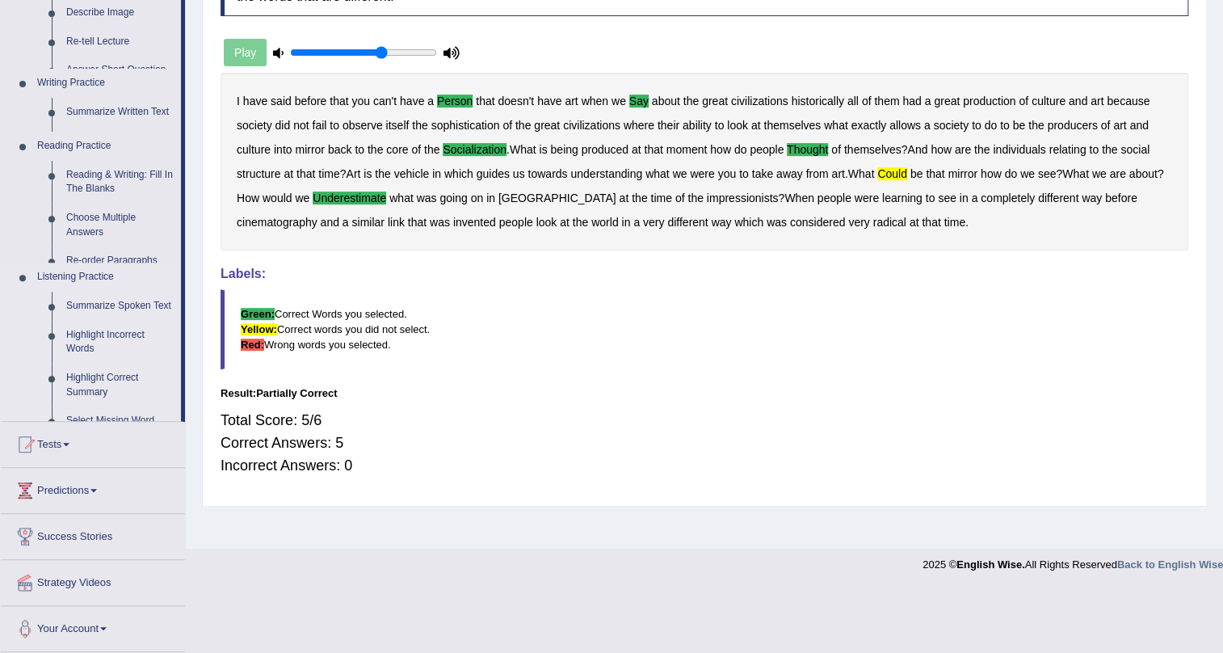
scroll to position [195, 0]
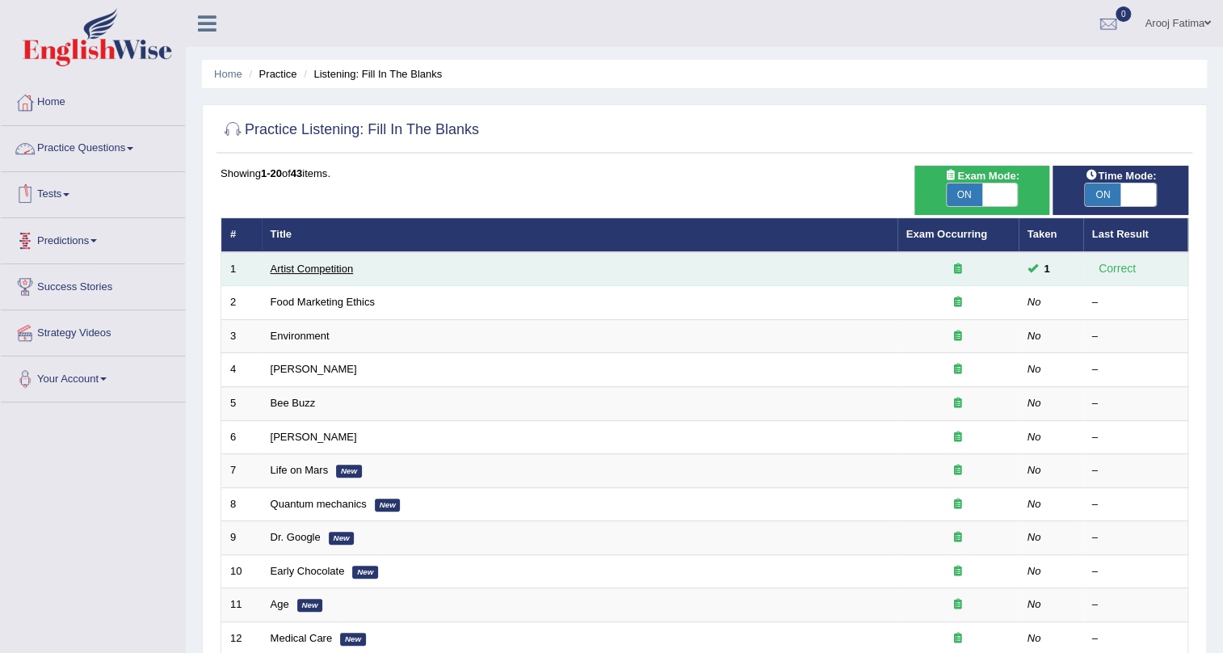
click at [323, 272] on link "Artist Competition" at bounding box center [312, 269] width 83 height 12
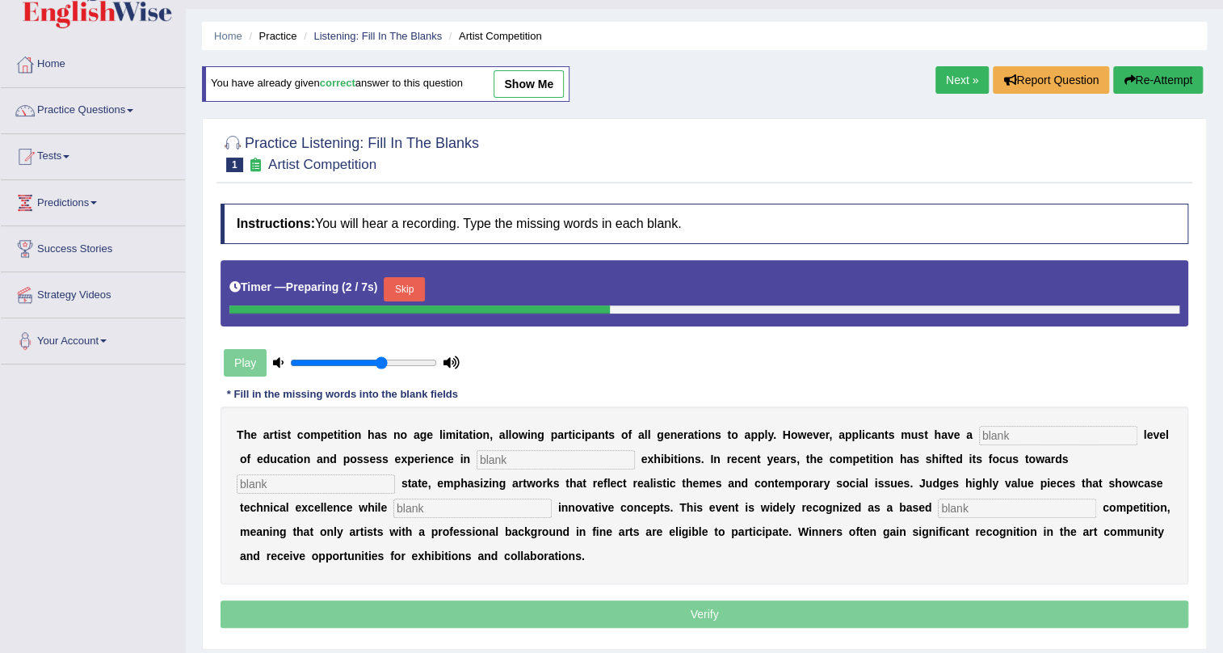
scroll to position [146, 0]
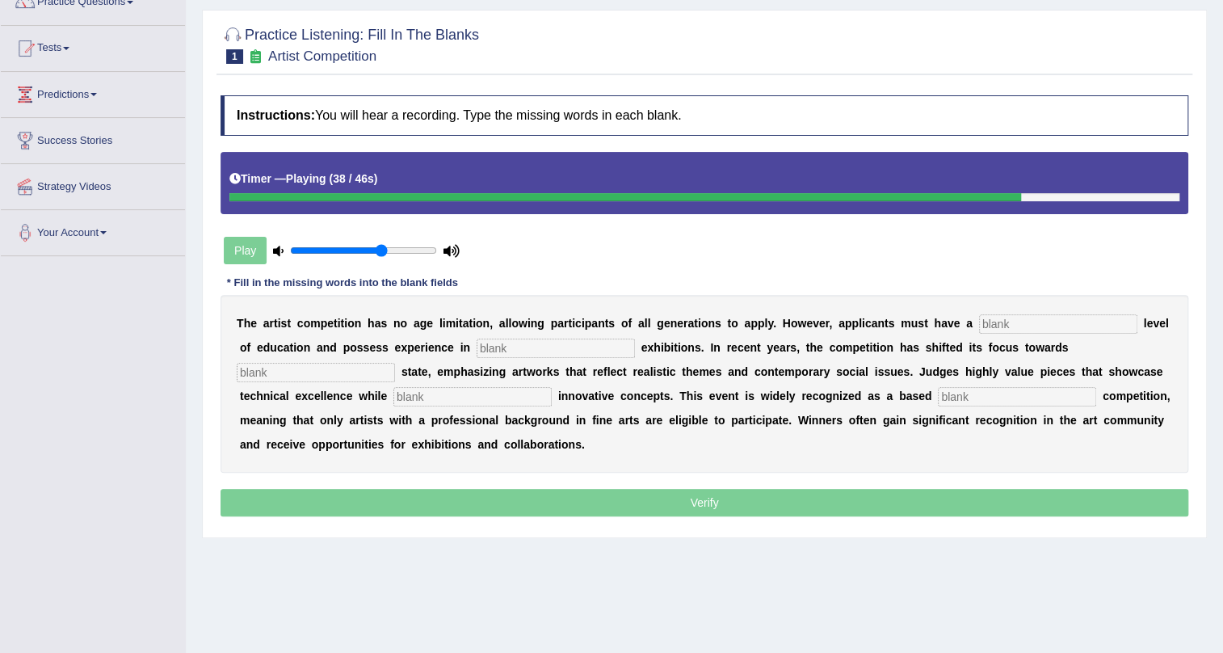
click at [1093, 321] on input "text" at bounding box center [1058, 323] width 158 height 19
type input "graduate"
click at [564, 347] on input "text" at bounding box center [556, 347] width 158 height 19
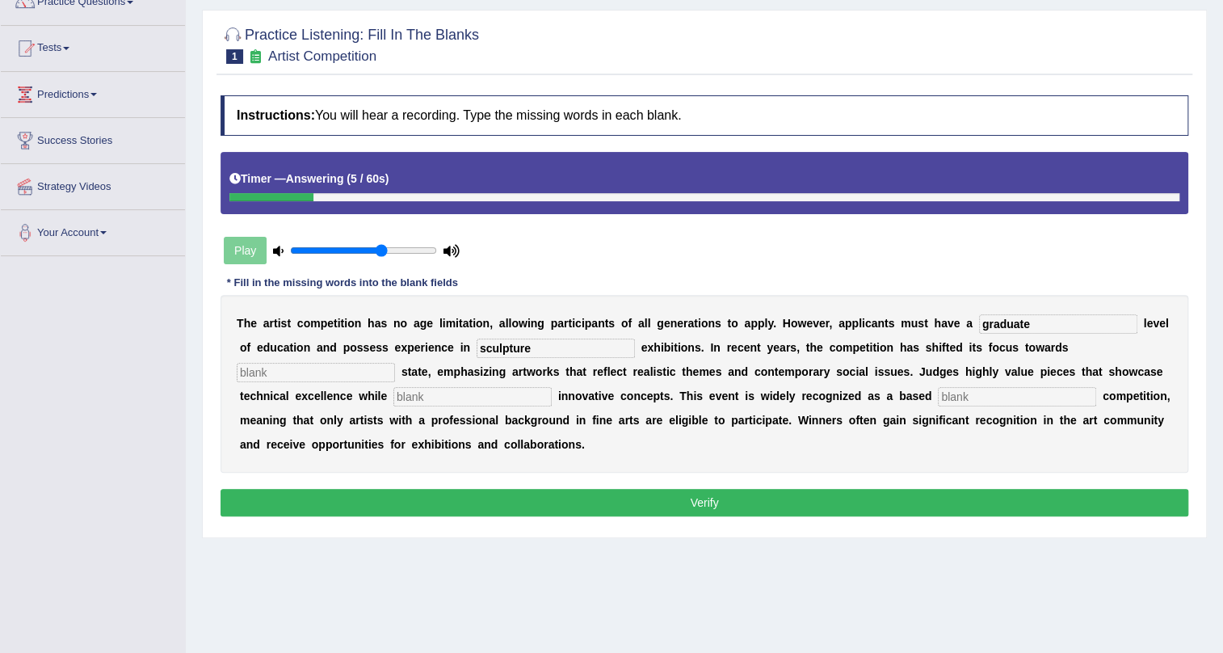
type input "sculpture"
click at [334, 372] on input "text" at bounding box center [316, 372] width 158 height 19
type input "real"
click at [522, 400] on input "text" at bounding box center [472, 396] width 158 height 19
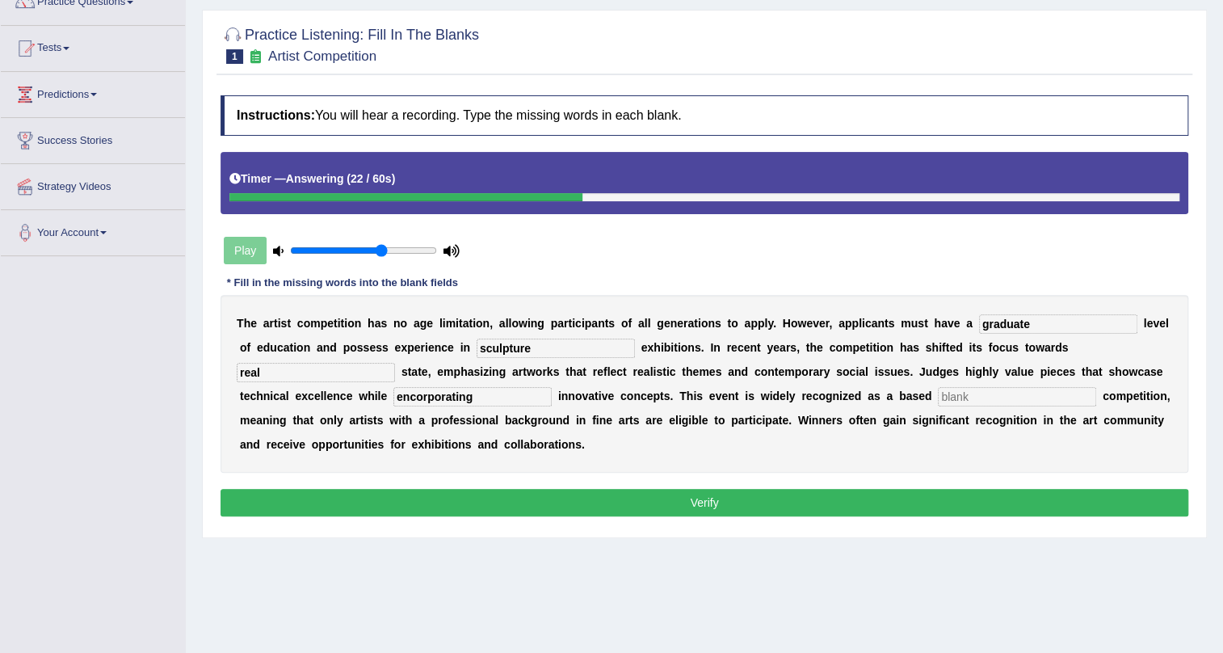
type input "encorporating"
click at [981, 389] on input "text" at bounding box center [1017, 396] width 158 height 19
type input "profession"
click at [759, 493] on button "Verify" at bounding box center [705, 502] width 968 height 27
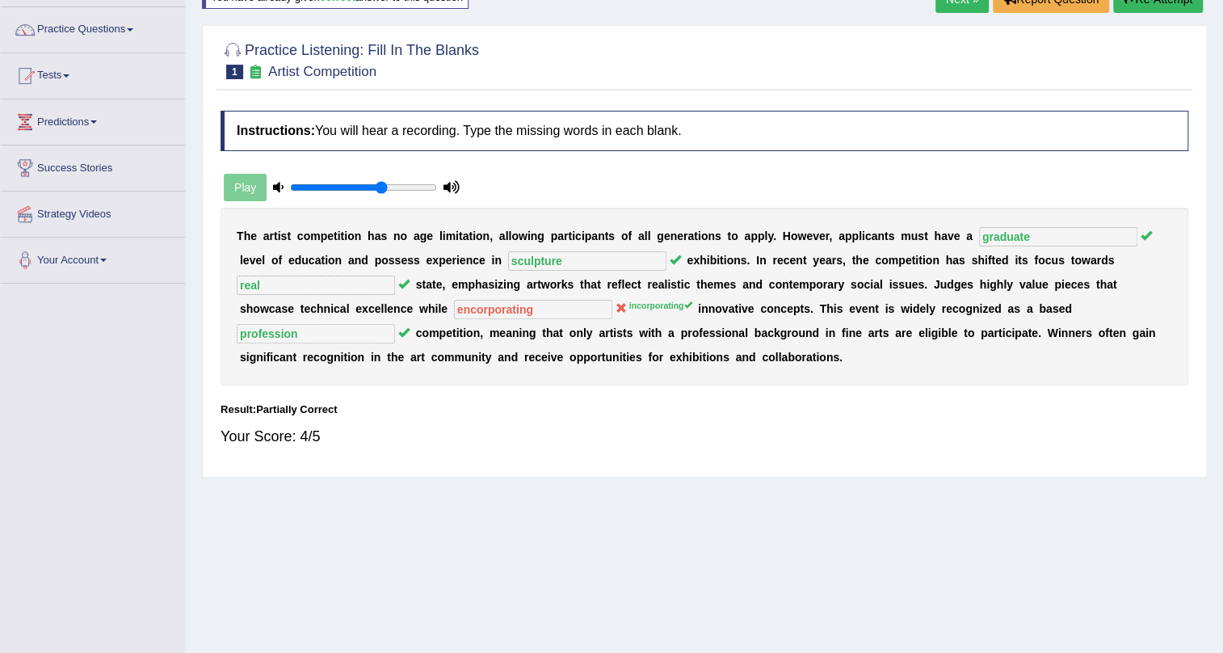
scroll to position [0, 0]
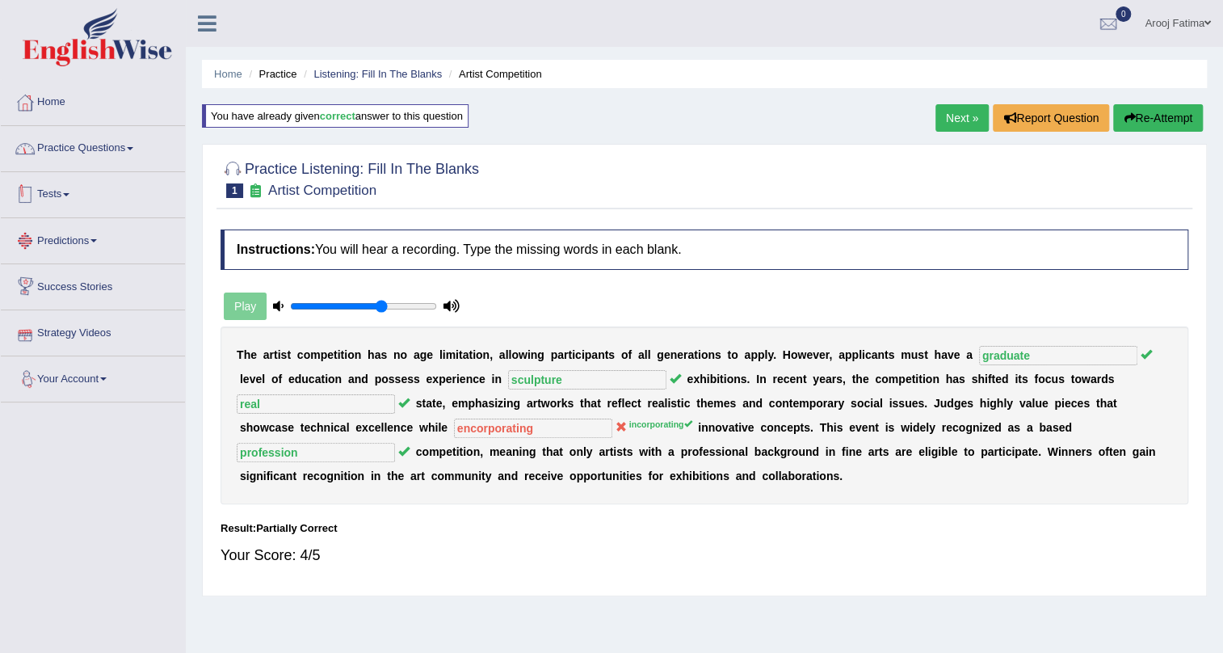
click at [124, 131] on link "Practice Questions" at bounding box center [93, 146] width 184 height 40
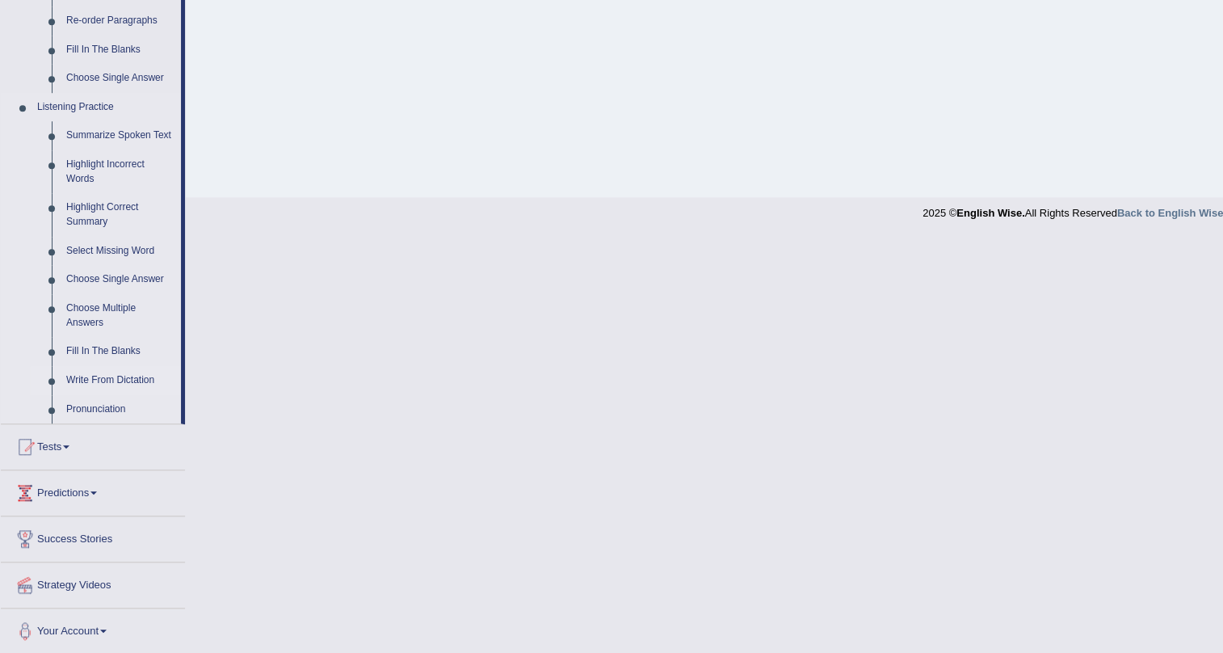
scroll to position [612, 0]
click at [124, 371] on link "Write From Dictation" at bounding box center [120, 379] width 122 height 29
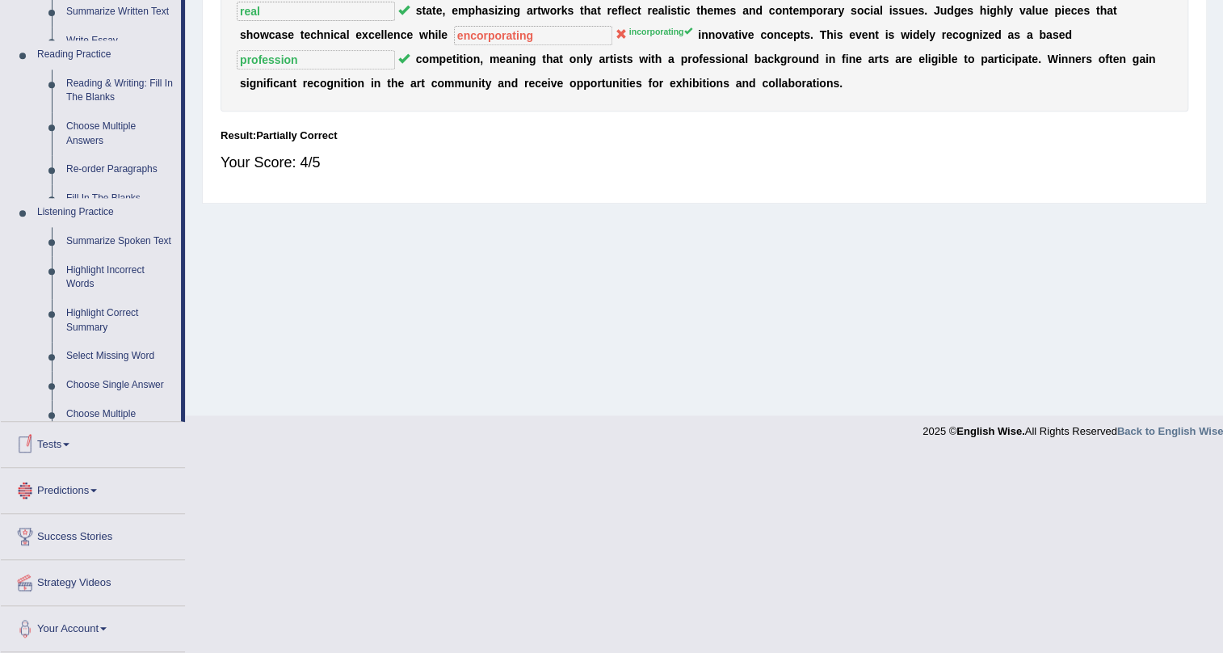
scroll to position [195, 0]
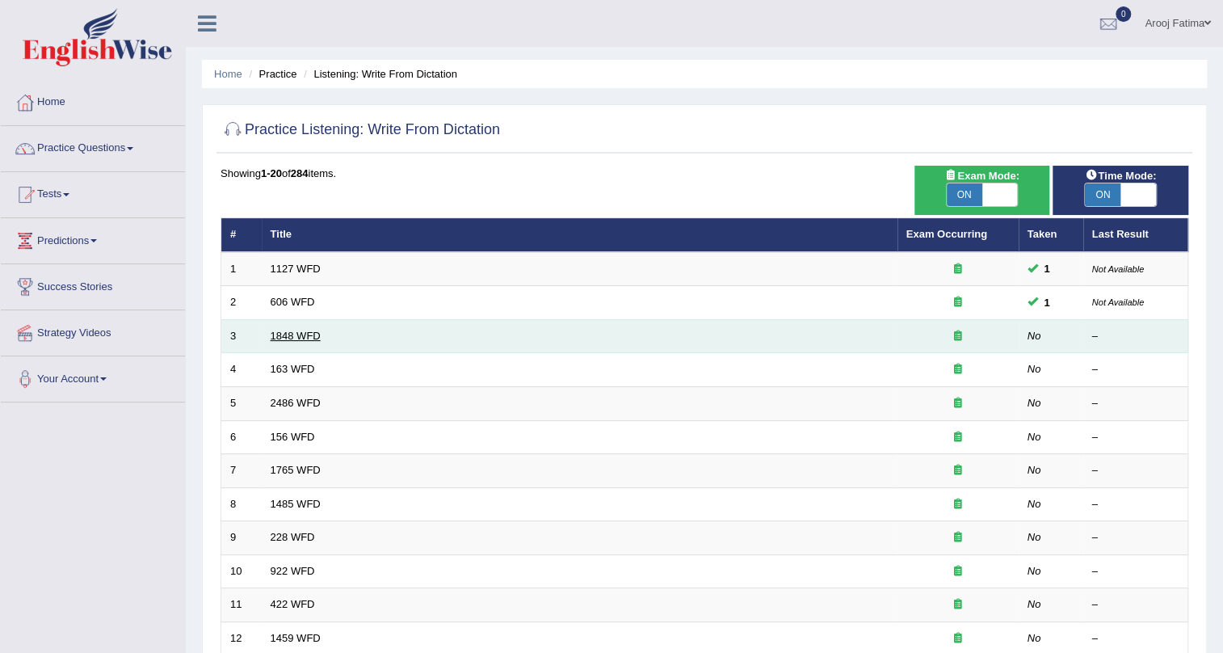
click at [295, 334] on link "1848 WFD" at bounding box center [296, 336] width 50 height 12
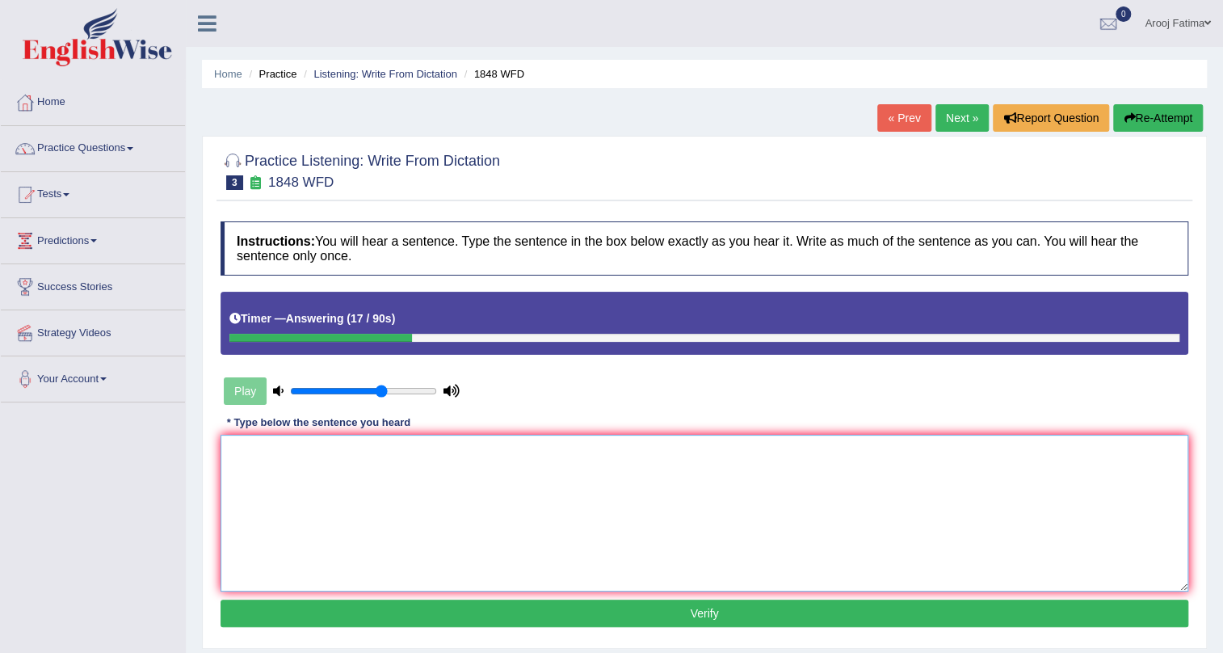
click at [334, 485] on textarea at bounding box center [705, 513] width 968 height 157
type textarea "t"
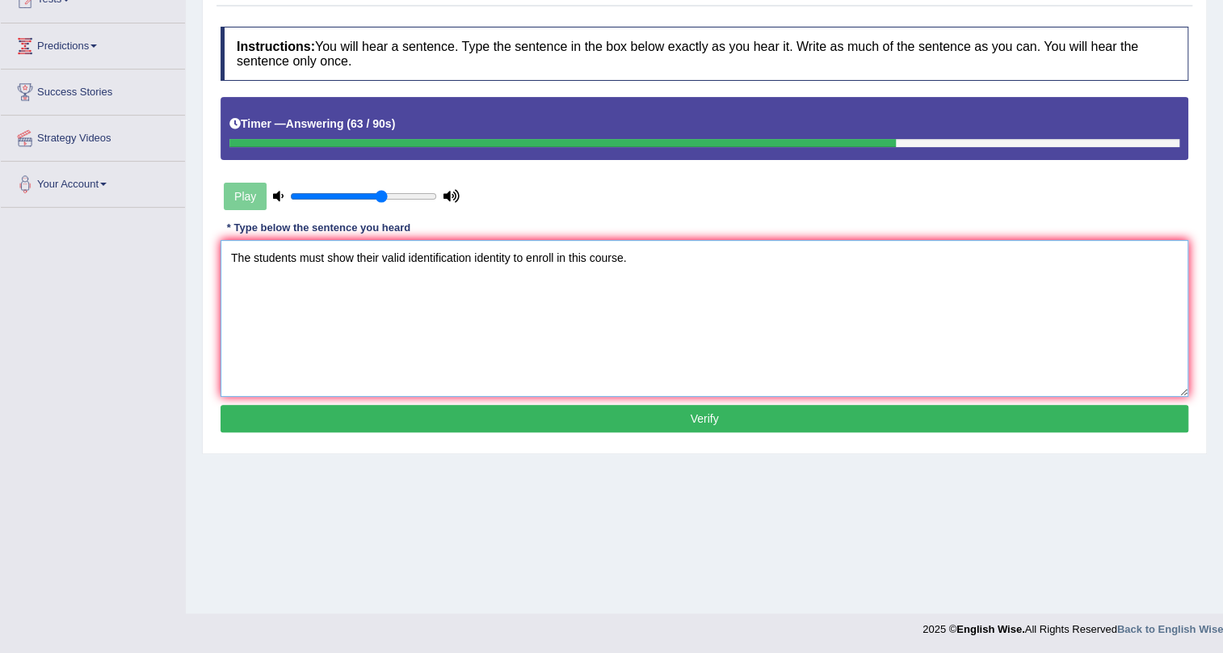
scroll to position [121, 0]
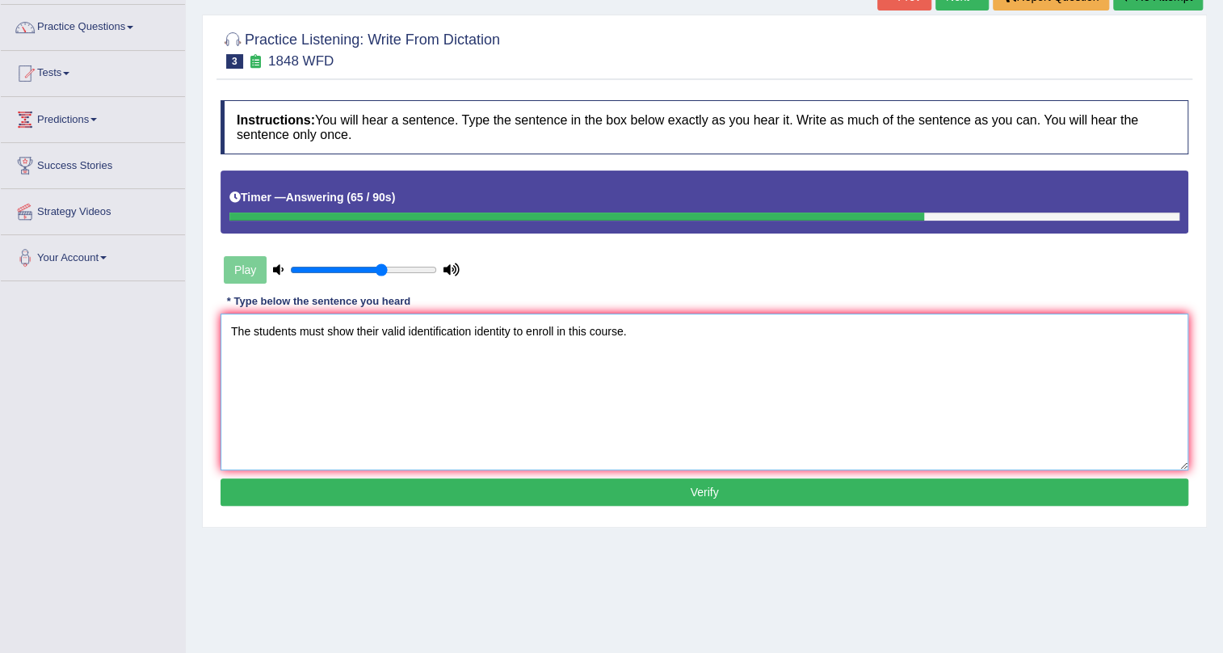
click at [303, 330] on textarea "The students must show their valid identification identity to enroll in this co…" at bounding box center [705, 391] width 968 height 157
click at [423, 336] on textarea "The students student must show their valid identification identity to enroll in…" at bounding box center [705, 391] width 968 height 157
type textarea "The students student must show their the valid identification identity to enrol…"
click at [722, 488] on button "Verify" at bounding box center [705, 491] width 968 height 27
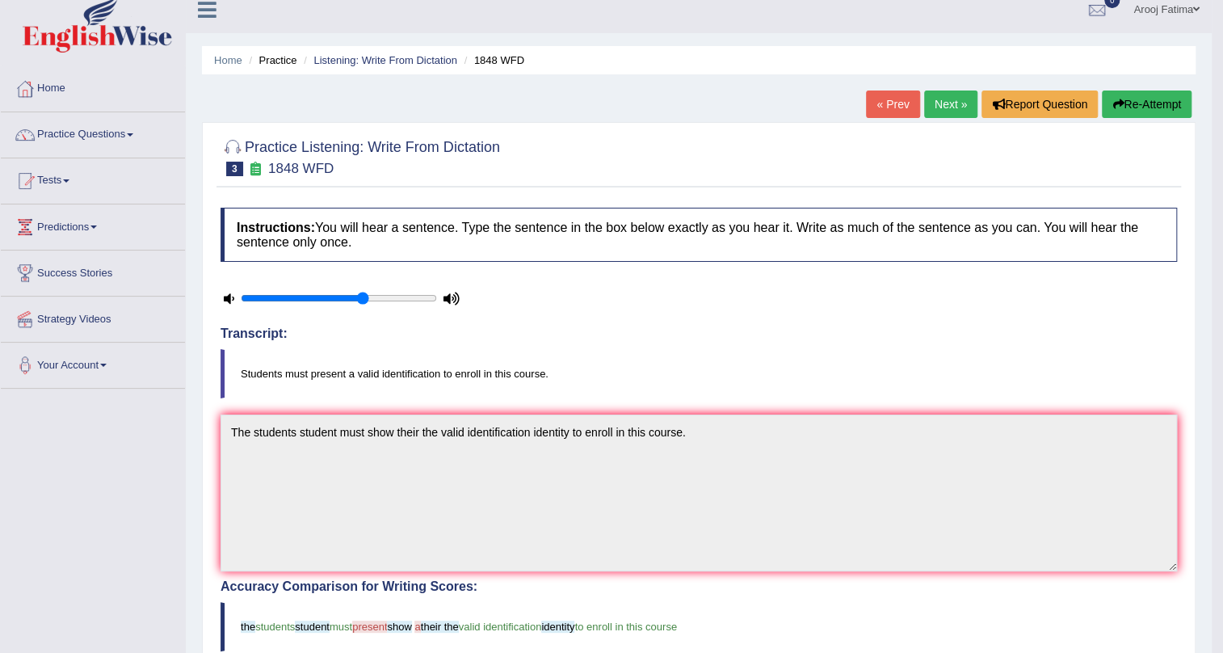
scroll to position [0, 0]
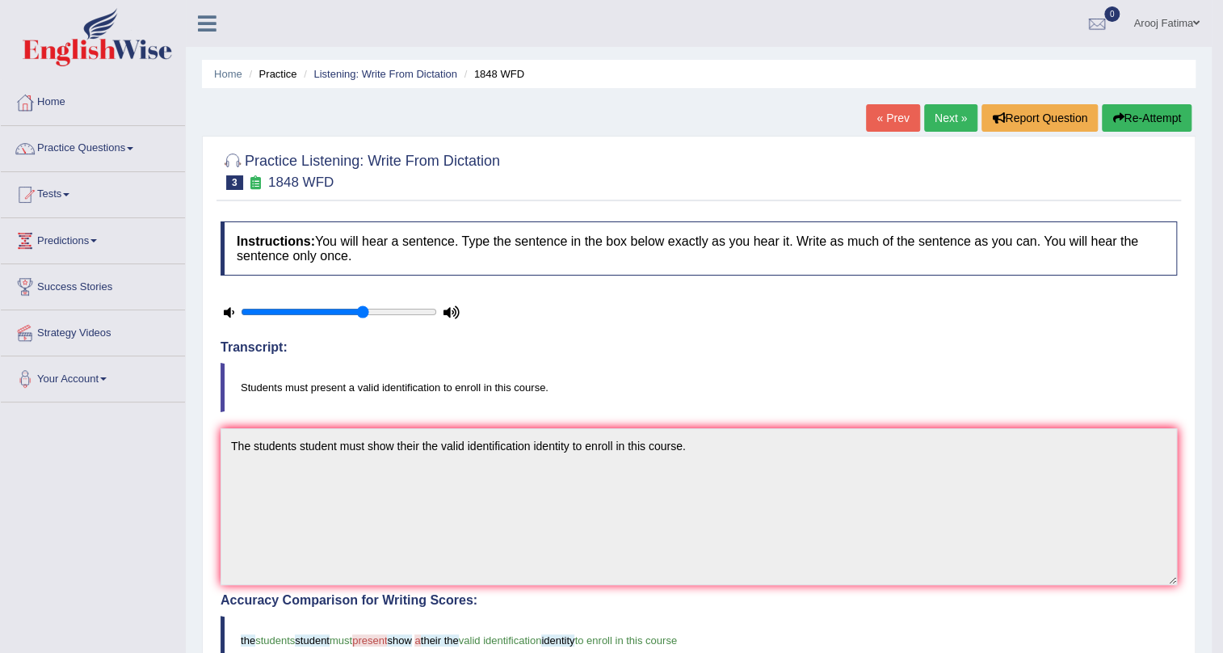
click at [954, 118] on link "Next »" at bounding box center [950, 117] width 53 height 27
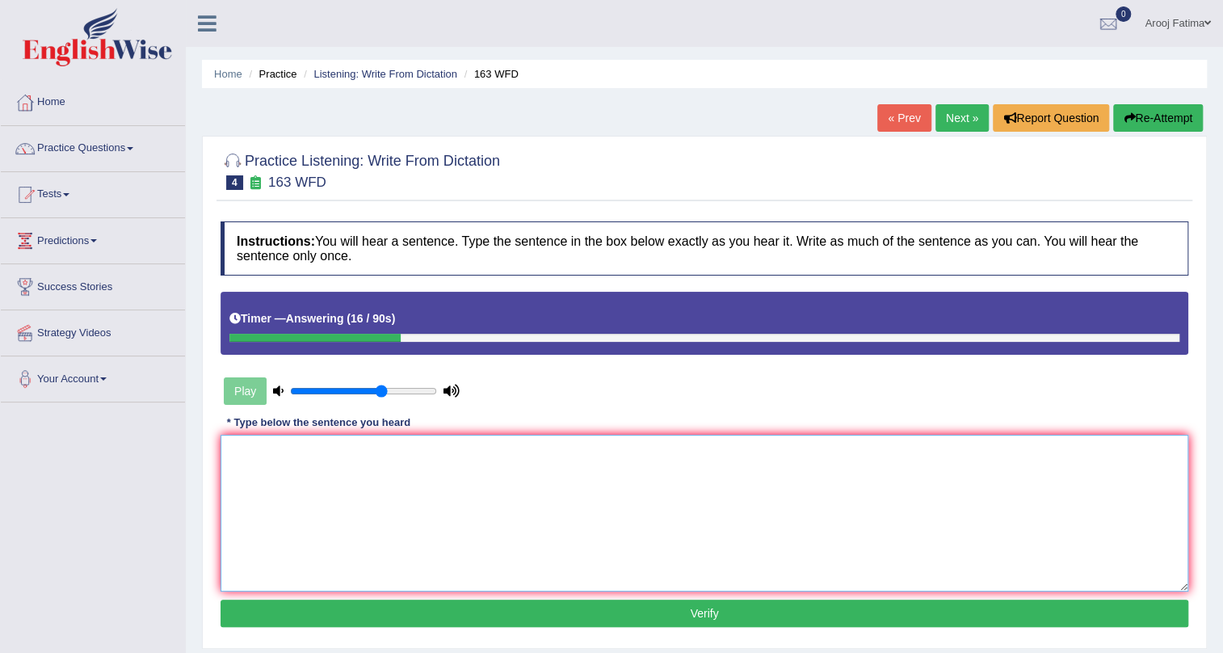
click at [632, 509] on textarea at bounding box center [705, 513] width 968 height 157
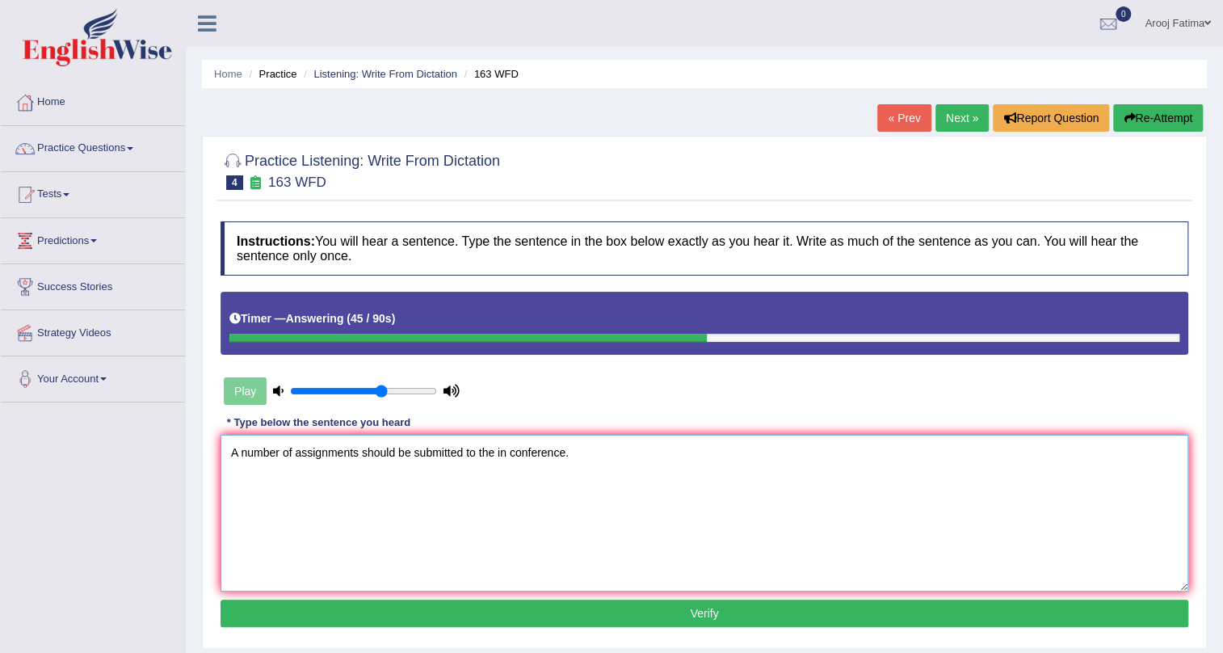
type textarea "A number of assignments should be submitted to the in conference."
click at [785, 620] on button "Verify" at bounding box center [705, 612] width 968 height 27
